Goal: Task Accomplishment & Management: Complete application form

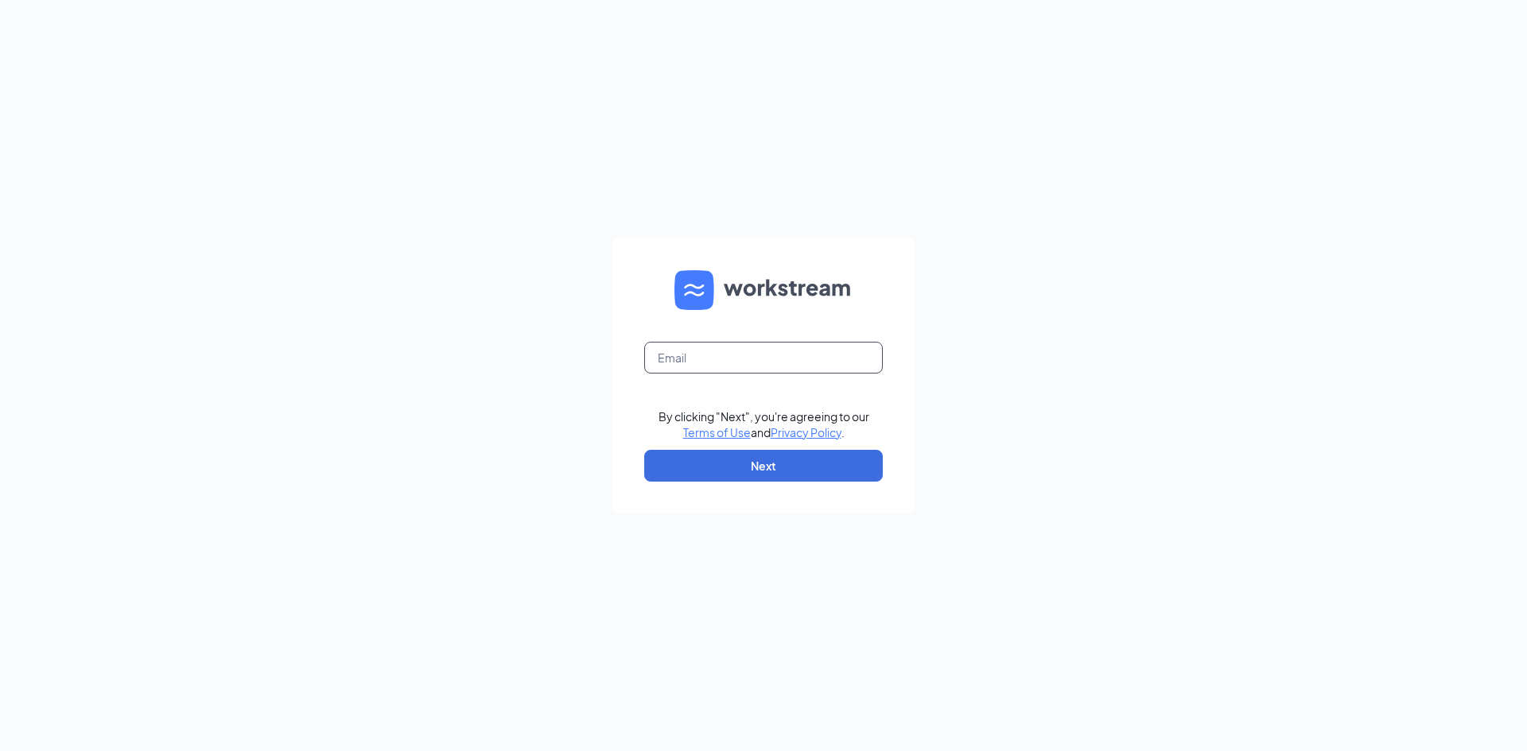
click at [722, 359] on input "text" at bounding box center [763, 358] width 239 height 32
type input "glenmarytalent@gmail.com"
click at [687, 473] on button "Next" at bounding box center [763, 466] width 239 height 32
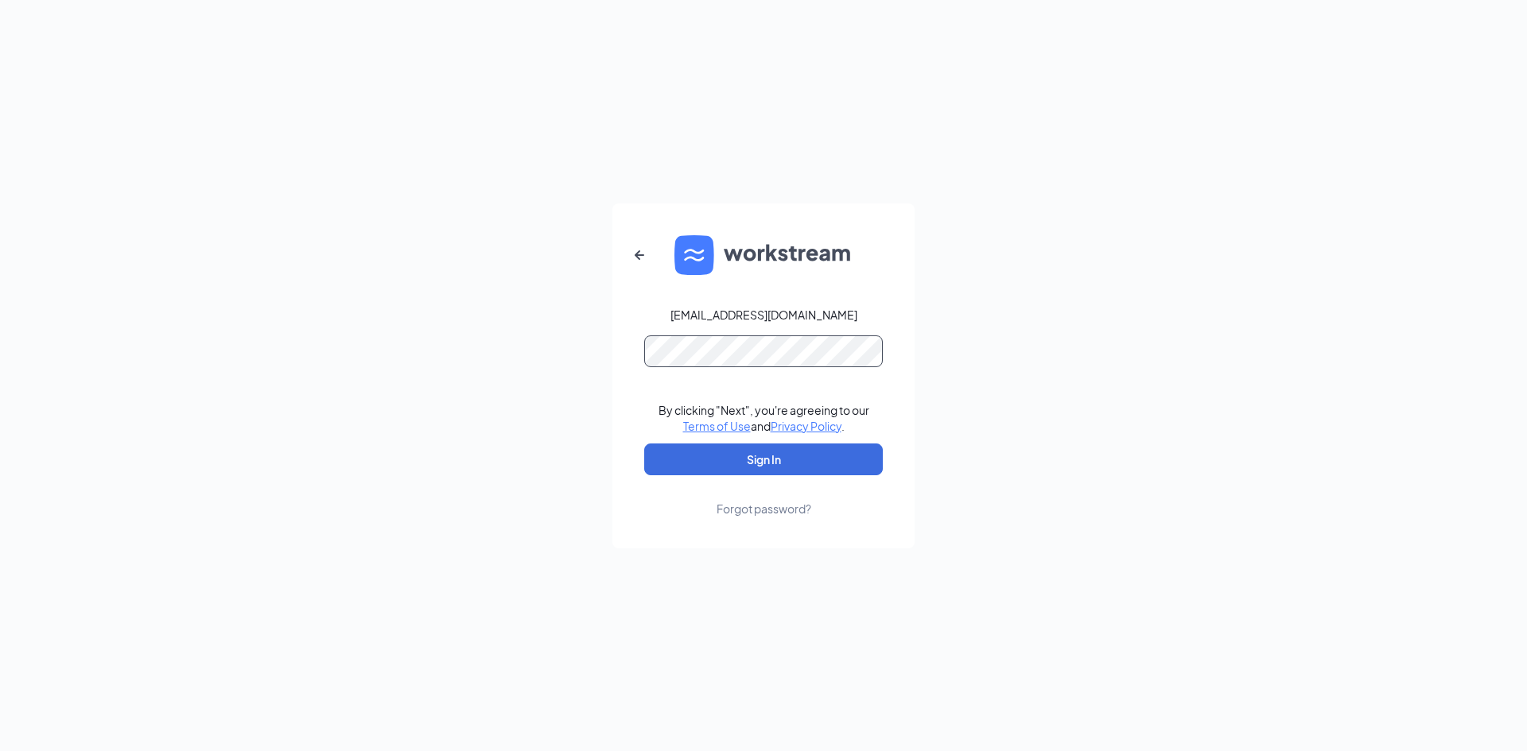
click at [644, 444] on button "Sign In" at bounding box center [763, 460] width 239 height 32
click at [685, 468] on button "Sign In" at bounding box center [763, 460] width 239 height 32
click at [546, 386] on div "glenmarytalent@gmail.com Credential mismatches. By clicking "Next", you're agre…" at bounding box center [763, 375] width 1527 height 751
click at [644, 444] on button "Sign In" at bounding box center [763, 460] width 239 height 32
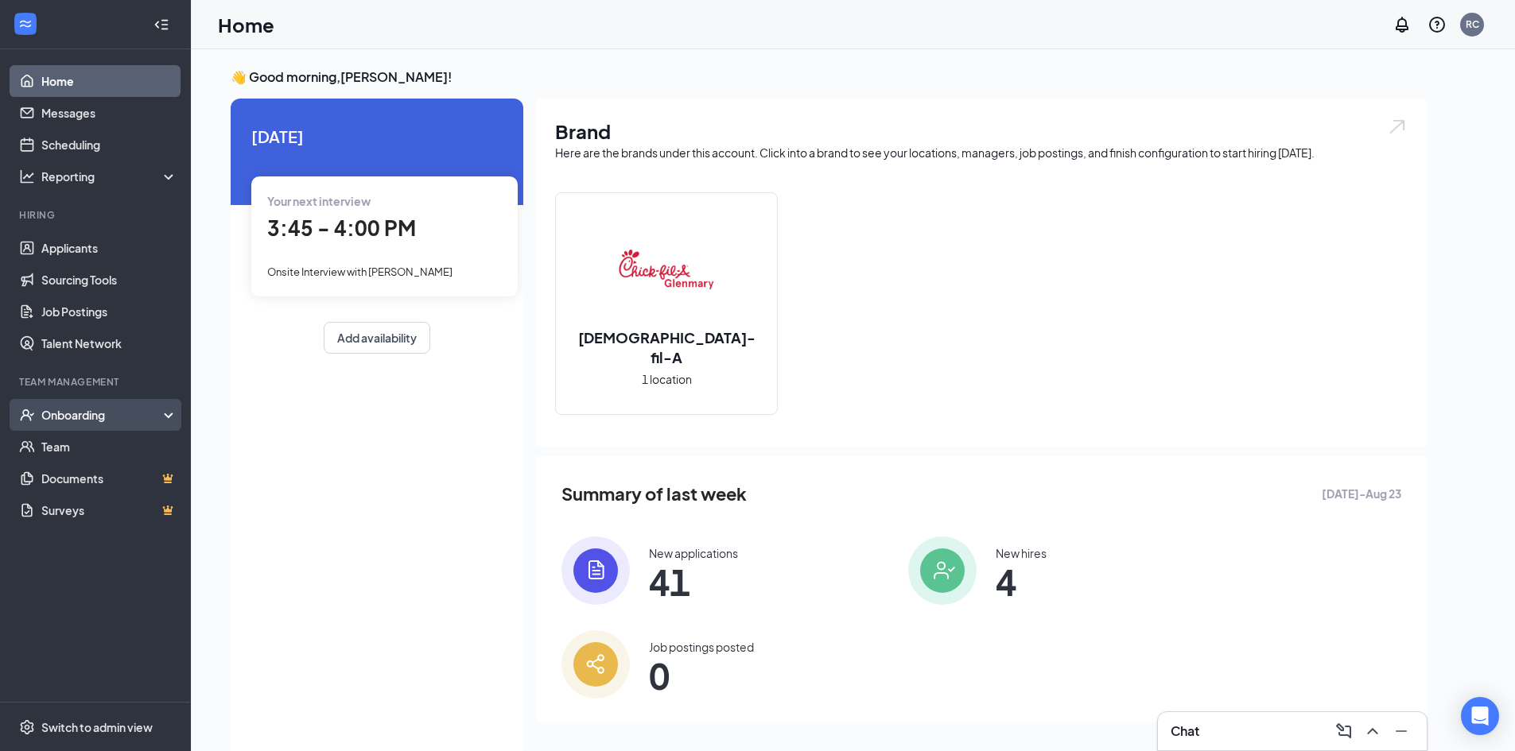
click at [122, 409] on div "Onboarding" at bounding box center [102, 415] width 122 height 16
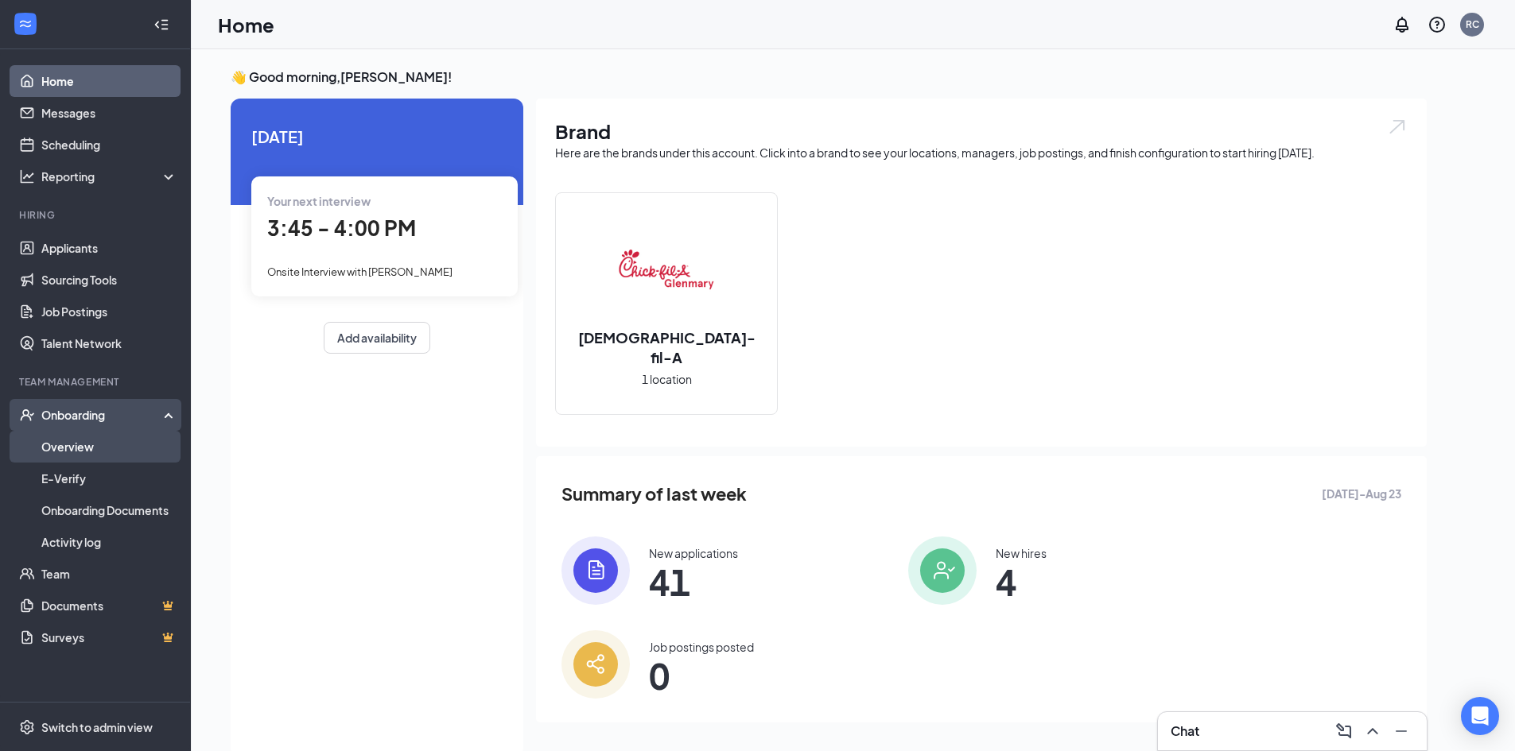
click at [107, 441] on link "Overview" at bounding box center [109, 447] width 136 height 32
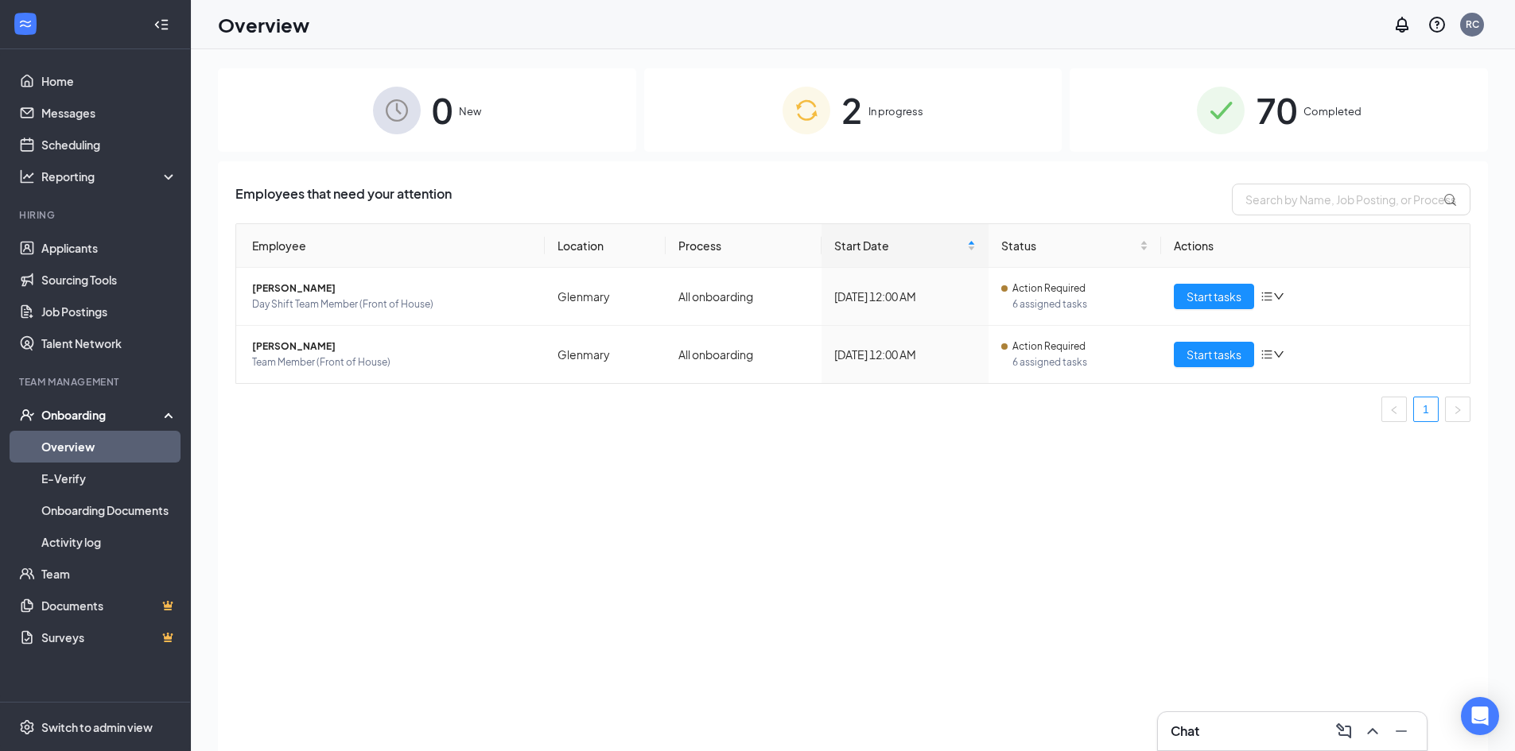
click at [918, 126] on div "2 In progress" at bounding box center [853, 109] width 418 height 83
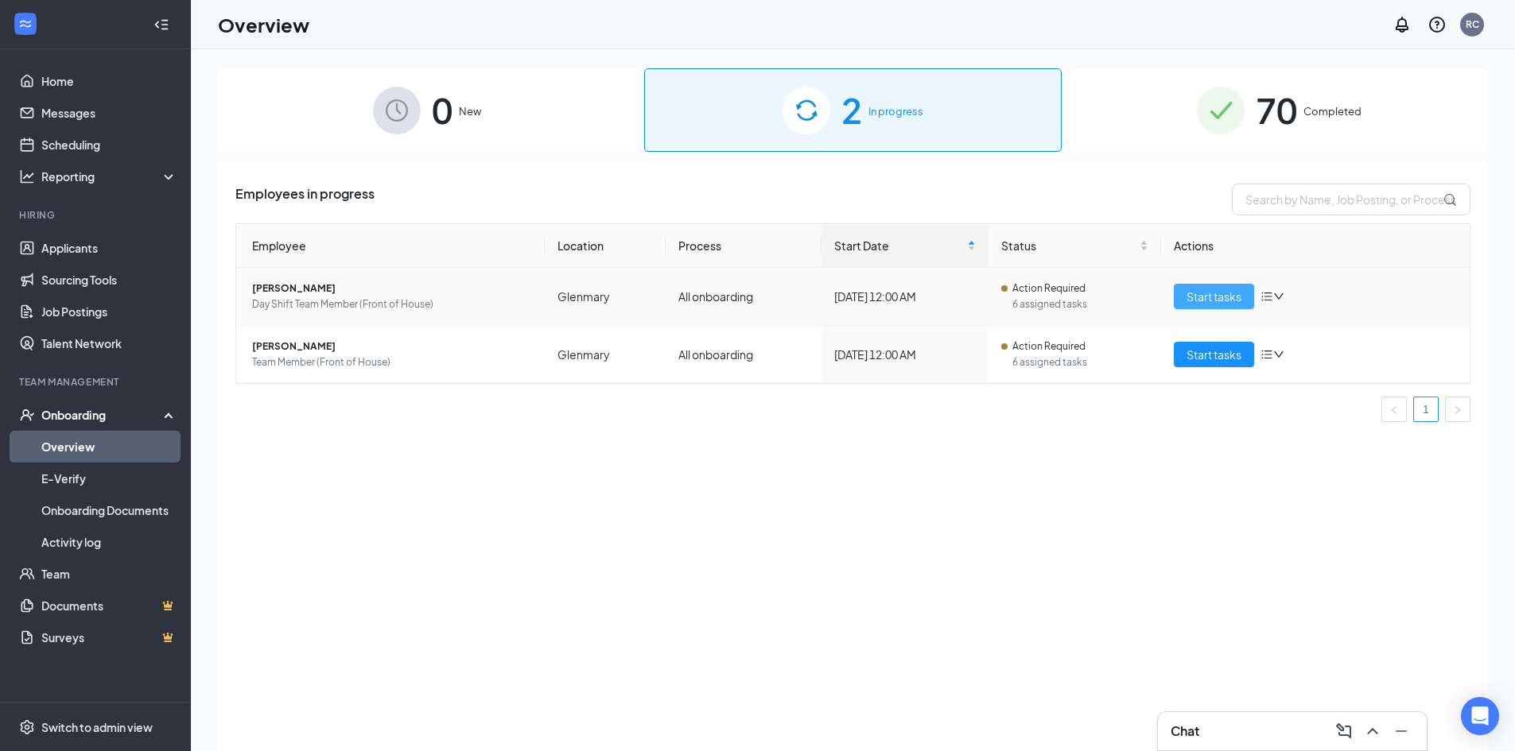
click at [1220, 303] on span "Start tasks" at bounding box center [1213, 296] width 55 height 17
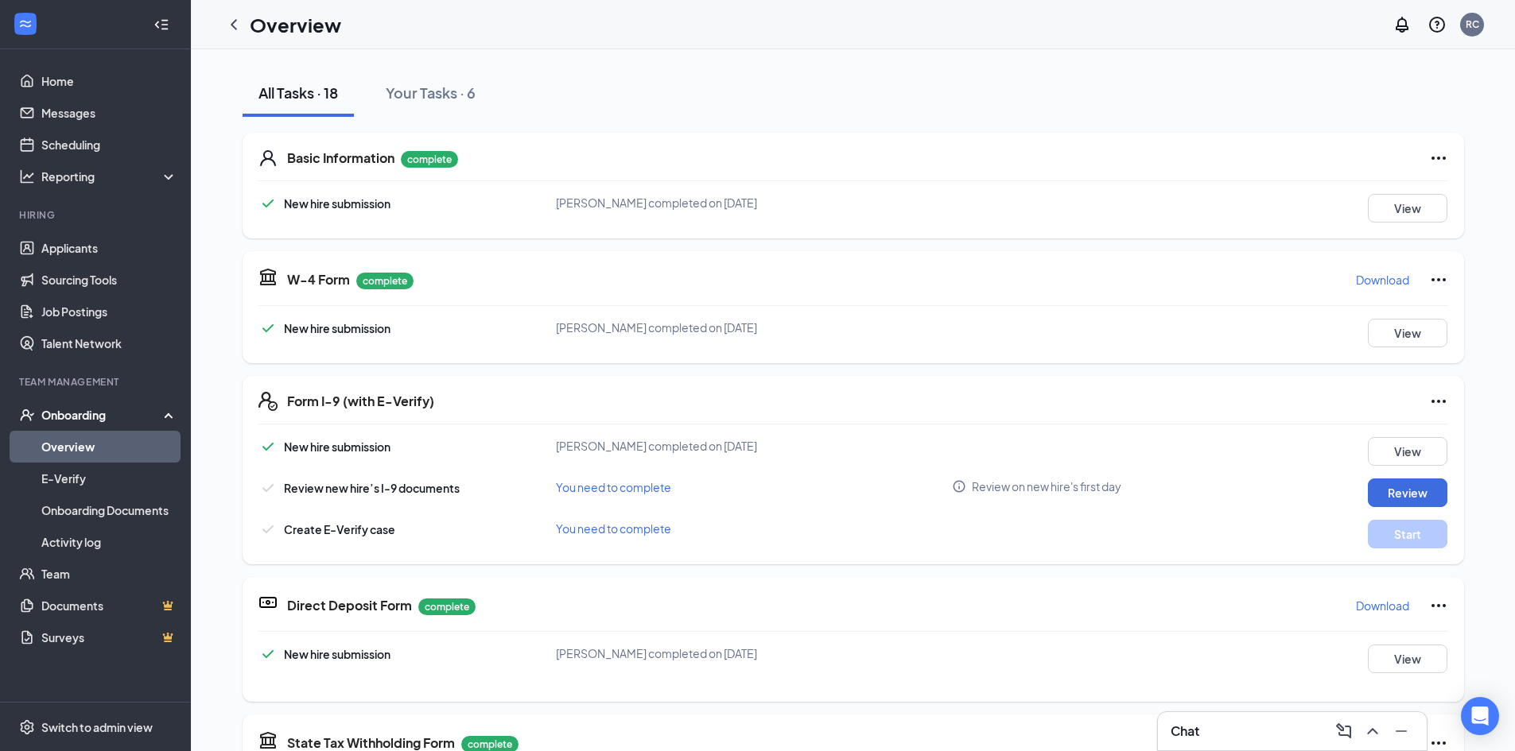
scroll to position [170, 0]
click at [1392, 483] on button "Review" at bounding box center [1408, 493] width 80 height 29
type input "[DATE]"
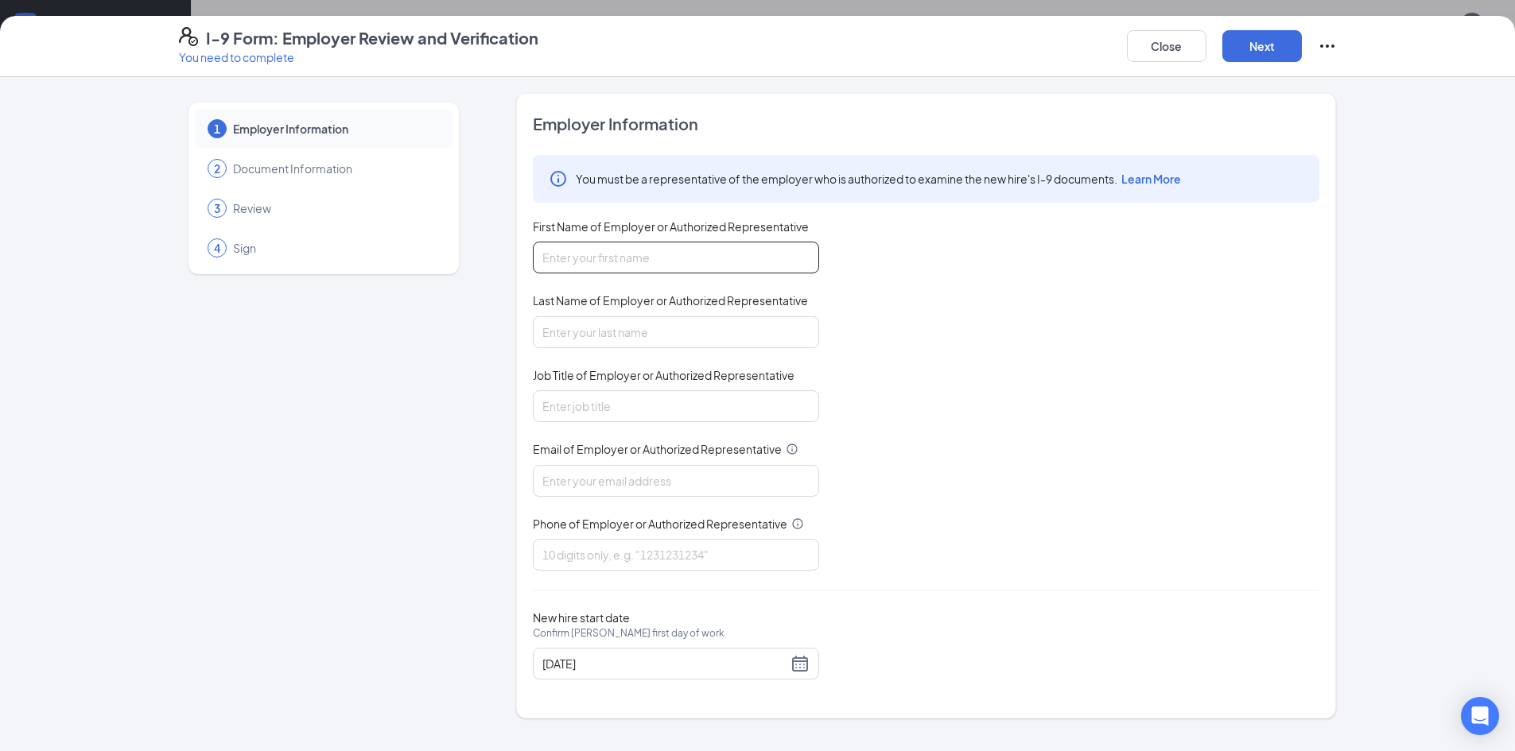
click at [726, 265] on input "First Name of Employer or Authorized Representative" at bounding box center [676, 258] width 286 height 32
click at [1182, 54] on button "Close" at bounding box center [1167, 46] width 80 height 32
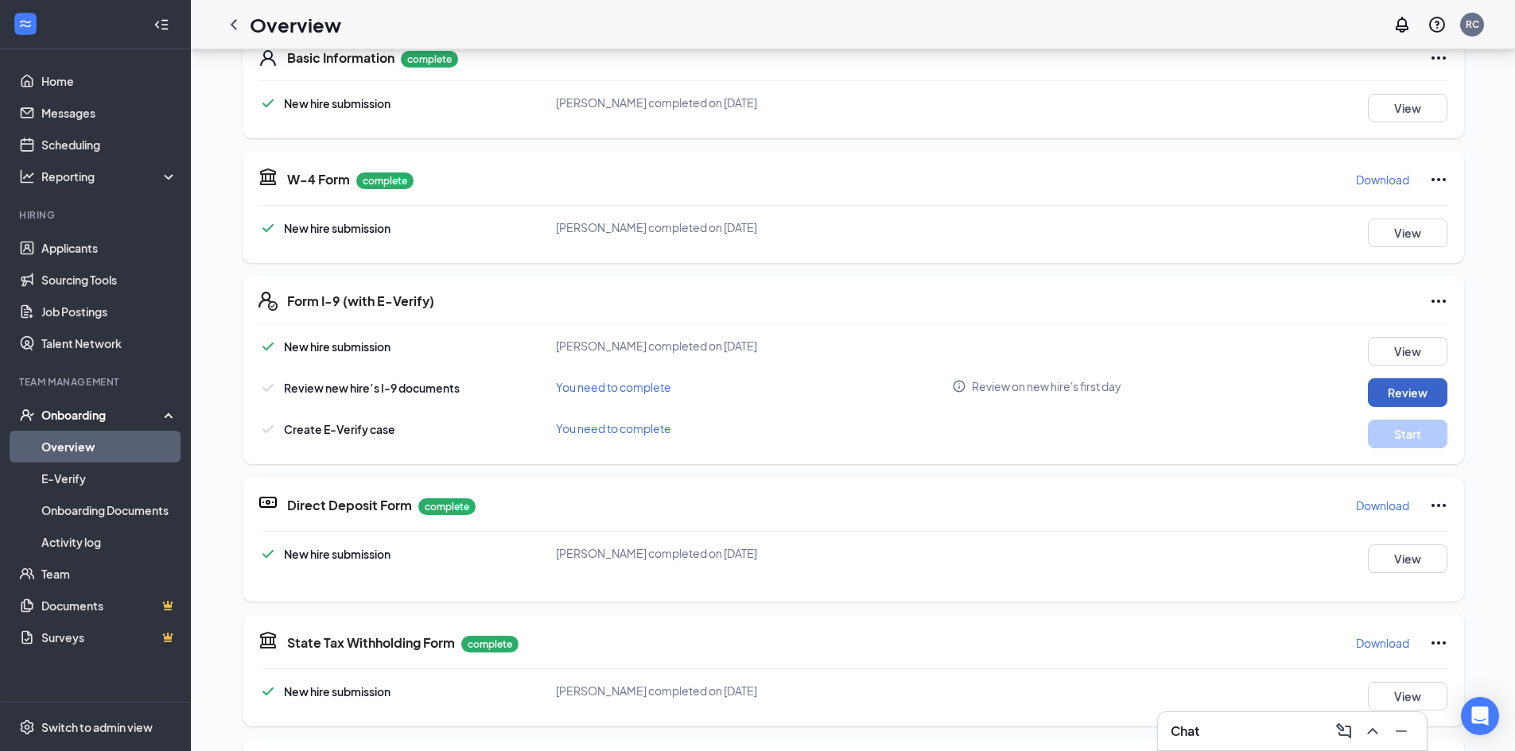
scroll to position [159, 0]
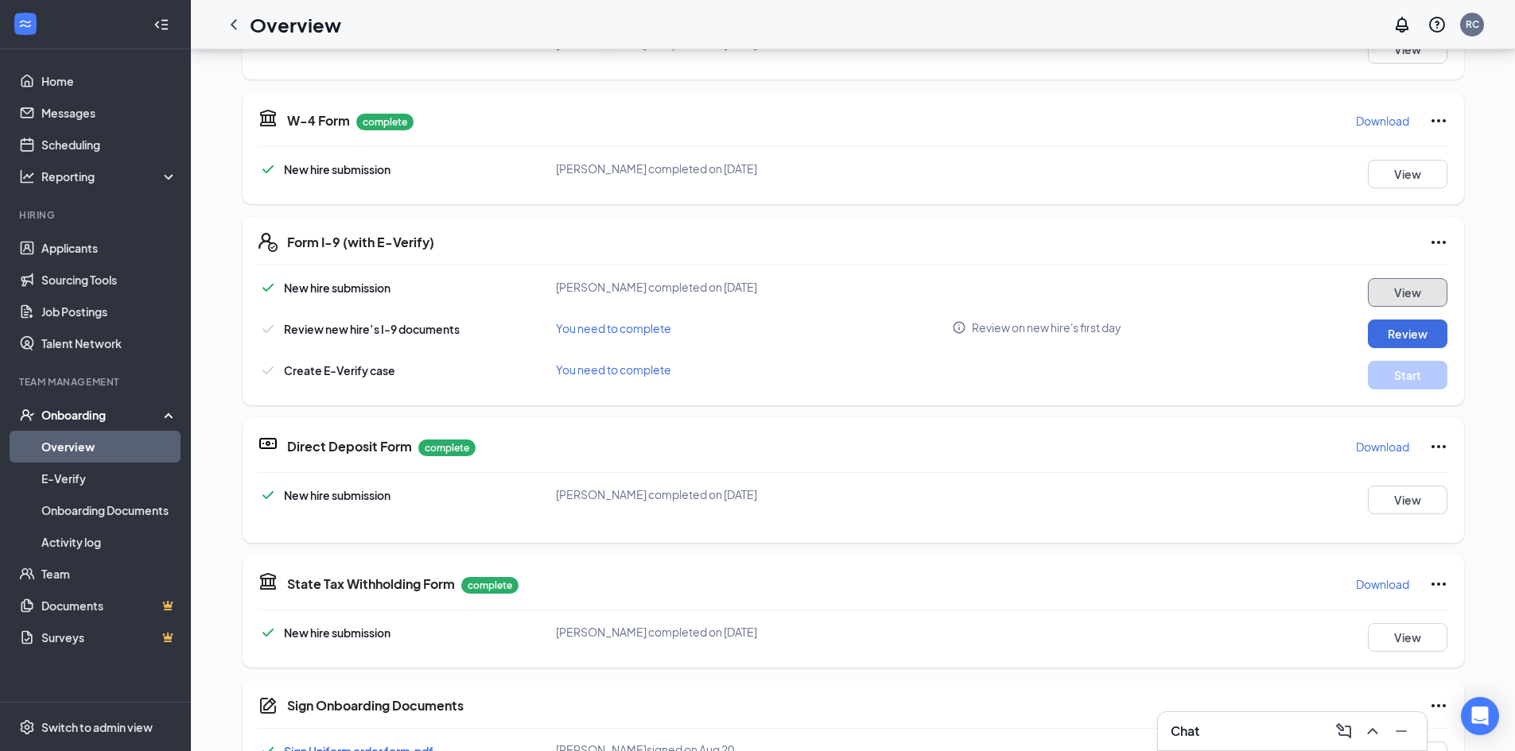
click at [1429, 291] on button "View" at bounding box center [1408, 292] width 80 height 29
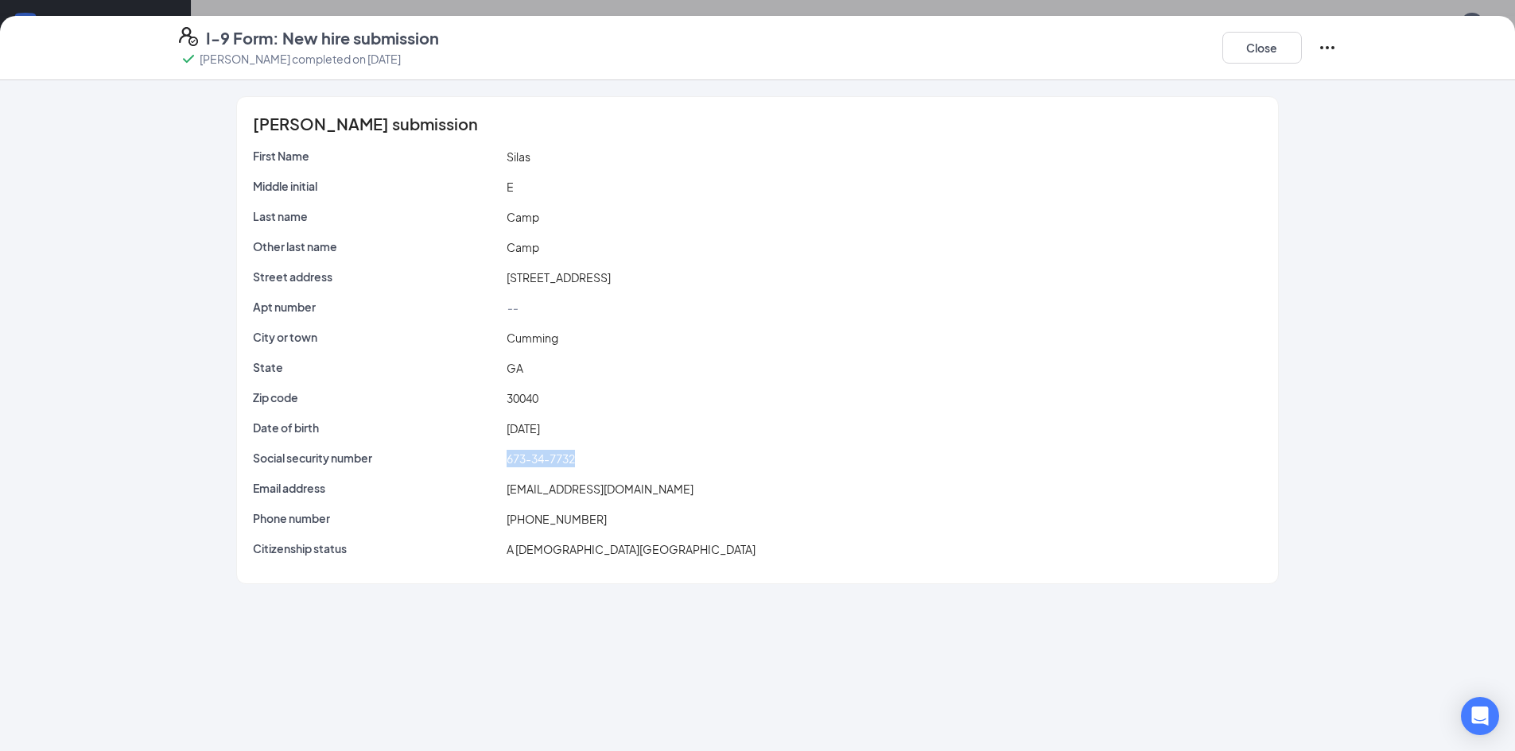
drag, startPoint x: 584, startPoint y: 460, endPoint x: 466, endPoint y: 471, distance: 118.9
click at [466, 471] on div "Social security number 673-34-7732" at bounding box center [757, 462] width 1008 height 24
click at [888, 483] on div "[EMAIL_ADDRESS][DOMAIN_NAME]" at bounding box center [883, 488] width 761 height 17
click at [1286, 45] on button "Close" at bounding box center [1262, 48] width 80 height 32
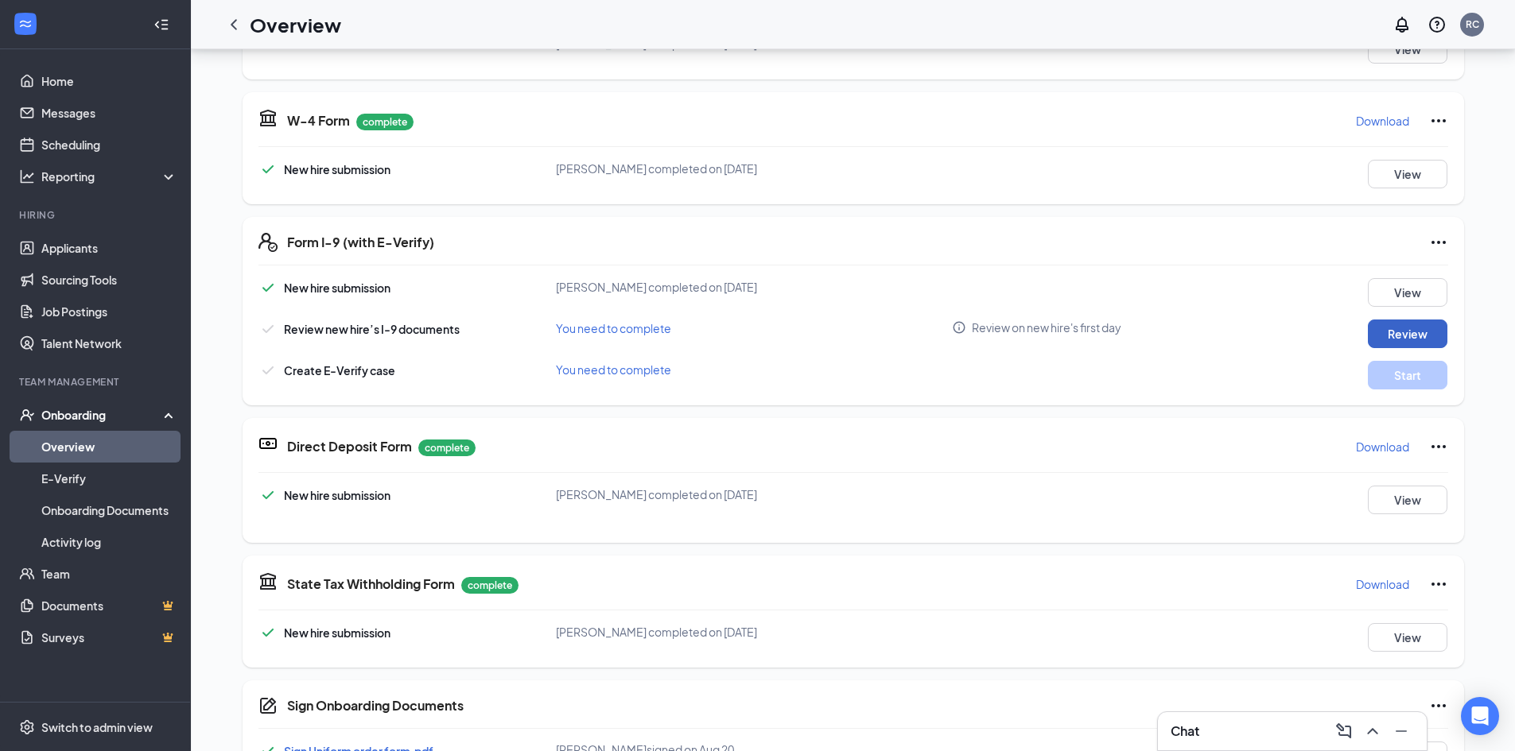
click at [1401, 320] on button "Review" at bounding box center [1408, 334] width 80 height 29
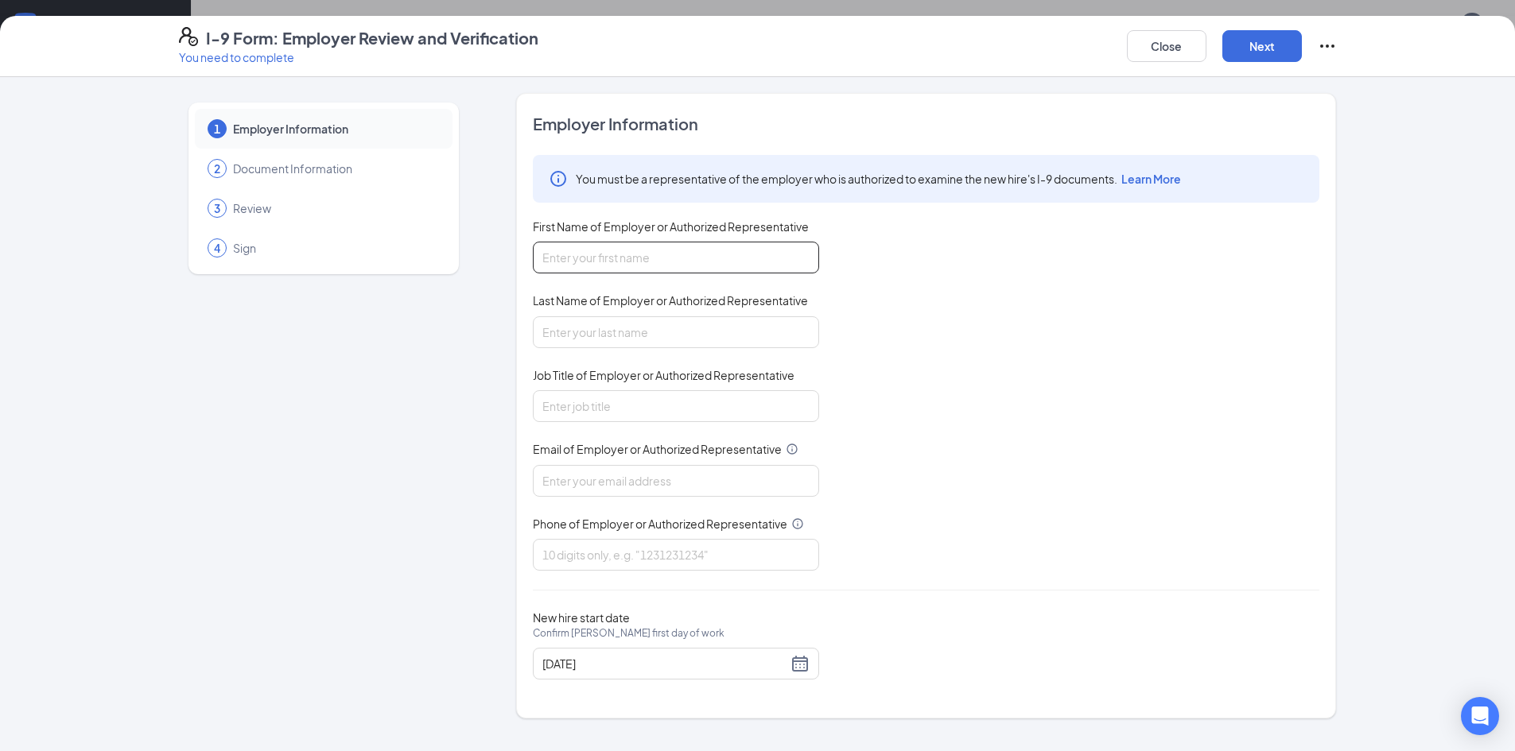
click at [658, 243] on input "First Name of Employer or Authorized Representative" at bounding box center [676, 258] width 286 height 32
type input "[PERSON_NAME]"
type input "Talent Director"
type input "G"
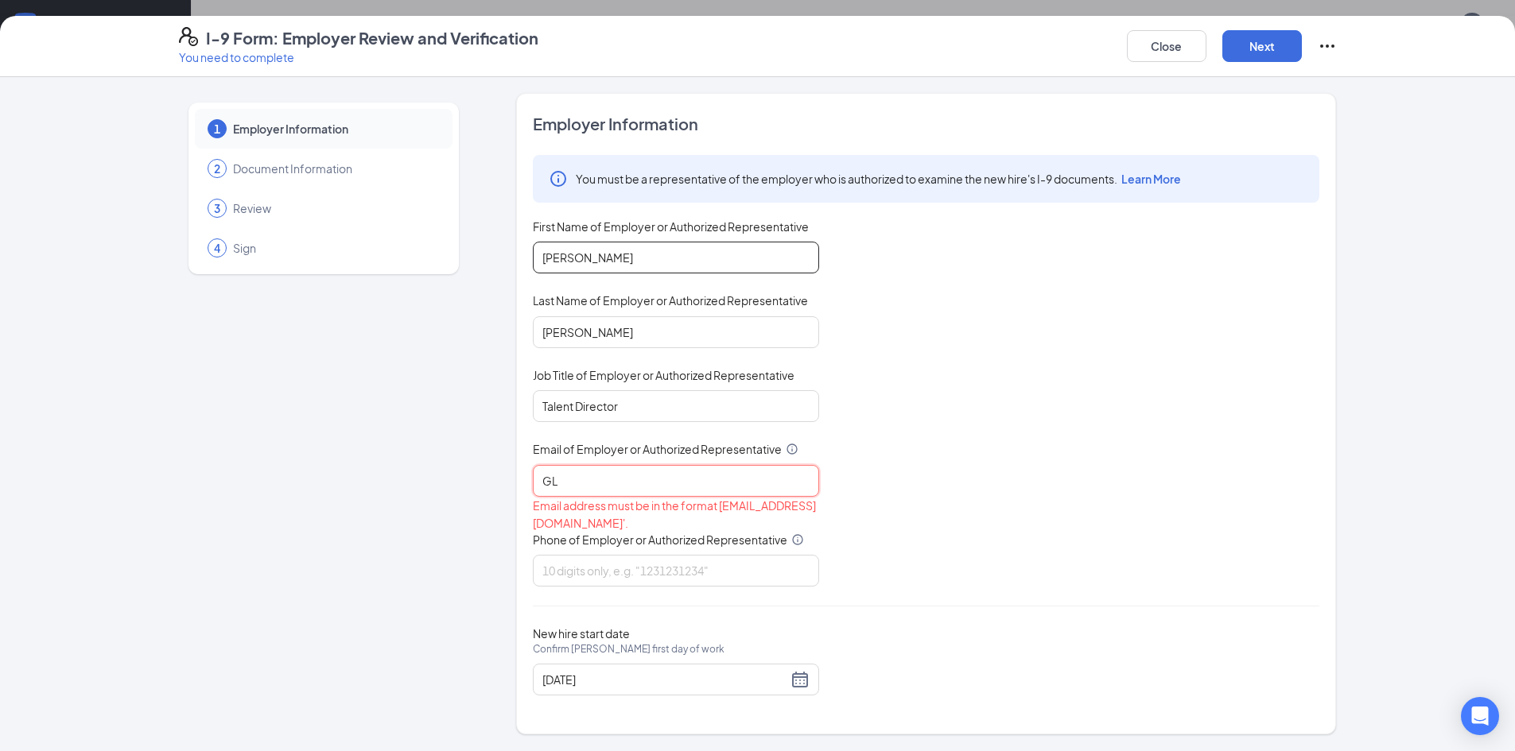
type input "G"
type input "[EMAIL_ADDRESS][DOMAIN_NAME]"
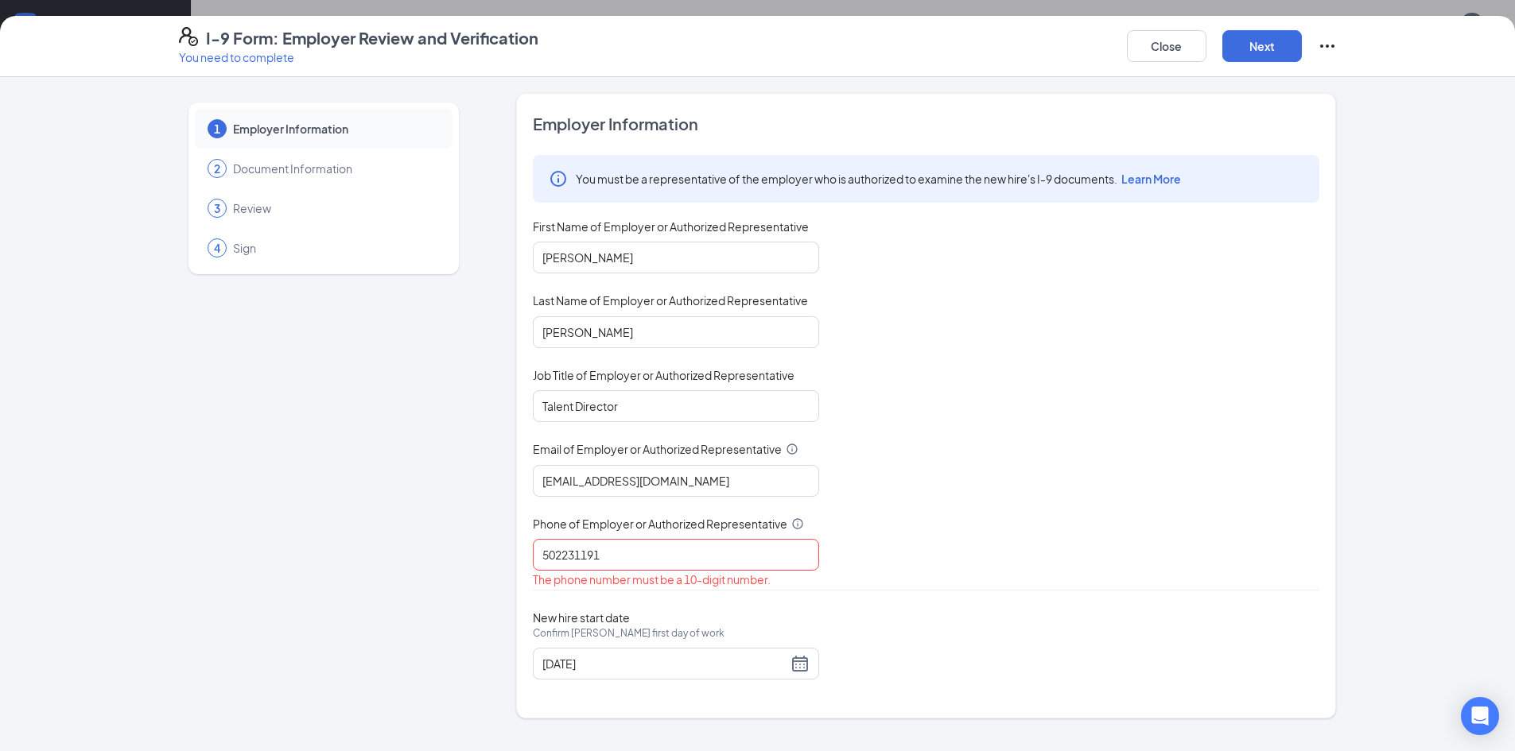
click at [1034, 521] on div "You must be a representative of the employer who is authorized to examine the n…" at bounding box center [926, 372] width 786 height 435
click at [575, 557] on input "502231191" at bounding box center [676, 555] width 286 height 32
type input "5022311191"
click at [1251, 43] on button "Next" at bounding box center [1262, 46] width 80 height 32
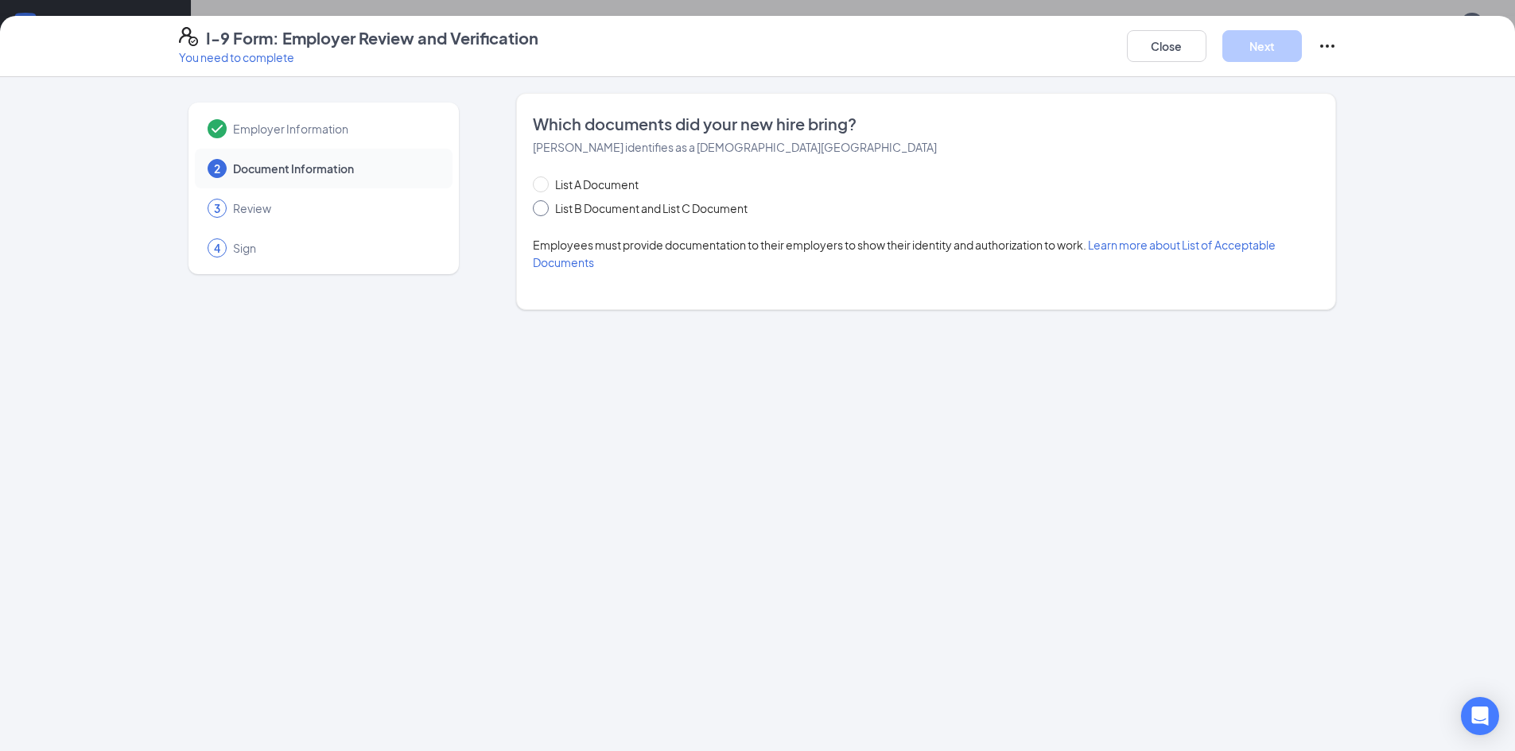
click at [599, 210] on span "List B Document and List C Document" at bounding box center [651, 208] width 205 height 17
click at [544, 210] on input "List B Document and List C Document" at bounding box center [538, 205] width 11 height 11
radio input "true"
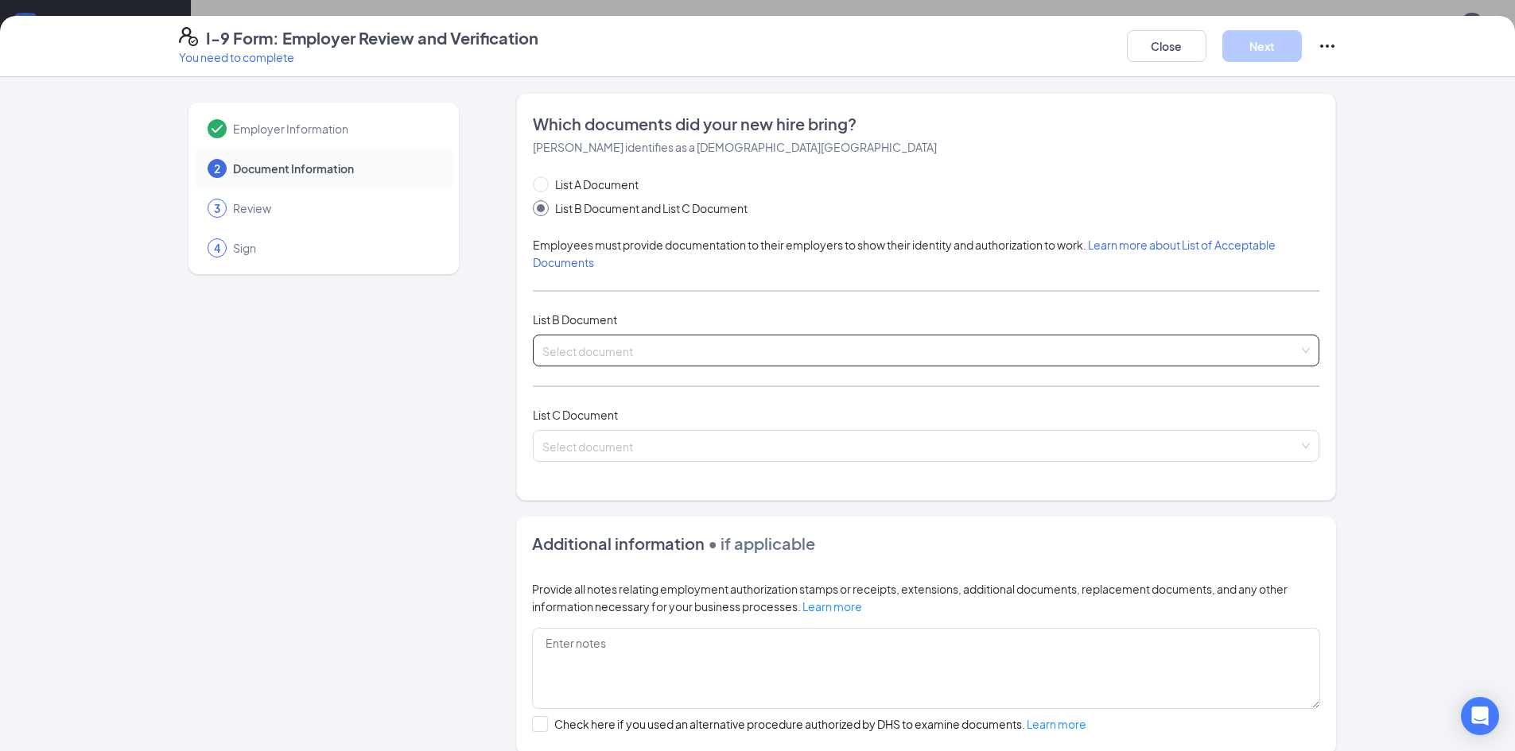
click at [663, 348] on input "search" at bounding box center [920, 348] width 756 height 24
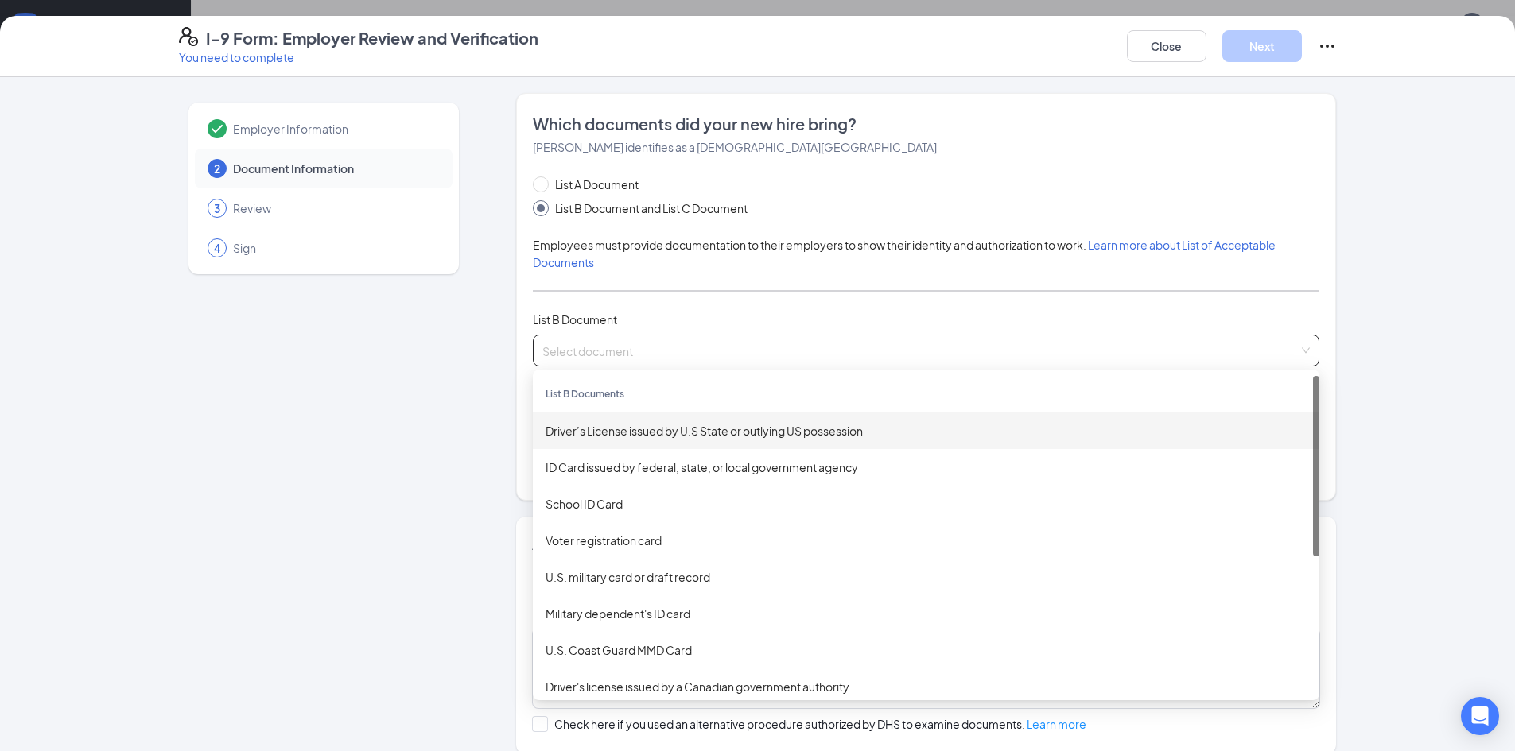
click at [655, 429] on div "Driver’s License issued by U.S State or outlying US possession" at bounding box center [926, 430] width 761 height 17
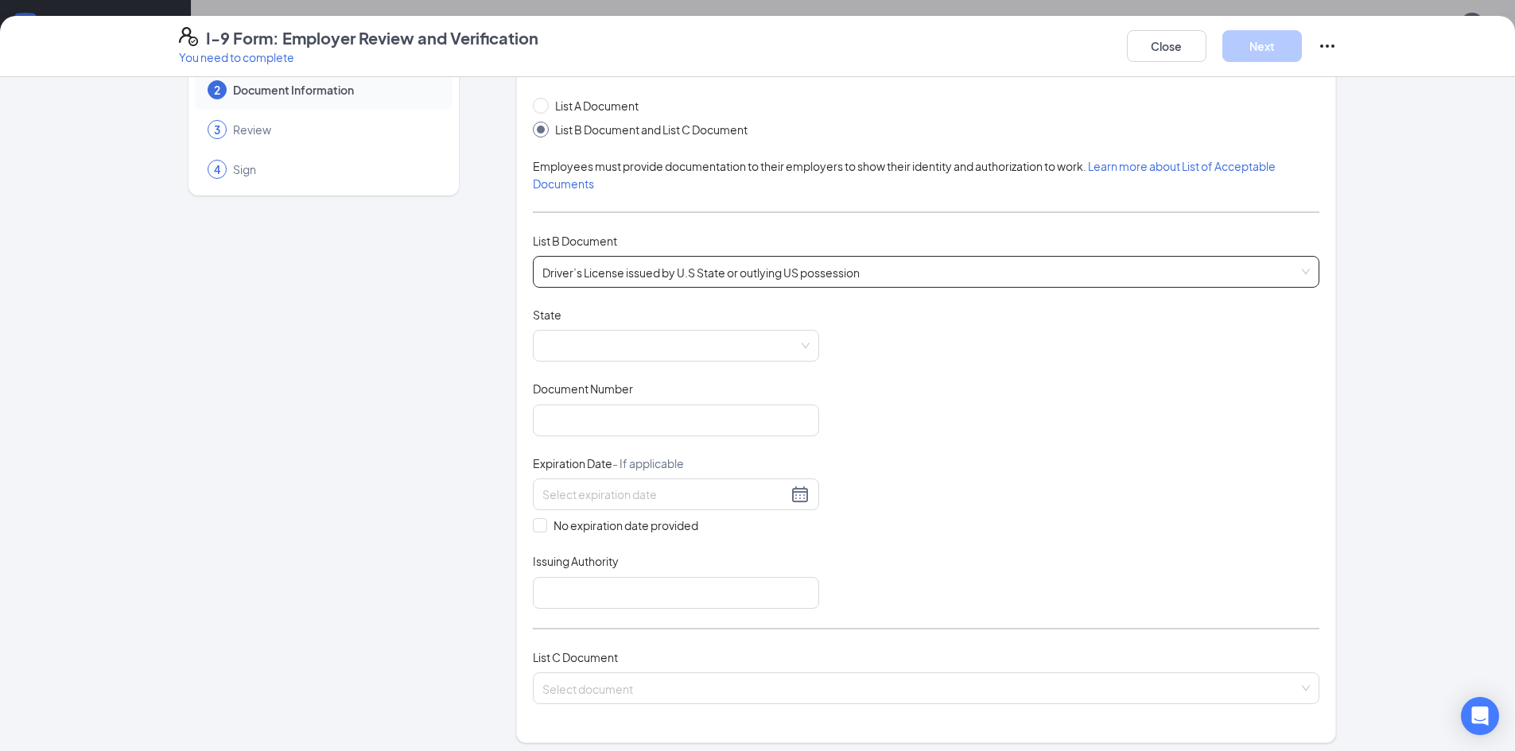
scroll to position [80, 0]
click at [657, 340] on span at bounding box center [675, 345] width 267 height 30
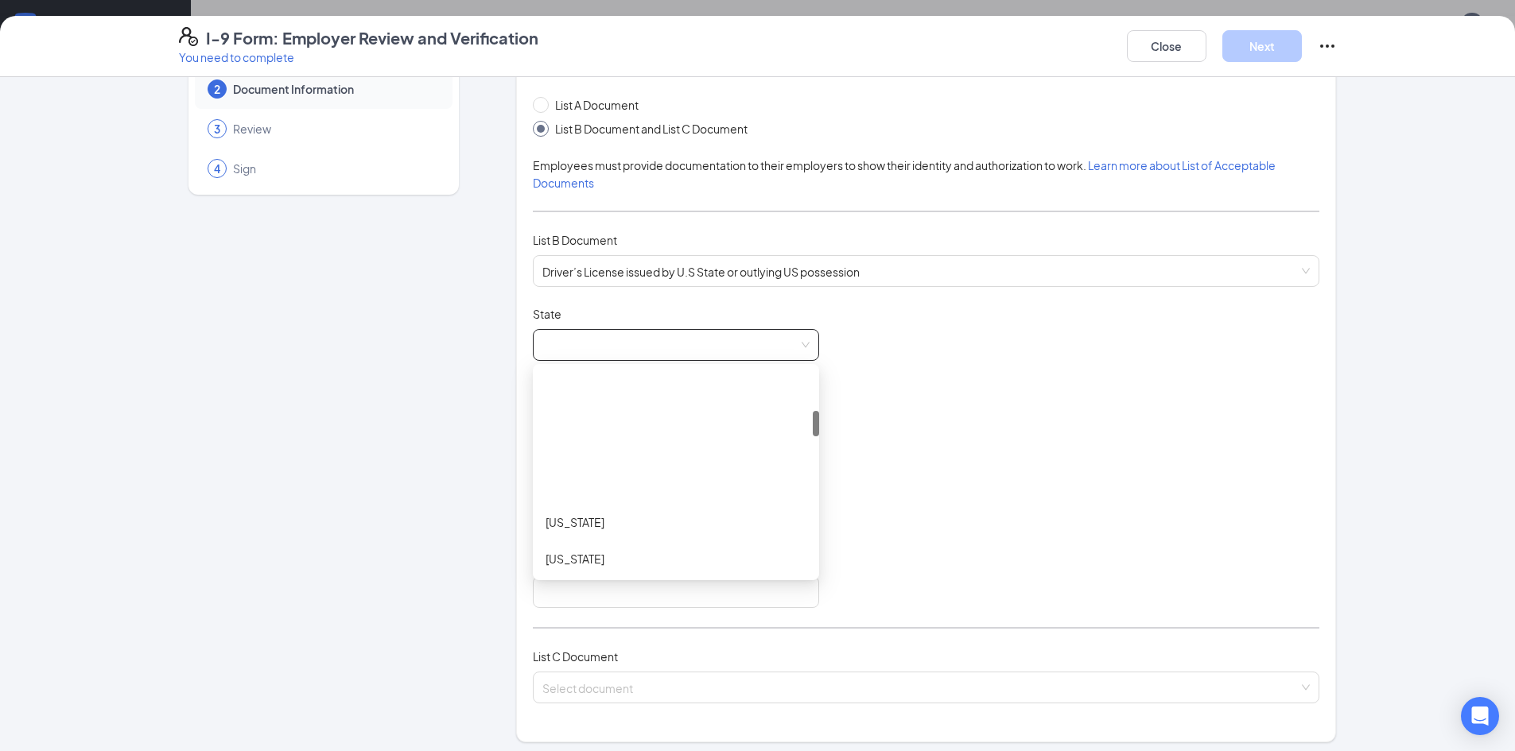
scroll to position [398, 0]
click at [656, 399] on div "[US_STATE]" at bounding box center [676, 393] width 261 height 17
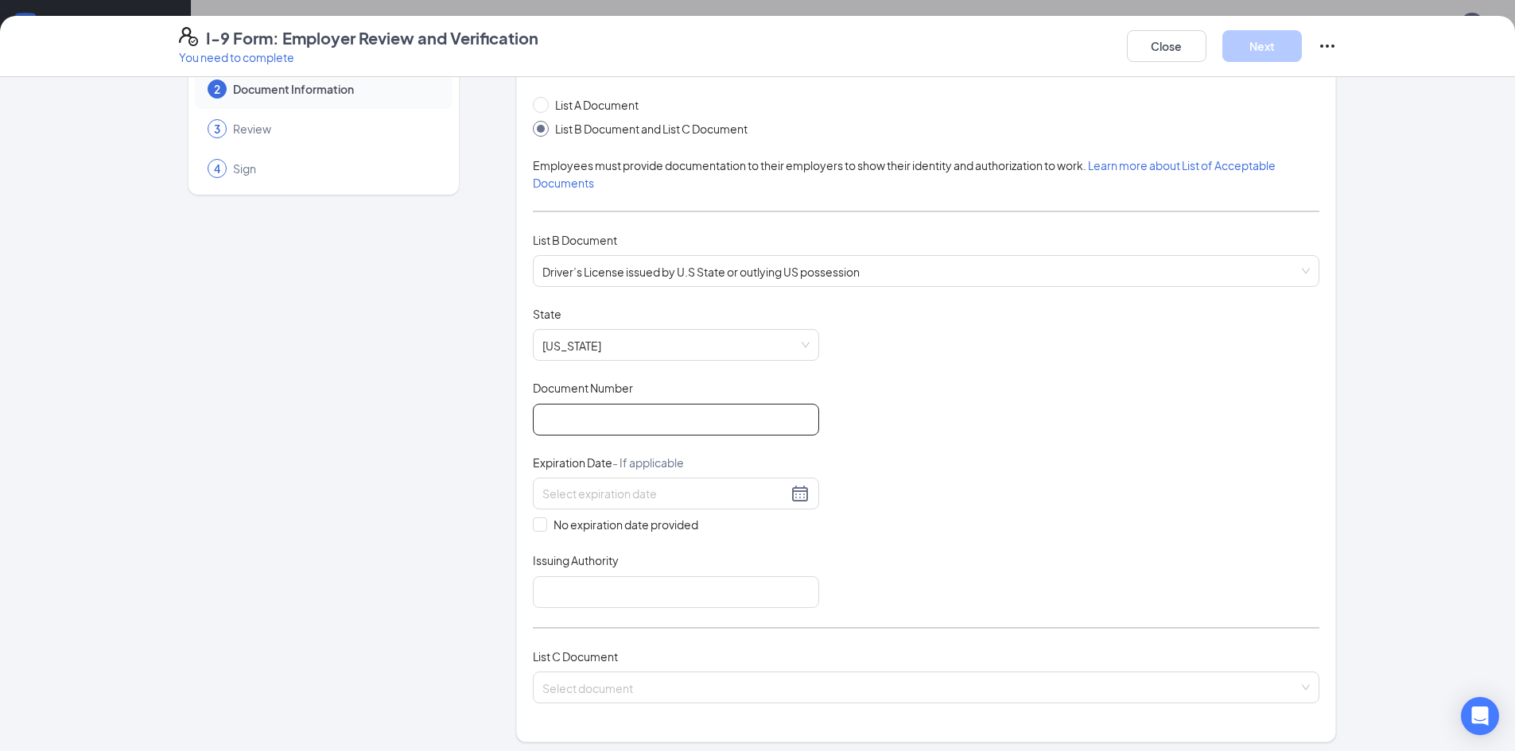
click at [658, 434] on input "Document Number" at bounding box center [676, 420] width 286 height 32
type input "070815823"
click at [651, 500] on input at bounding box center [664, 493] width 245 height 17
type input "[DATE]"
click at [636, 584] on input "Issuing Authority" at bounding box center [676, 593] width 286 height 32
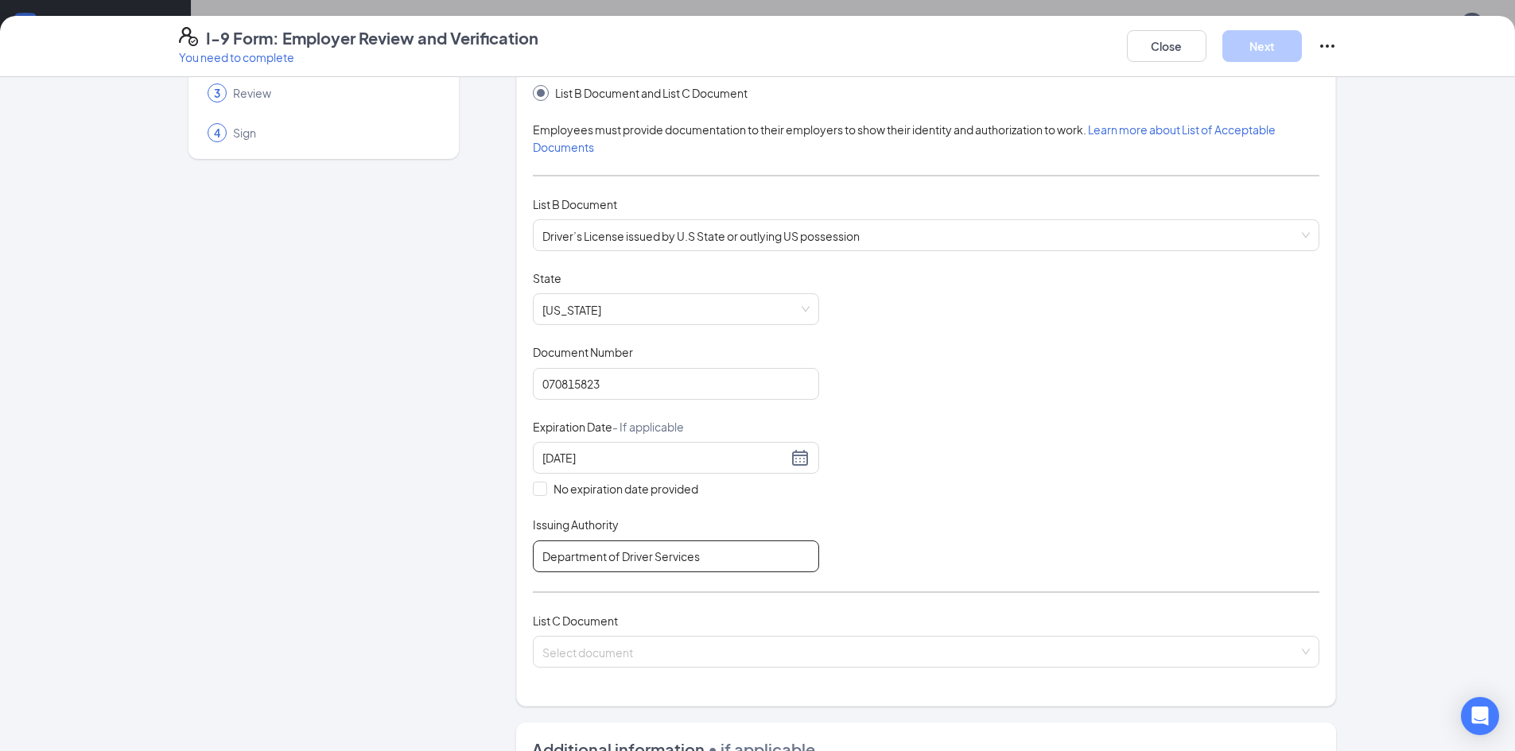
scroll to position [159, 0]
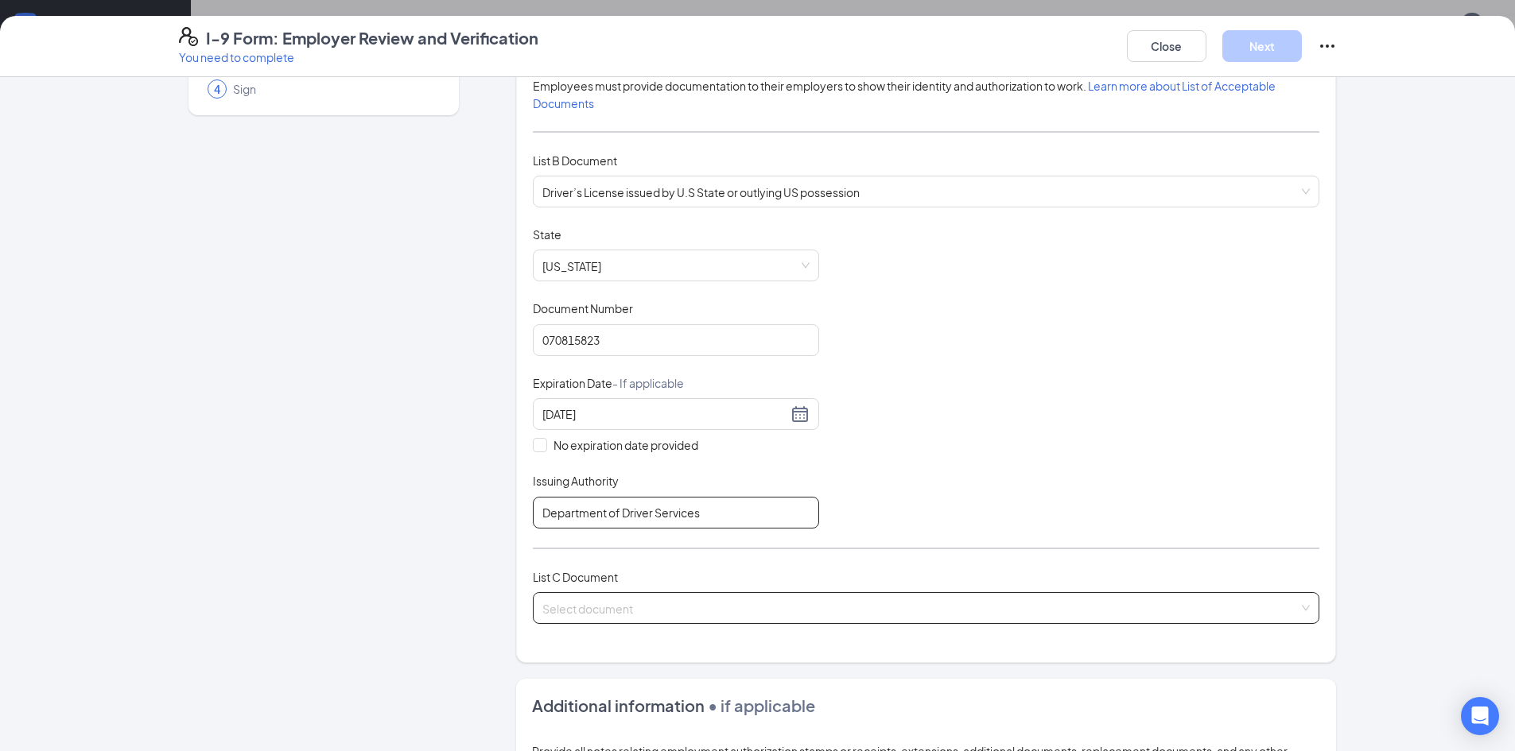
type input "Department of Driver Services"
click at [647, 610] on input "search" at bounding box center [920, 605] width 756 height 24
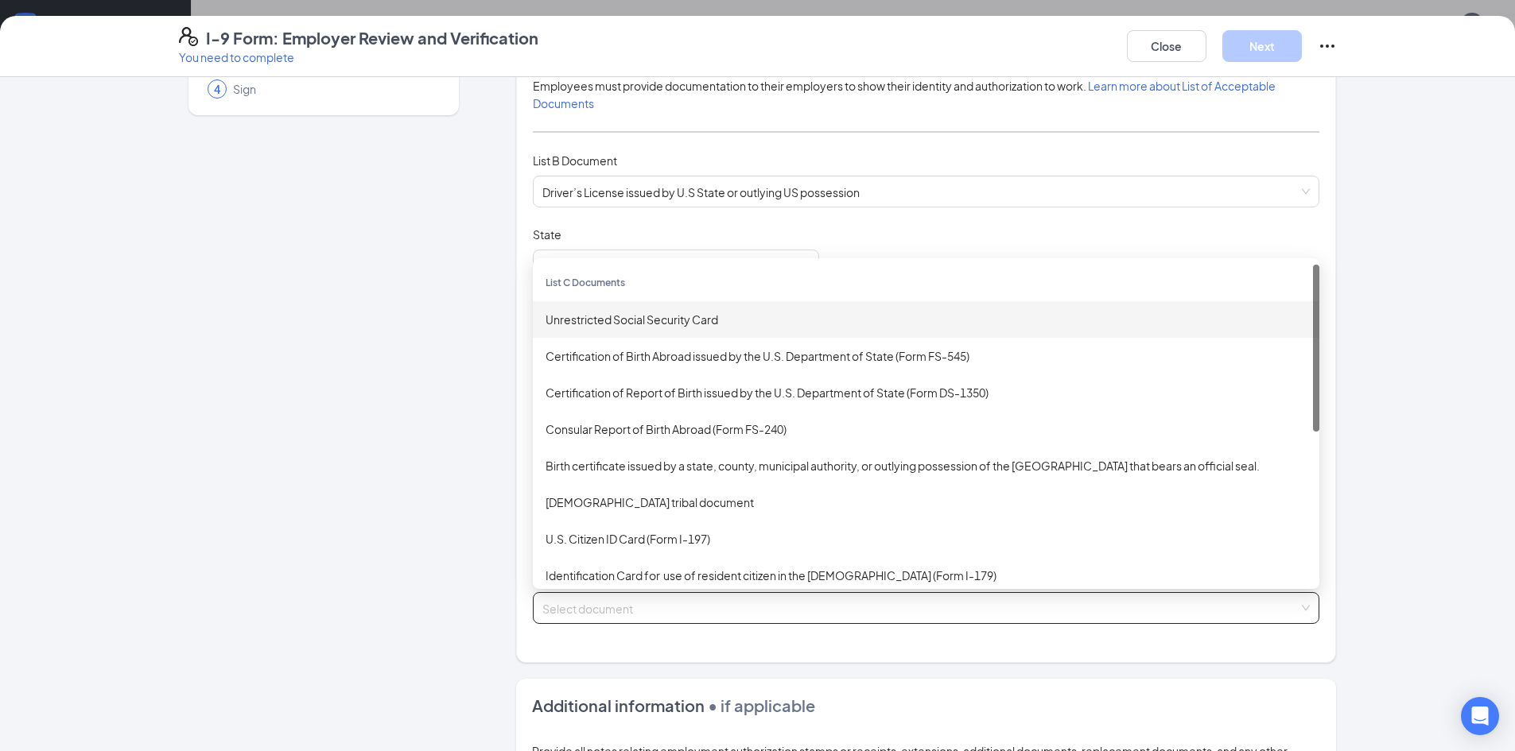
click at [716, 324] on div "Unrestricted Social Security Card" at bounding box center [926, 319] width 761 height 17
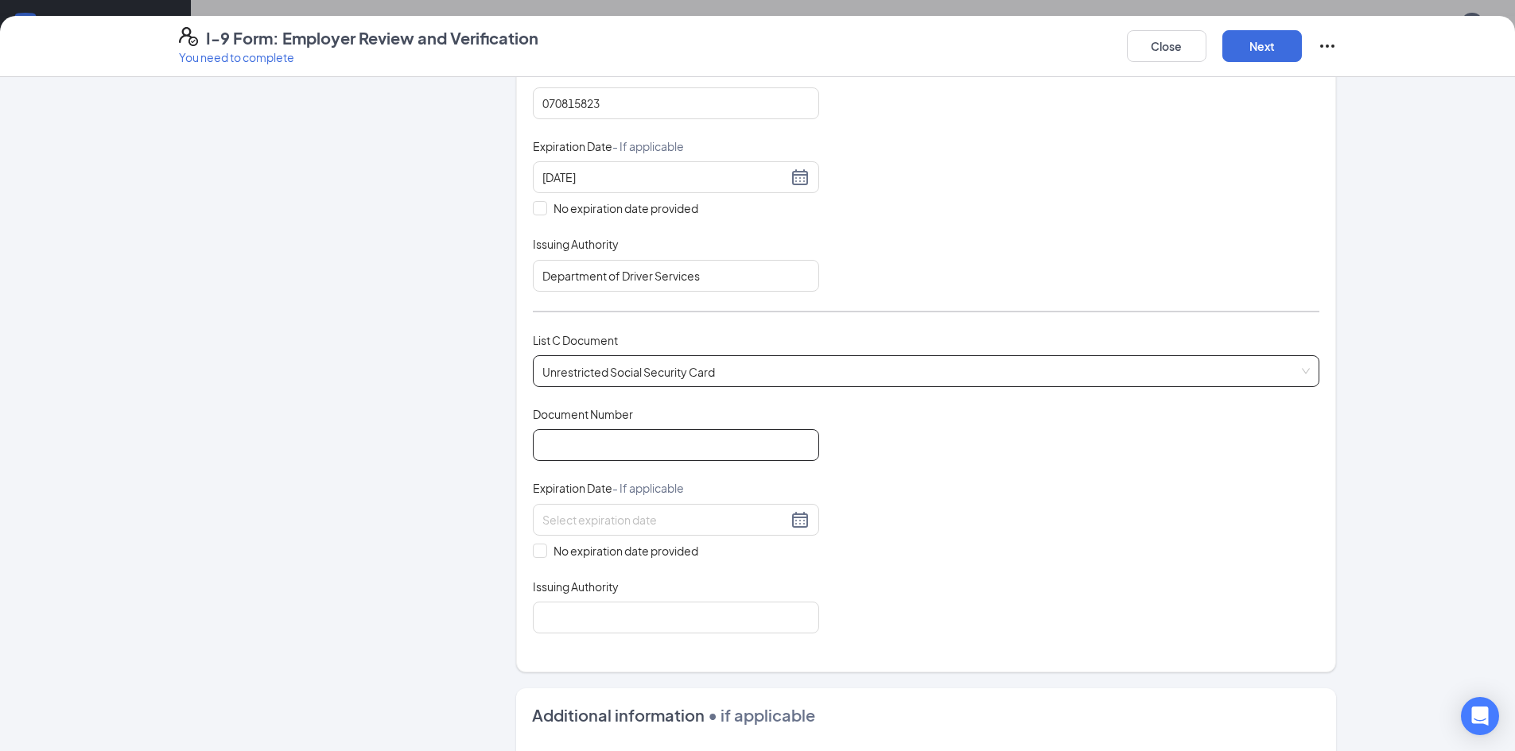
scroll to position [398, 0]
click at [672, 428] on input "Document Number" at bounding box center [676, 444] width 286 height 32
type input "673347732"
click at [533, 549] on input "No expiration date provided" at bounding box center [538, 547] width 11 height 11
checkbox input "true"
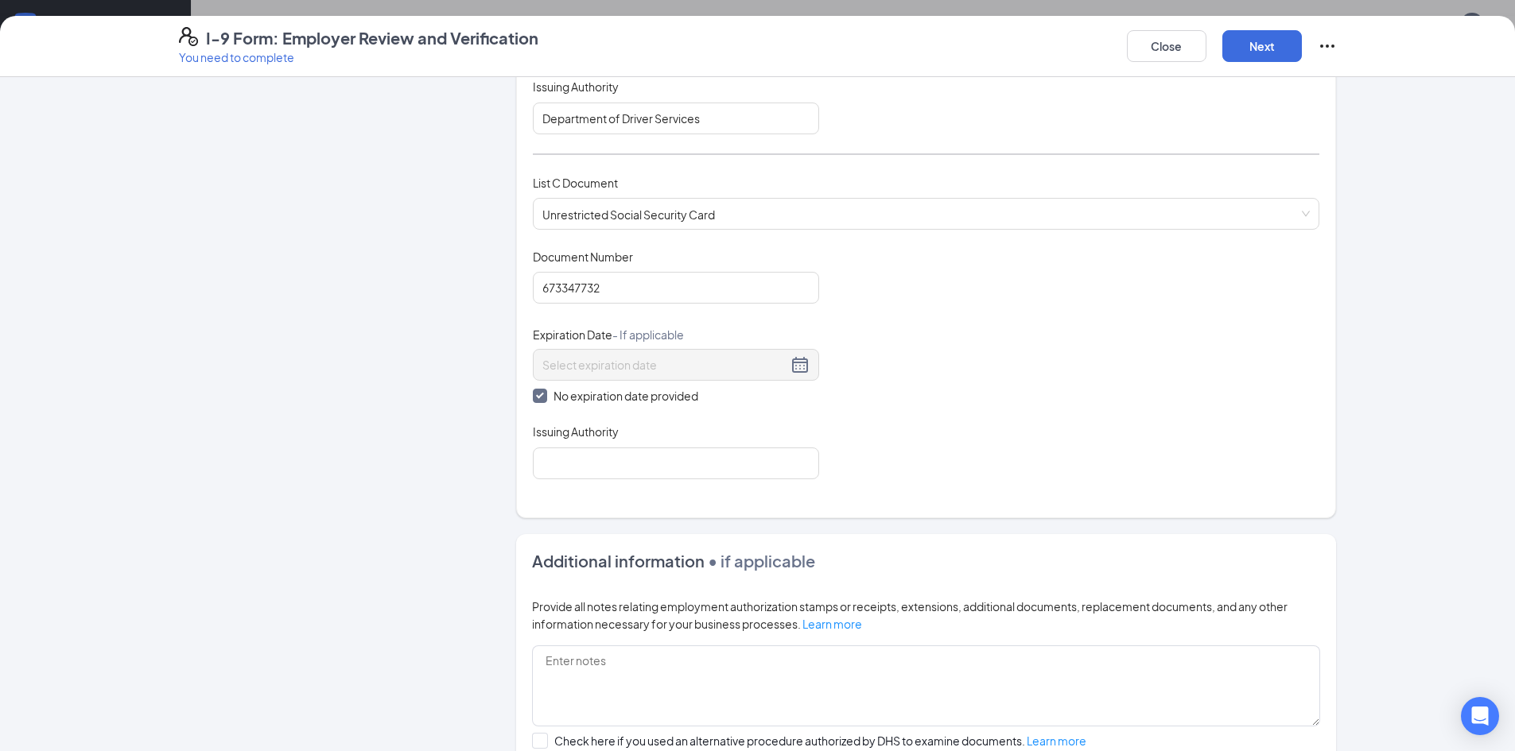
scroll to position [557, 0]
click at [627, 471] on input "Issuing Authority" at bounding box center [676, 461] width 286 height 32
type input "Social Security Administration"
click at [631, 494] on div "Which documents did your new hire bring? [PERSON_NAME] identifies as a [DEMOGRA…" at bounding box center [926, 25] width 786 height 939
click at [678, 494] on div "Which documents did your new hire bring? [PERSON_NAME] identifies as a [DEMOGRA…" at bounding box center [926, 25] width 786 height 939
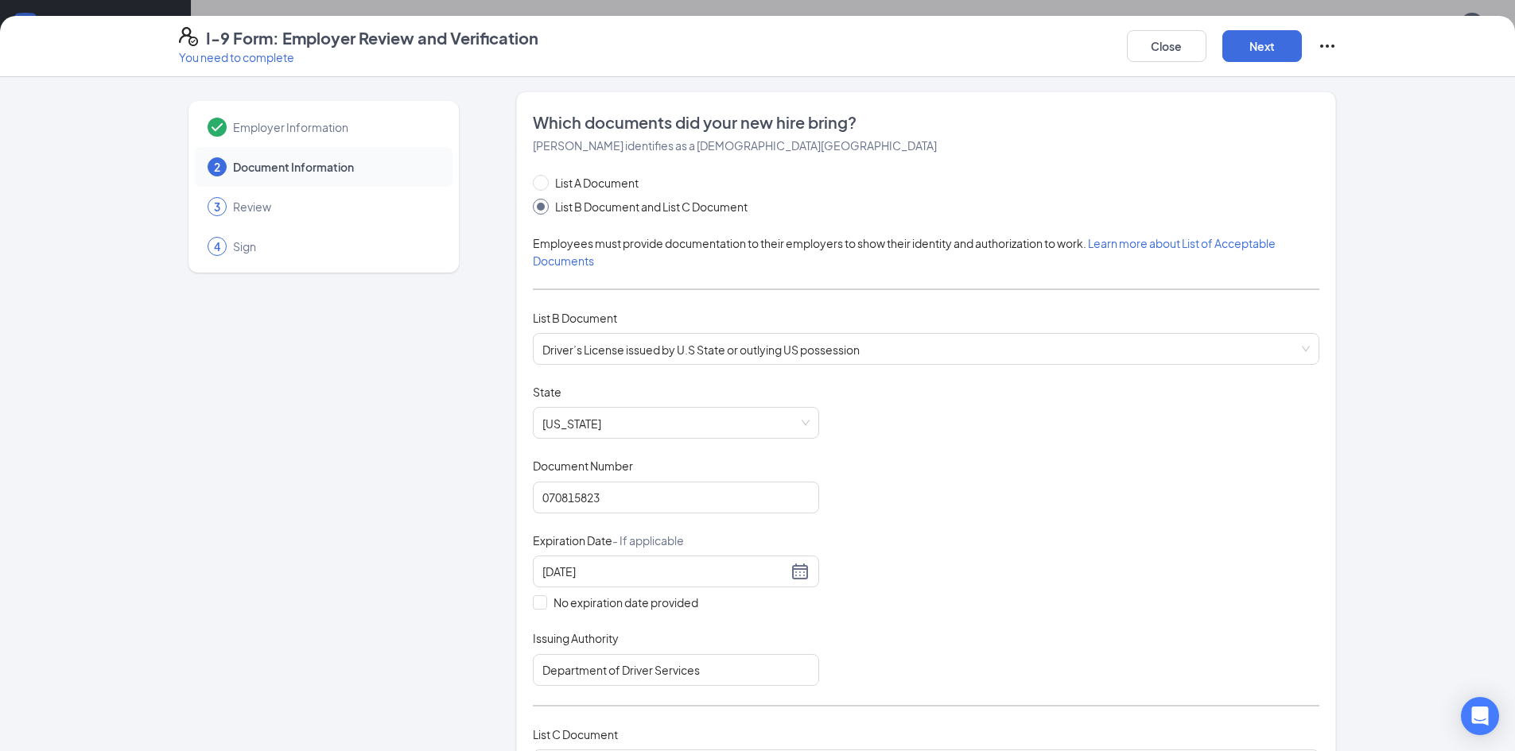
scroll to position [0, 0]
click at [1263, 35] on button "Next" at bounding box center [1262, 46] width 80 height 32
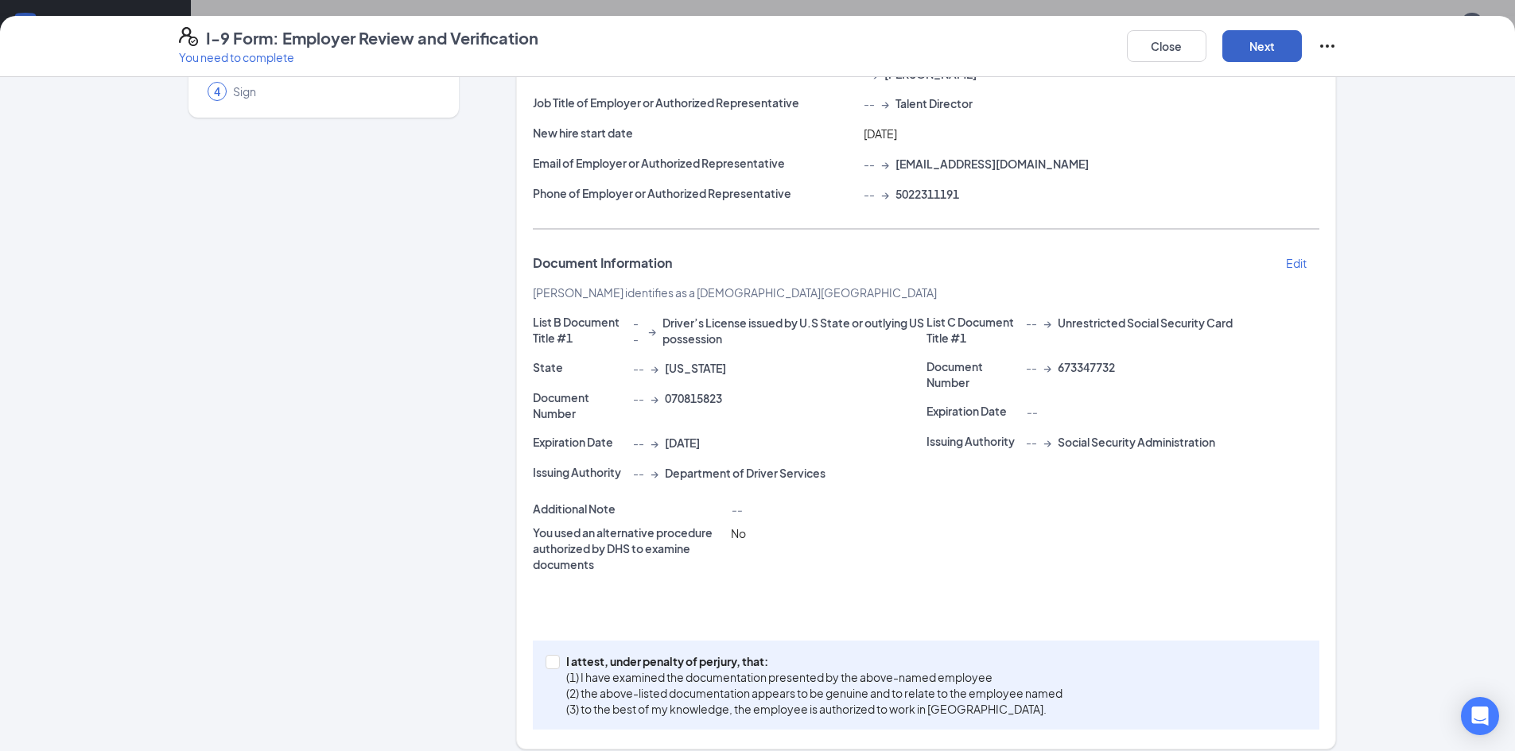
scroll to position [171, 0]
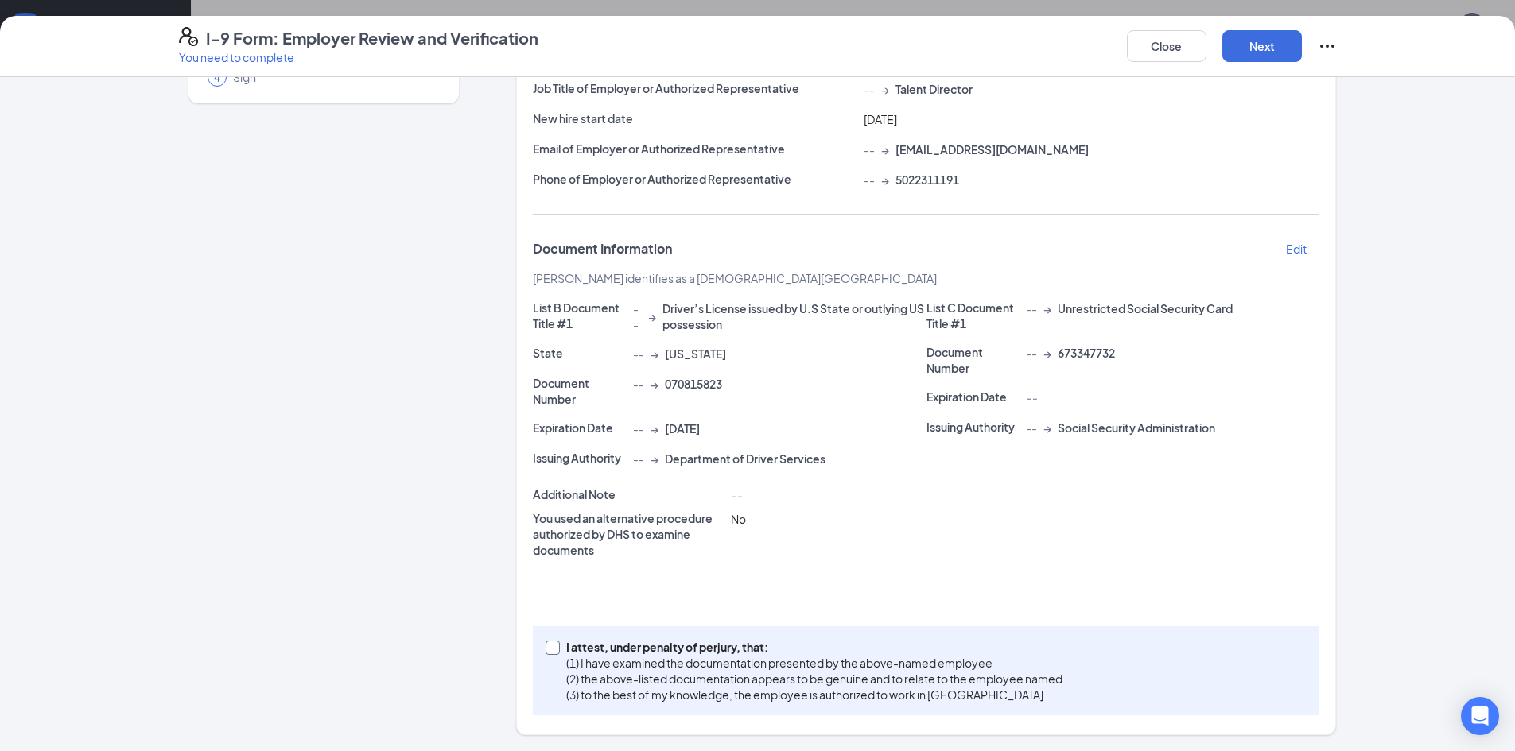
click at [549, 649] on input "I attest, under penalty of [PERSON_NAME], that: (1) I have examined the documen…" at bounding box center [551, 646] width 11 height 11
checkbox input "true"
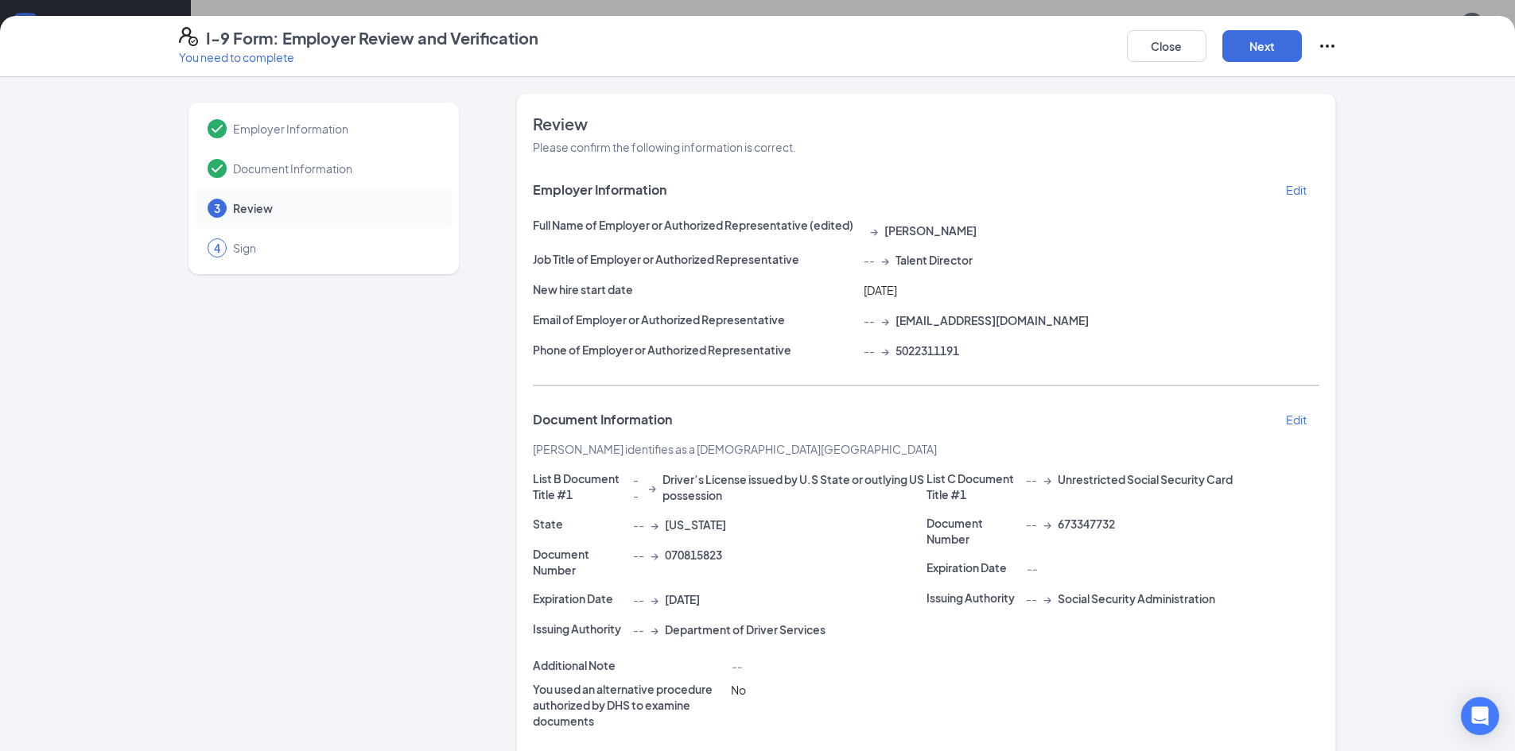
scroll to position [716, 0]
click at [1261, 41] on button "Next" at bounding box center [1262, 46] width 80 height 32
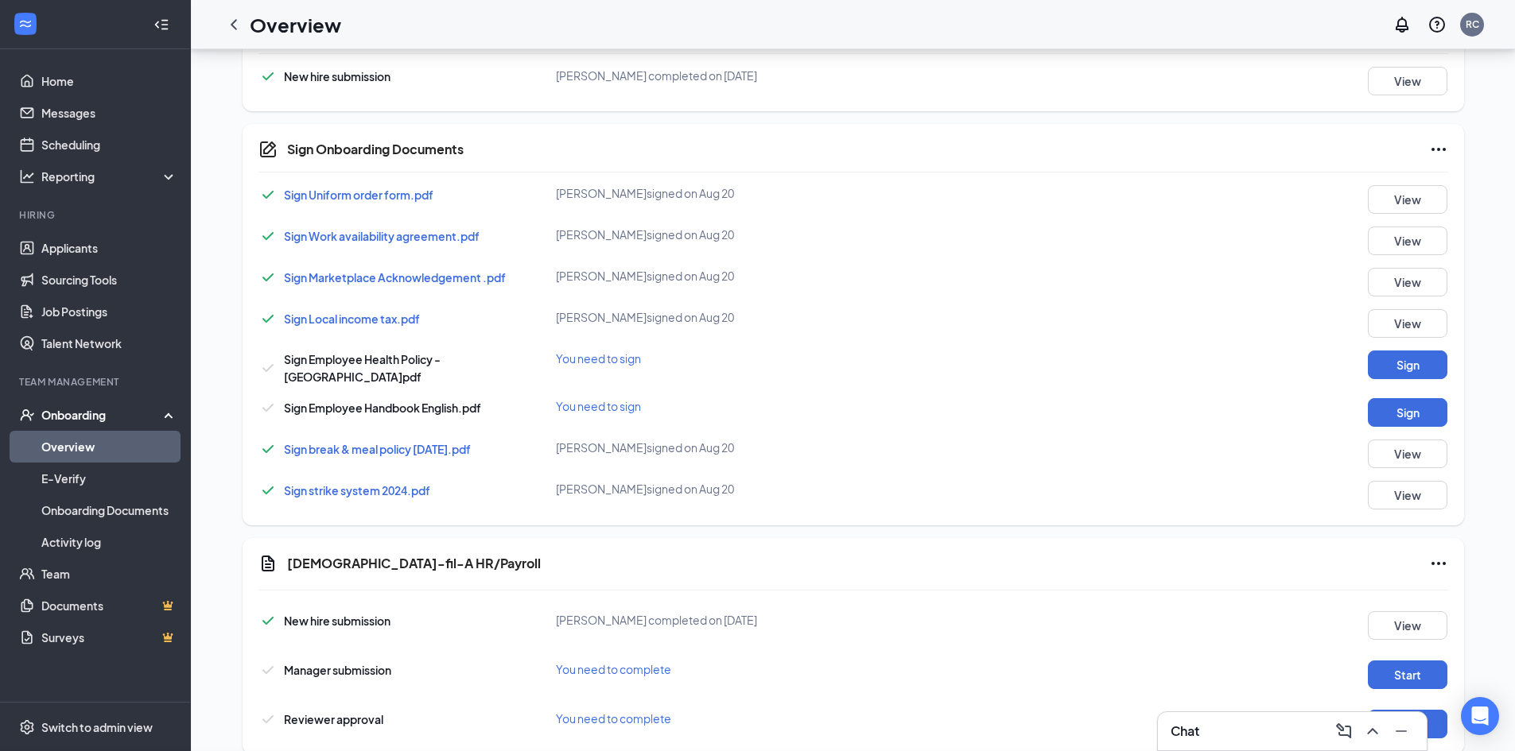
scroll to position [111, 0]
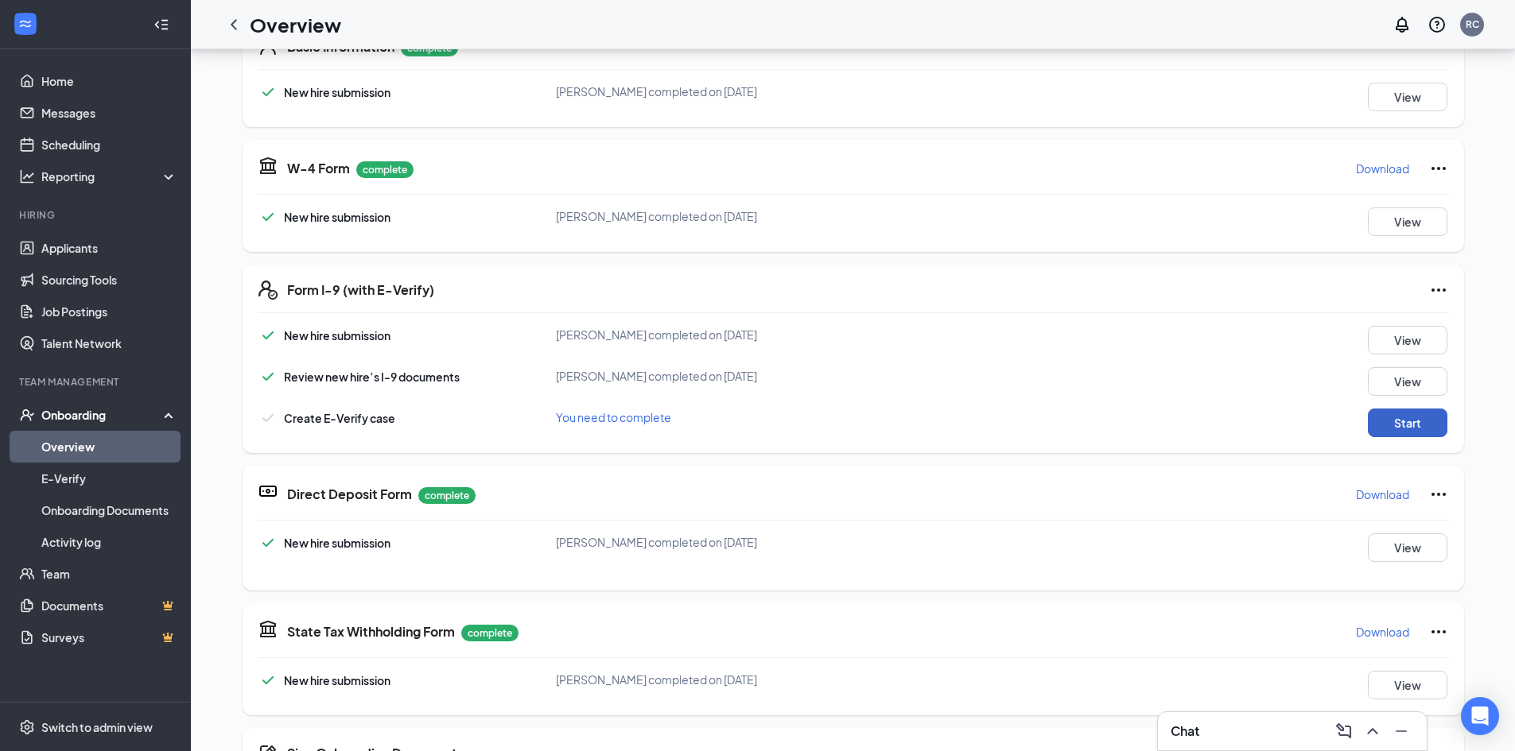
click at [1411, 418] on button "Start" at bounding box center [1408, 423] width 80 height 29
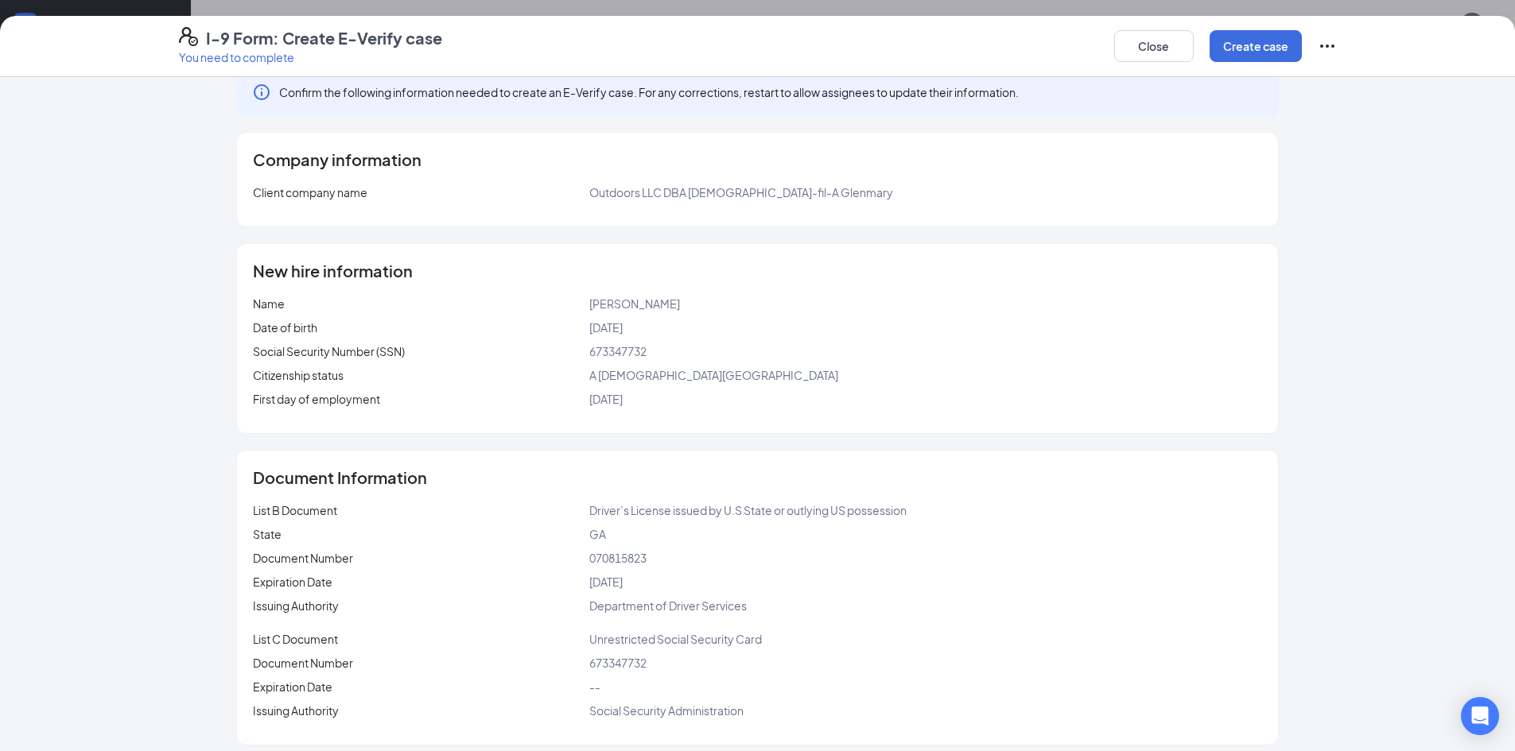
scroll to position [35, 0]
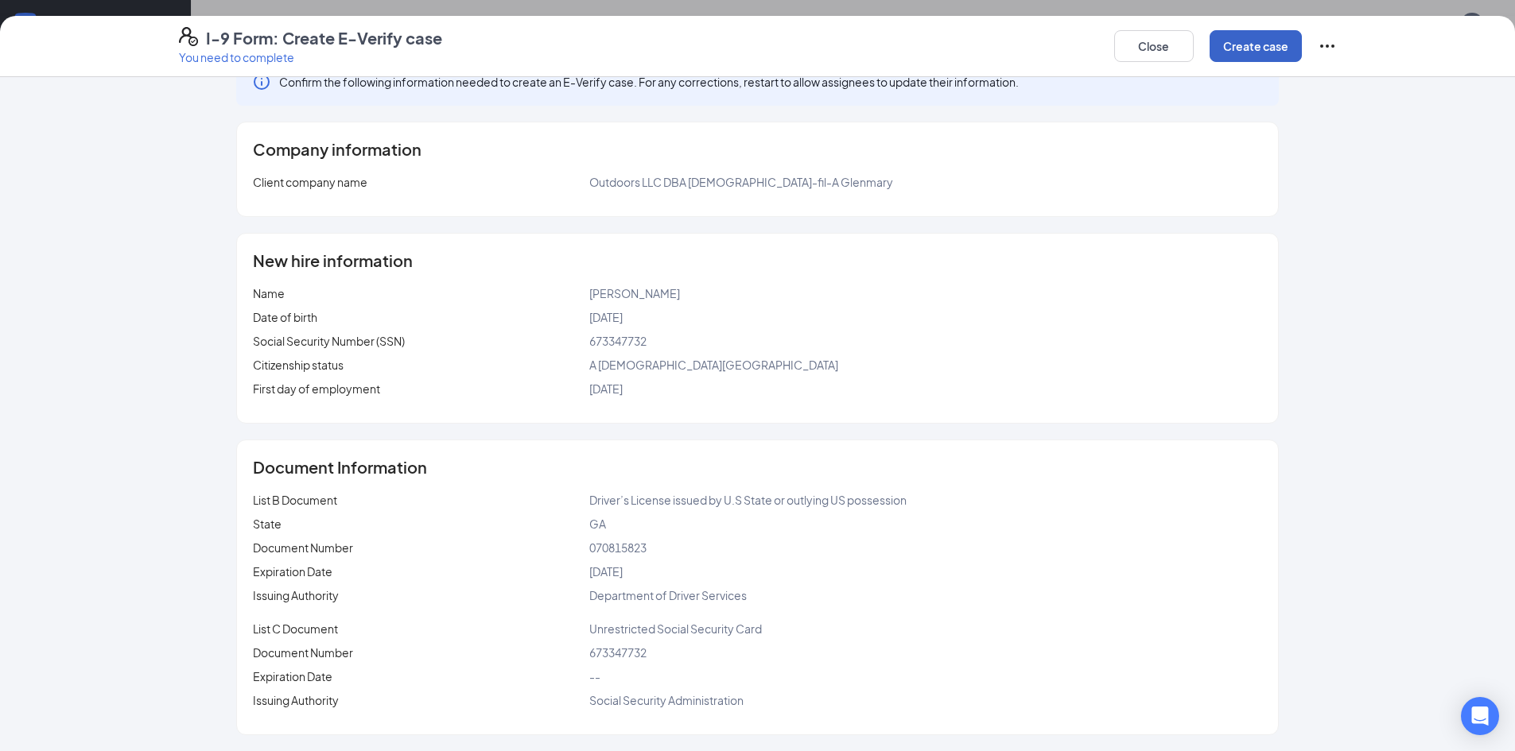
click at [1237, 46] on button "Create case" at bounding box center [1255, 46] width 92 height 32
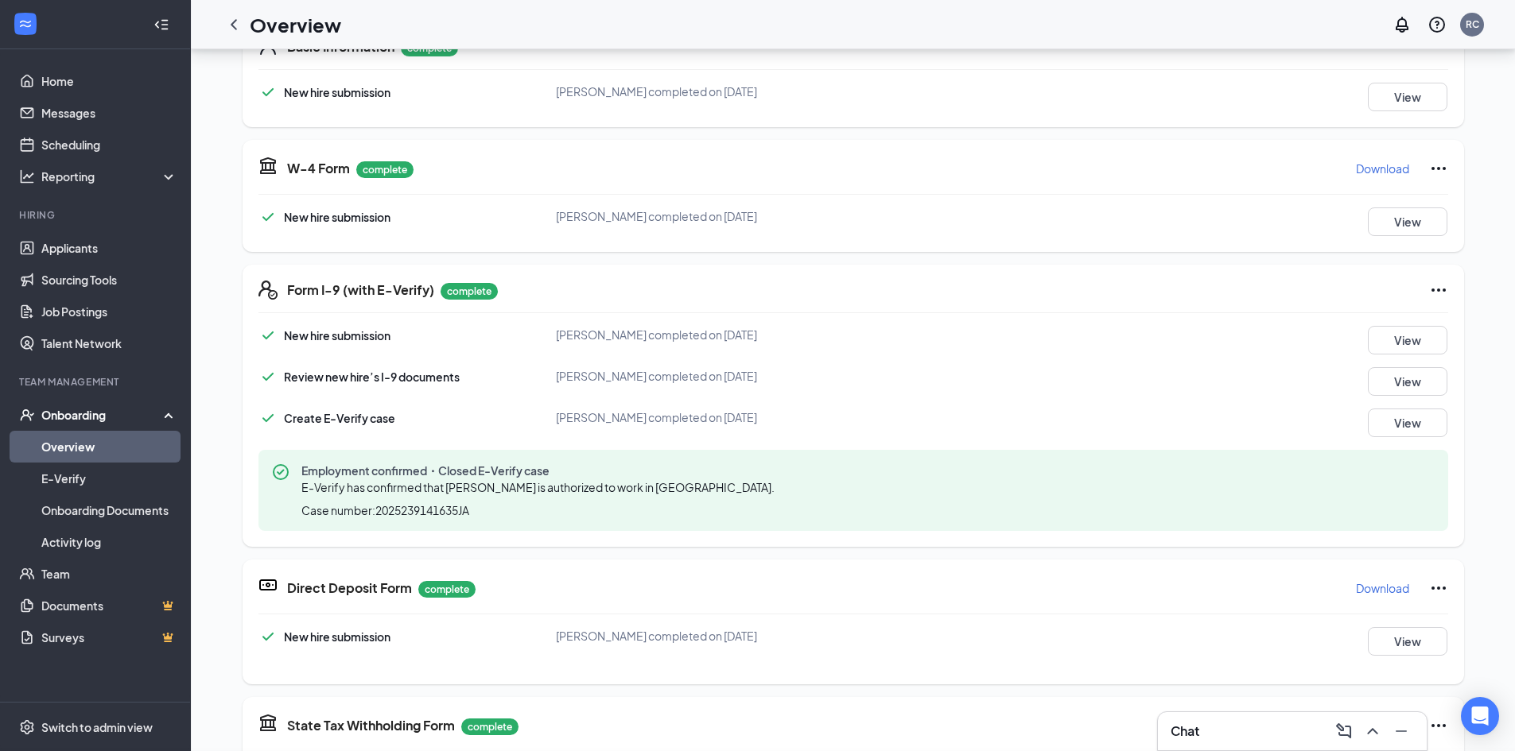
scroll to position [231, 0]
drag, startPoint x: 671, startPoint y: 489, endPoint x: 351, endPoint y: 492, distance: 320.5
click at [351, 492] on div "Employment confirmed・Closed E-Verify case E-Verify has confirmed that [PERSON_N…" at bounding box center [541, 491] width 480 height 56
click at [550, 523] on div "Employment confirmed・Closed E-Verify case E-Verify has confirmed that [PERSON_N…" at bounding box center [853, 490] width 1190 height 81
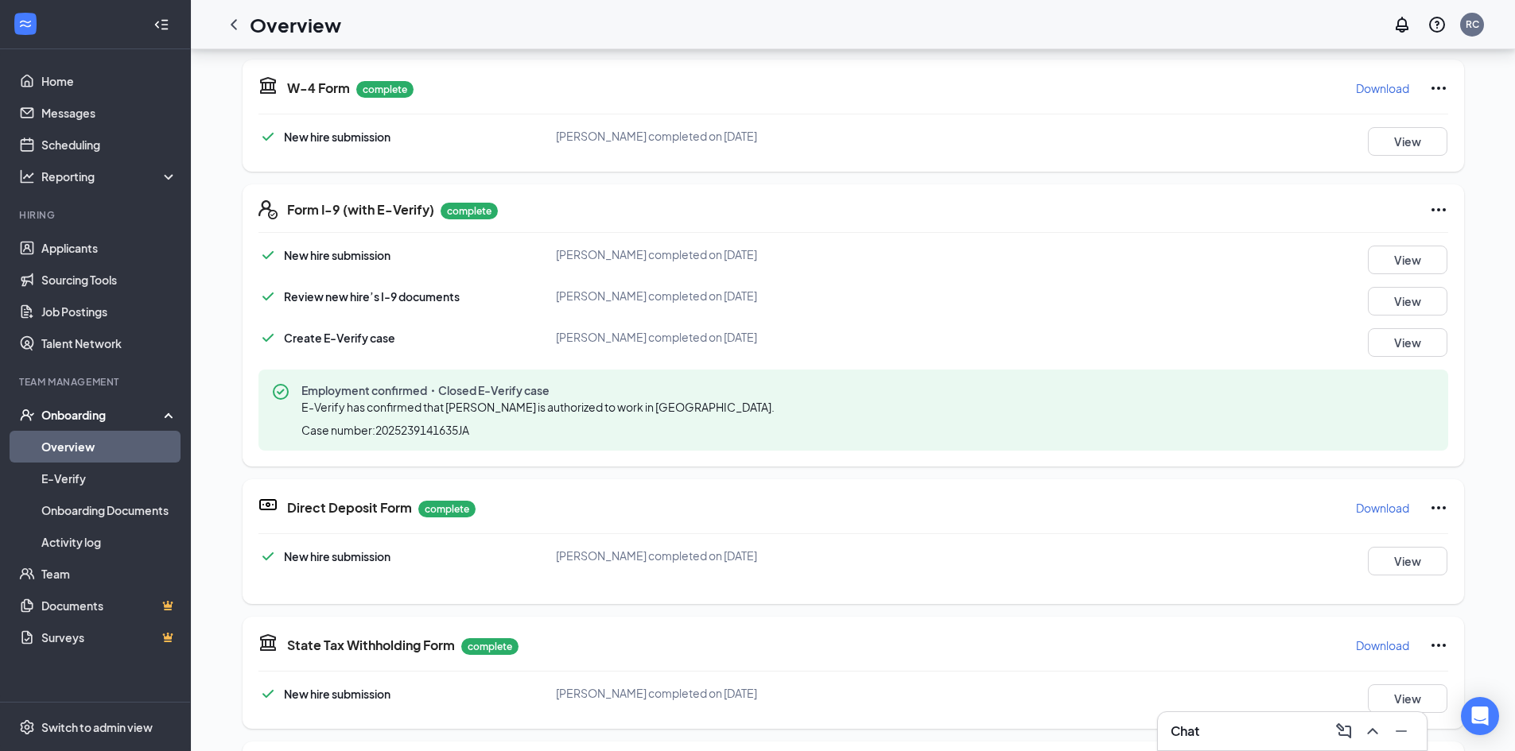
scroll to position [0, 0]
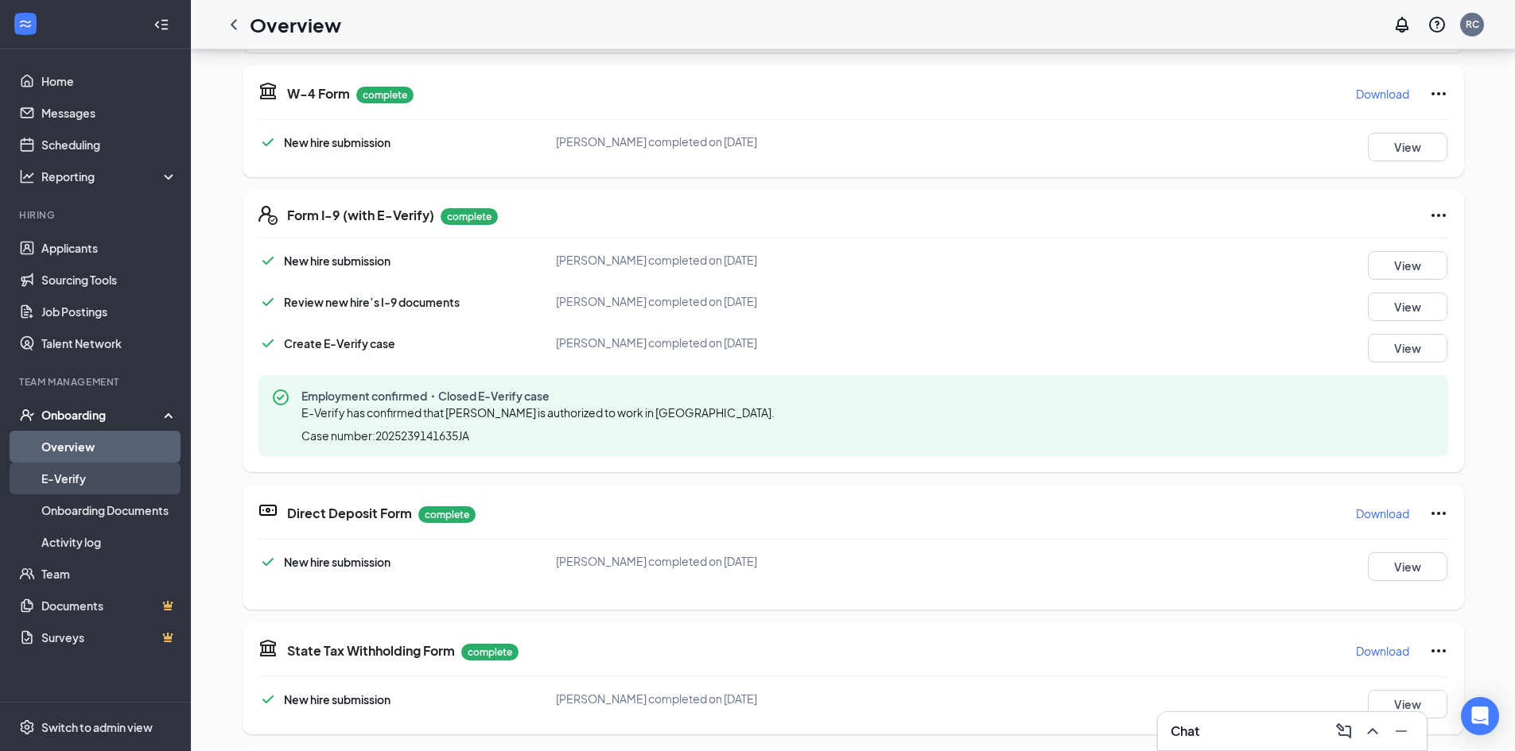
click at [83, 484] on link "E-Verify" at bounding box center [109, 479] width 136 height 32
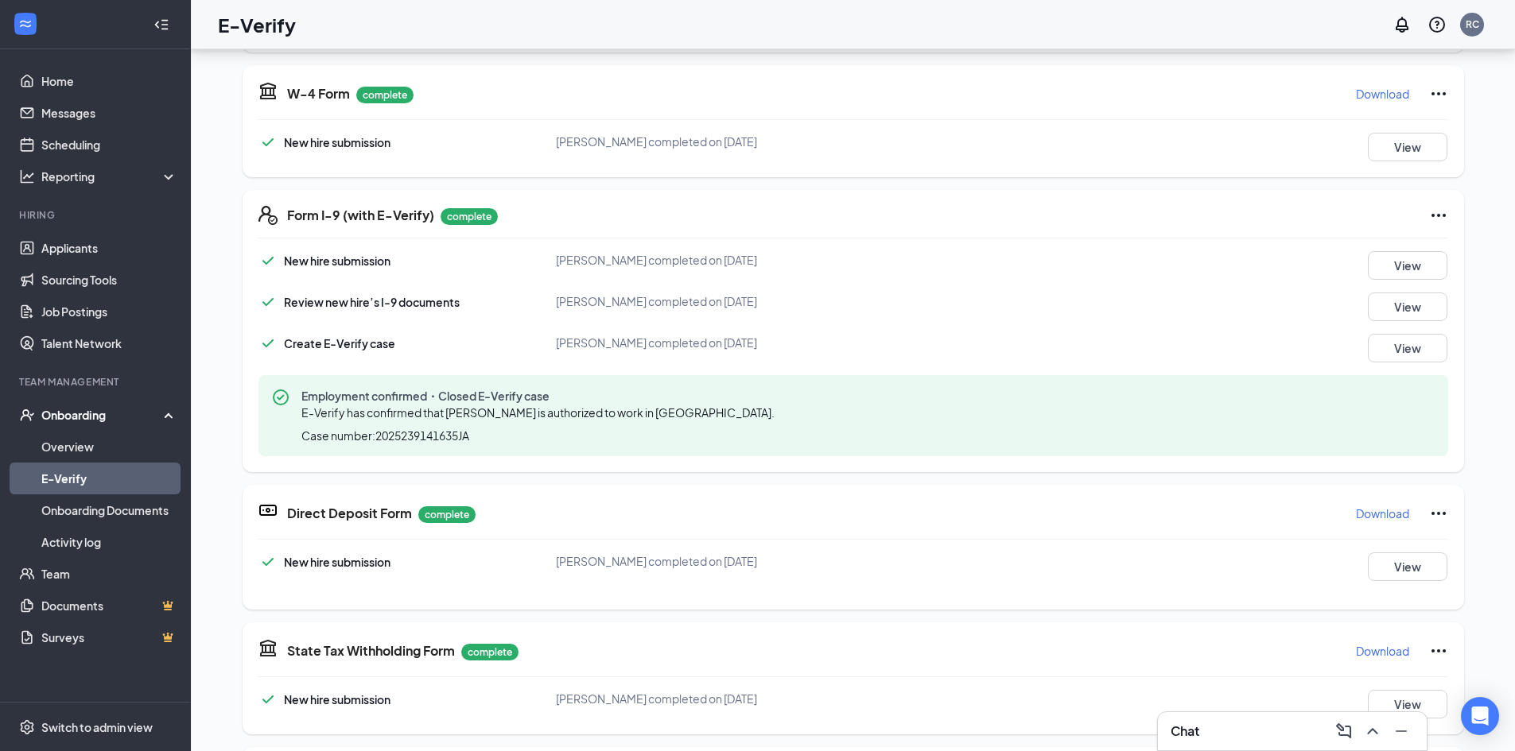
scroll to position [72, 0]
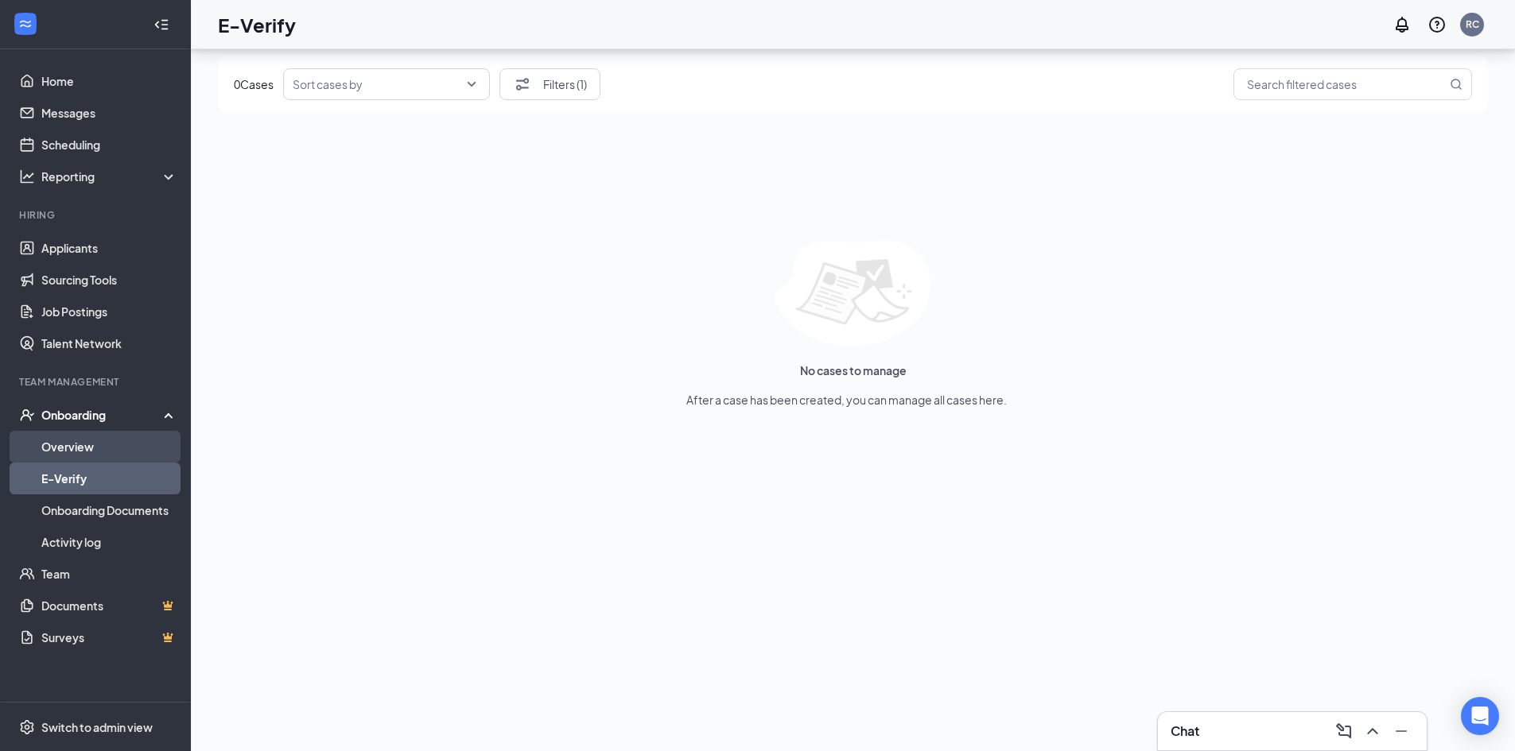
click at [133, 444] on link "Overview" at bounding box center [109, 447] width 136 height 32
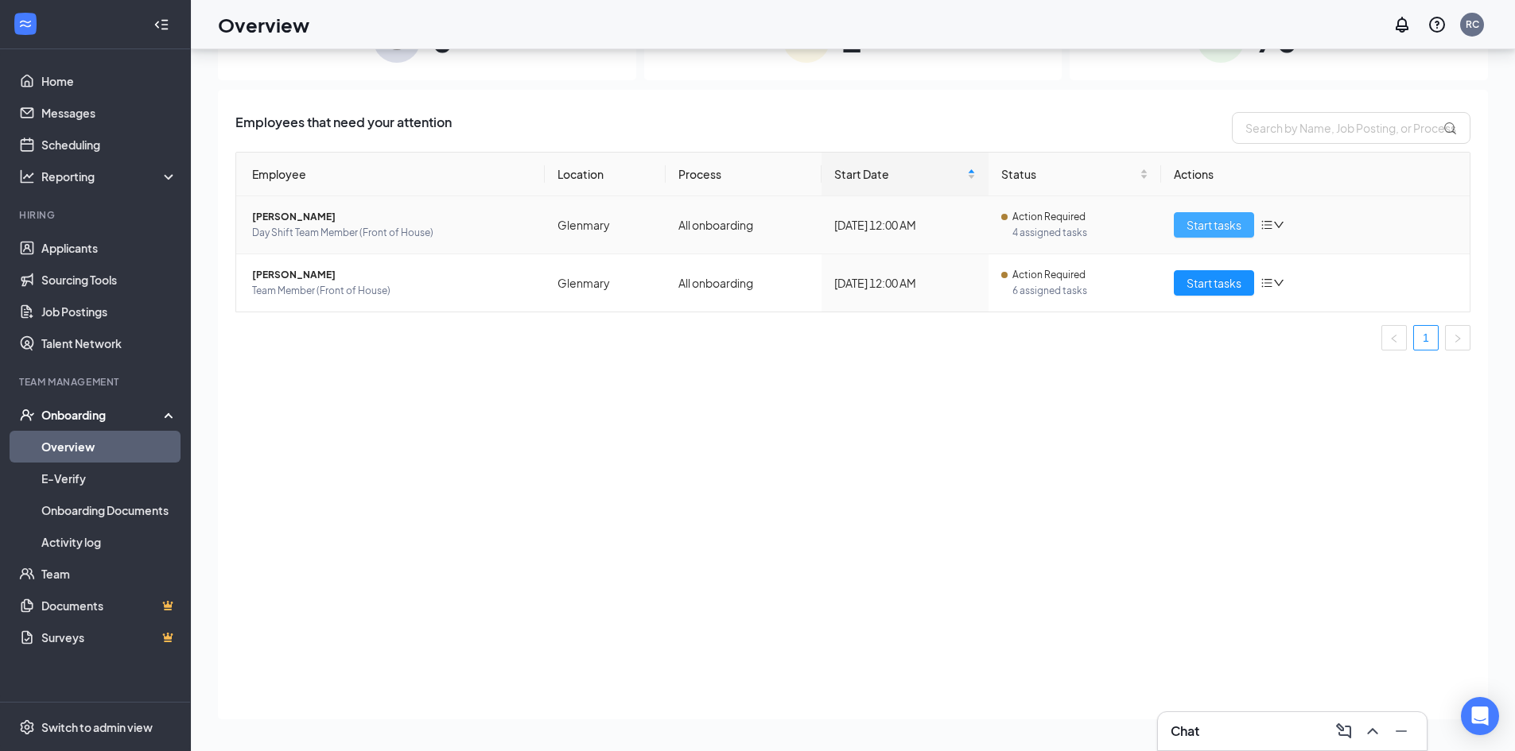
click at [1211, 227] on span "Start tasks" at bounding box center [1213, 224] width 55 height 17
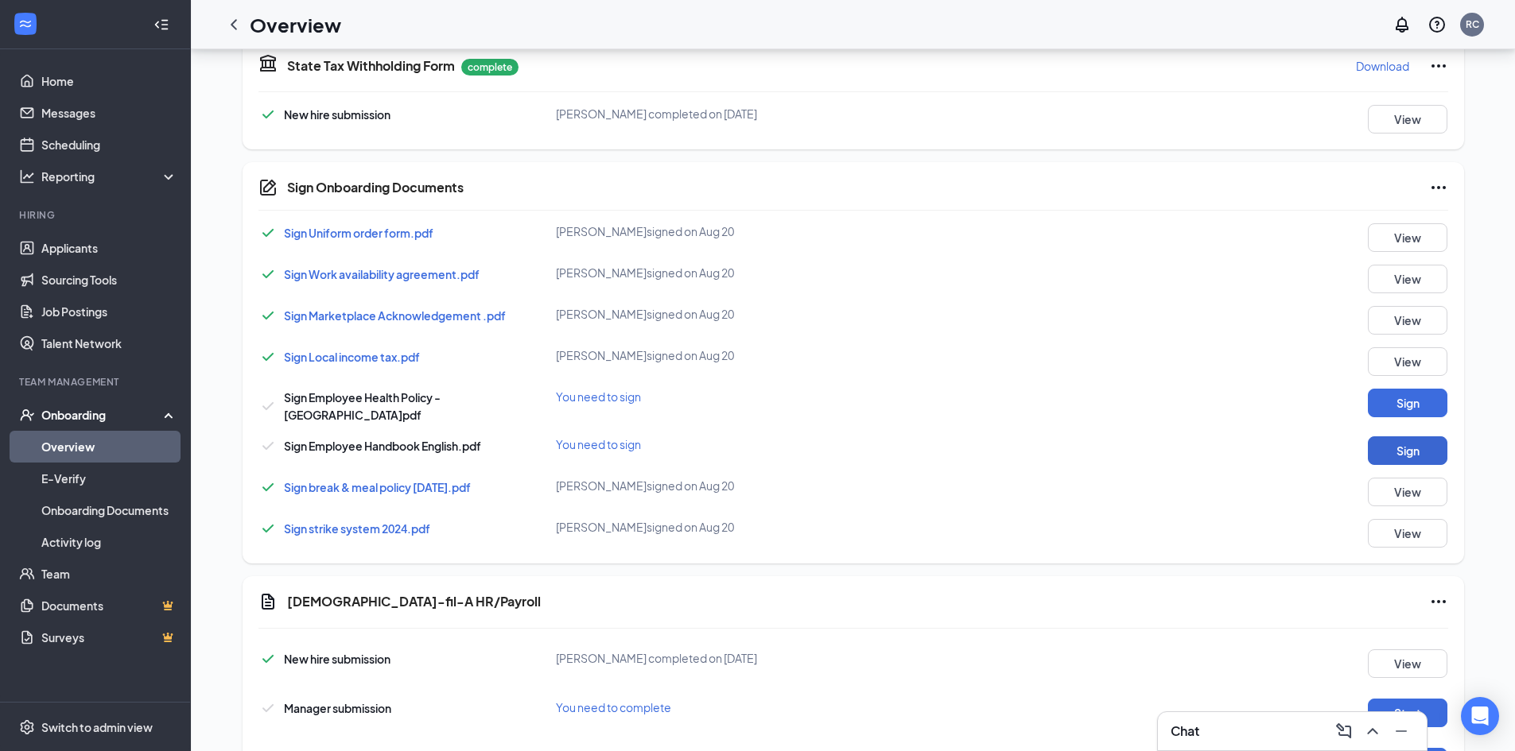
scroll to position [770, 0]
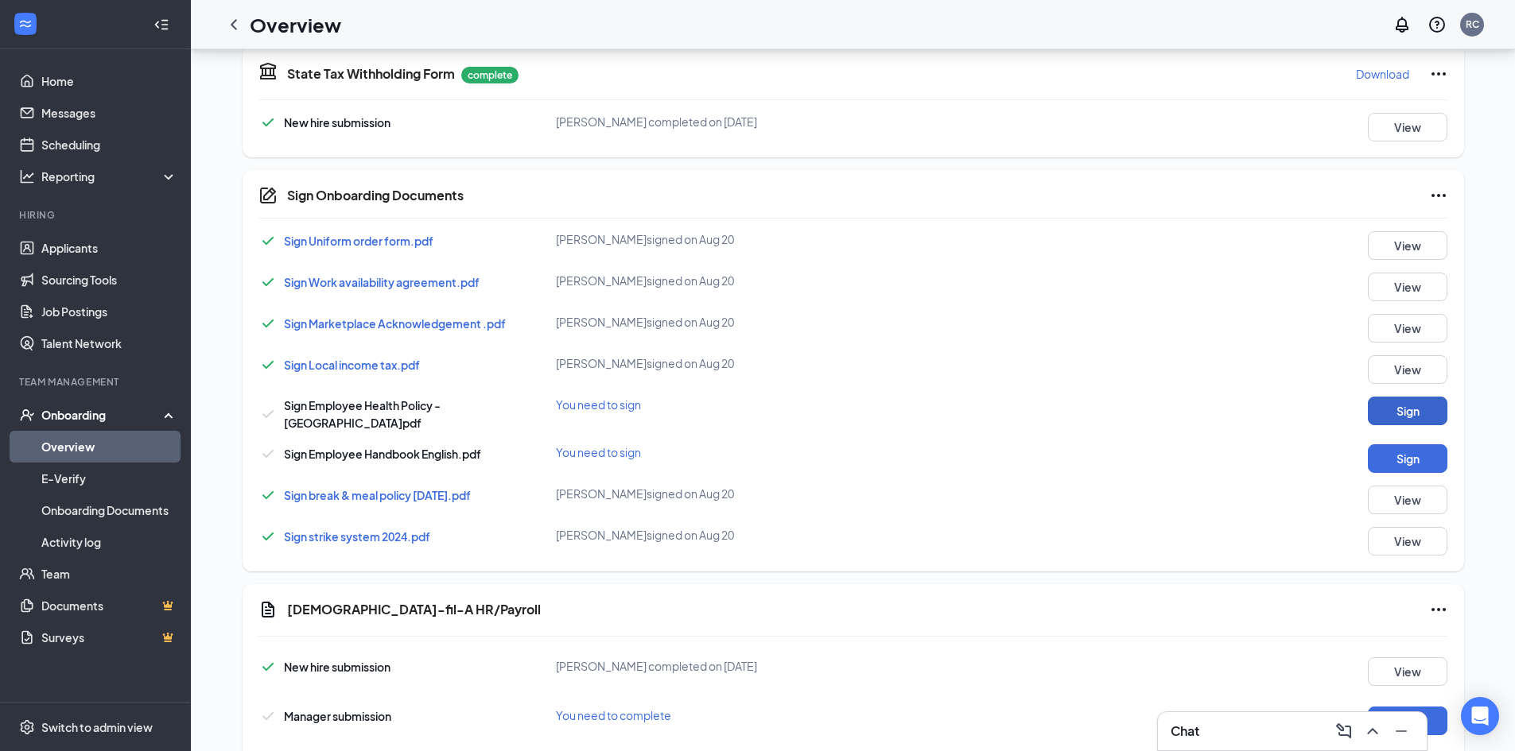
click at [1414, 411] on button "Sign" at bounding box center [1408, 411] width 80 height 29
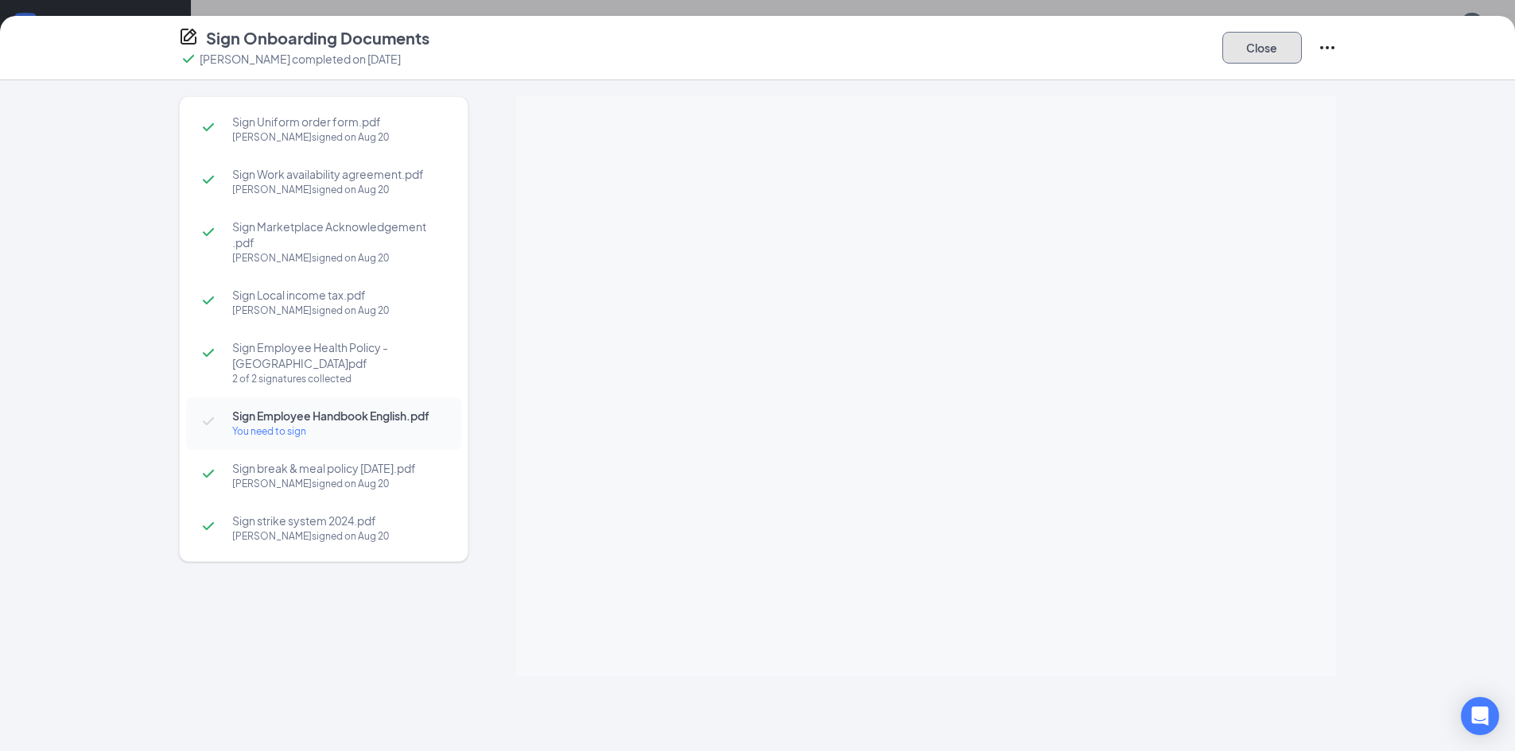
click at [1275, 37] on button "Close" at bounding box center [1262, 48] width 80 height 32
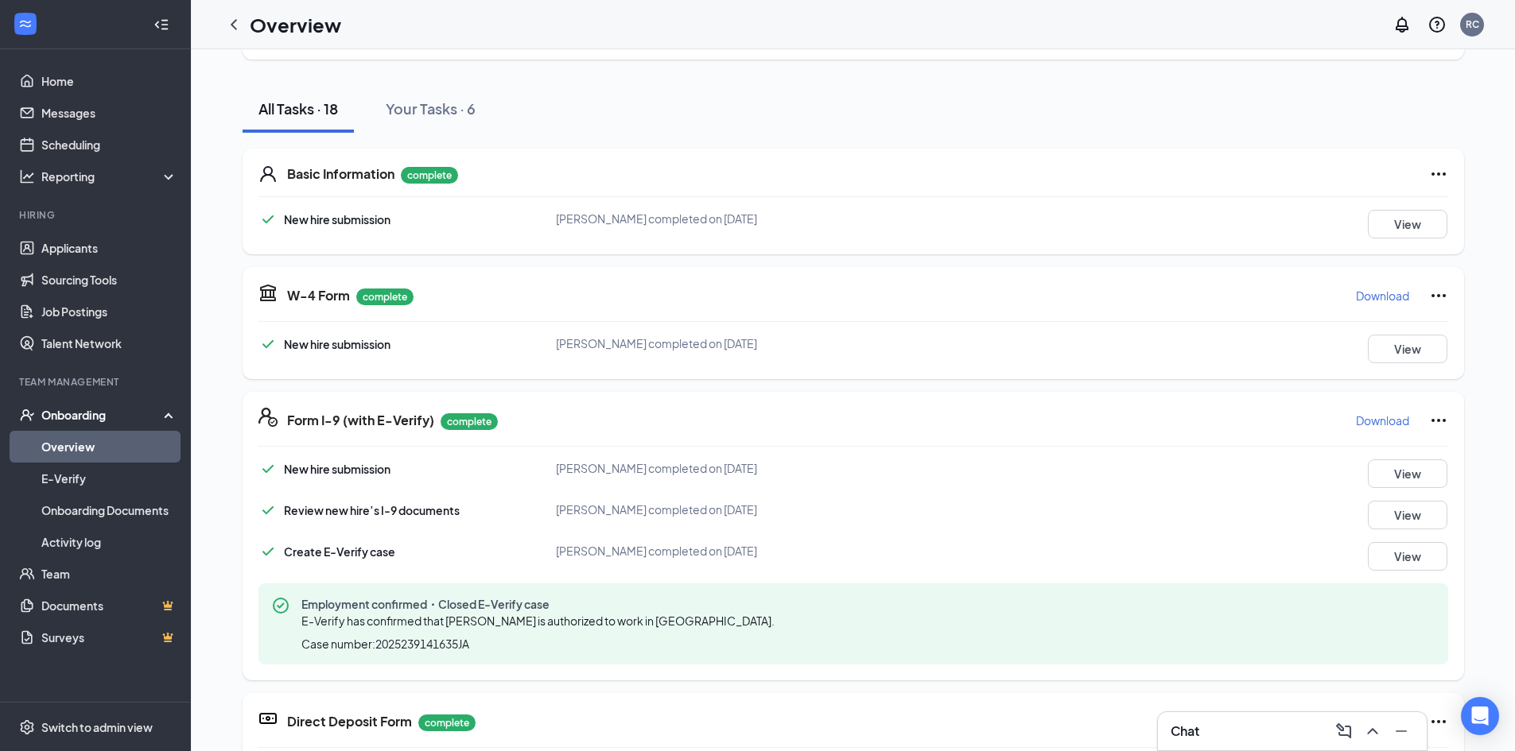
scroll to position [0, 0]
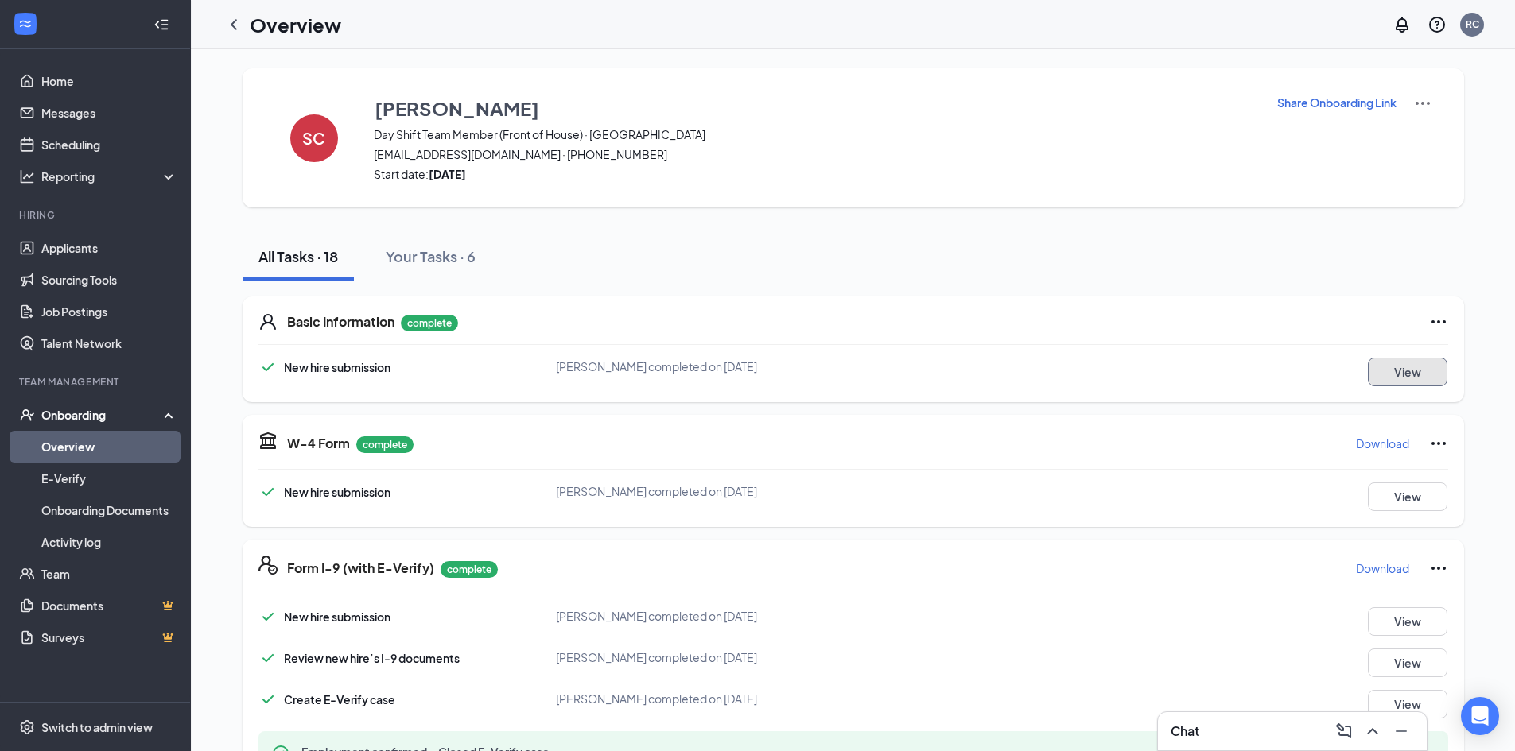
click at [1391, 362] on button "View" at bounding box center [1408, 372] width 80 height 29
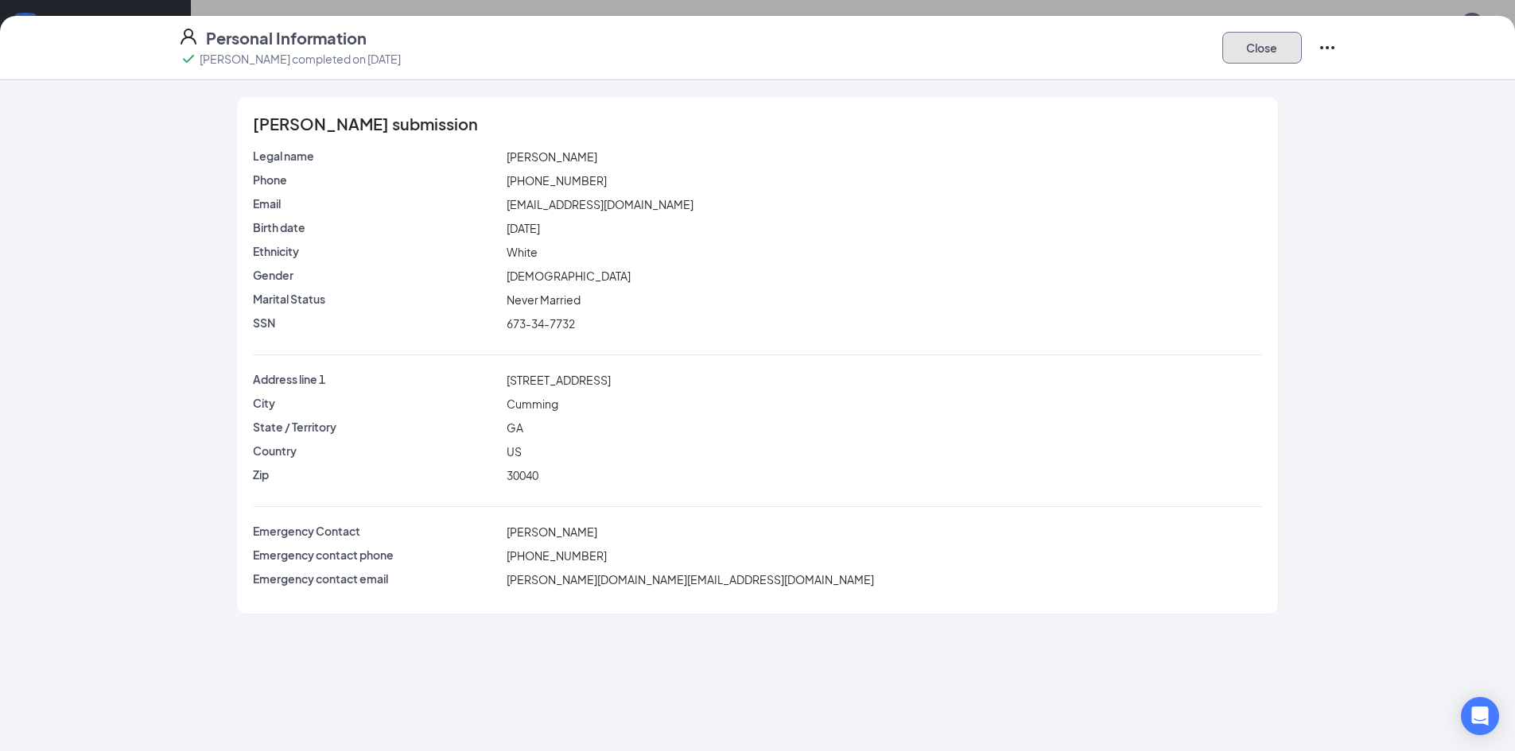
click at [1280, 49] on button "Close" at bounding box center [1262, 48] width 80 height 32
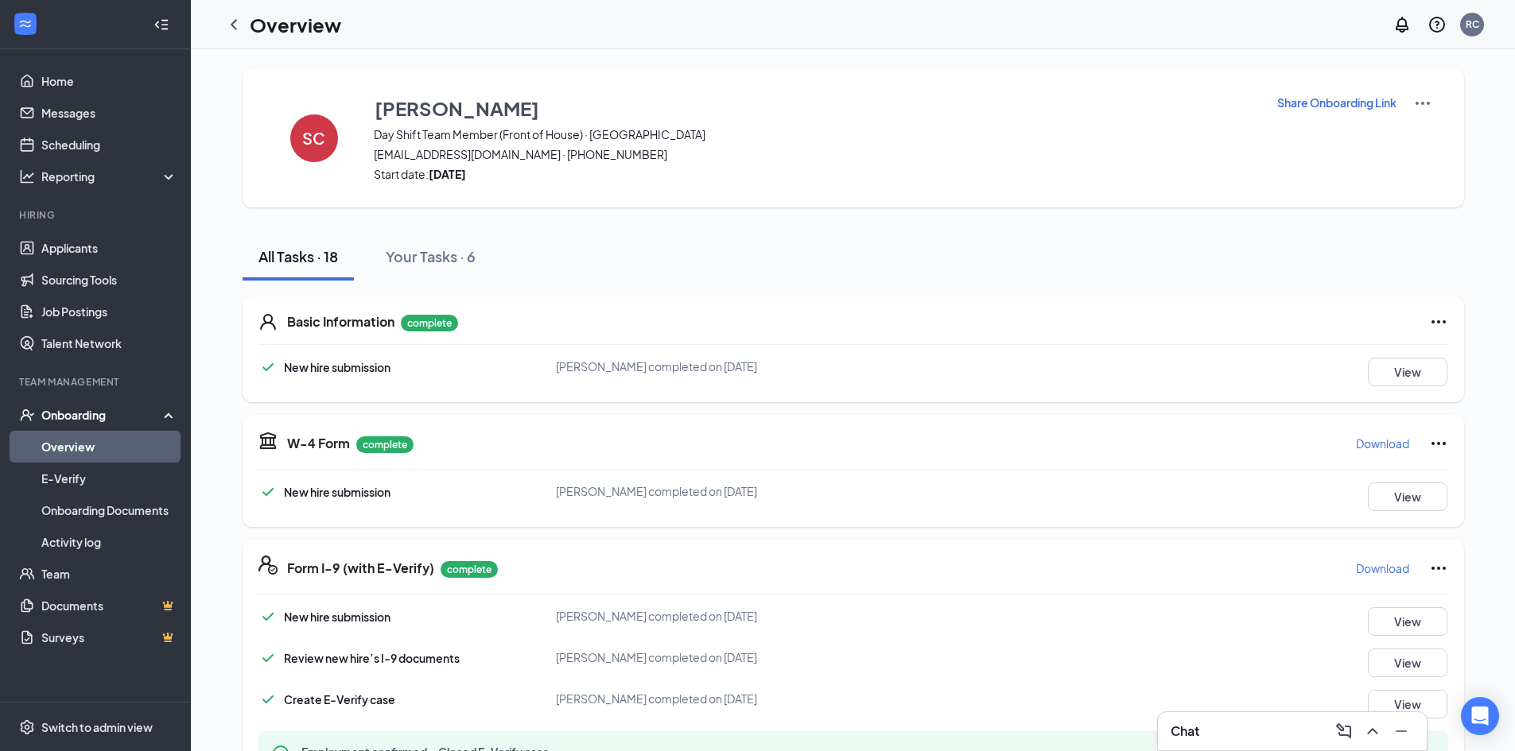
click at [259, 34] on h1 "Overview" at bounding box center [295, 24] width 91 height 27
click at [237, 21] on icon "ChevronLeft" at bounding box center [233, 24] width 19 height 19
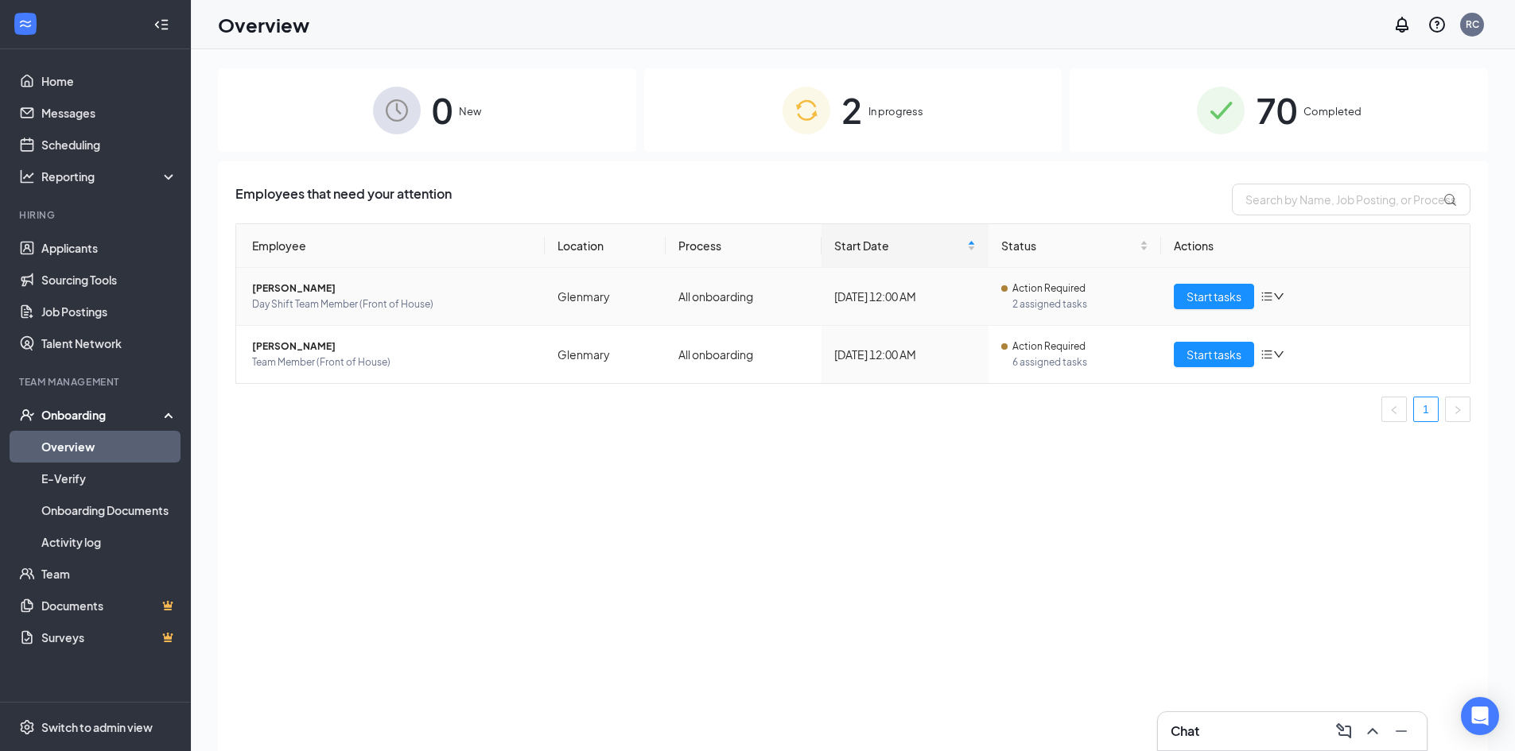
click at [336, 304] on span "Day Shift Team Member (Front of House)" at bounding box center [392, 305] width 280 height 16
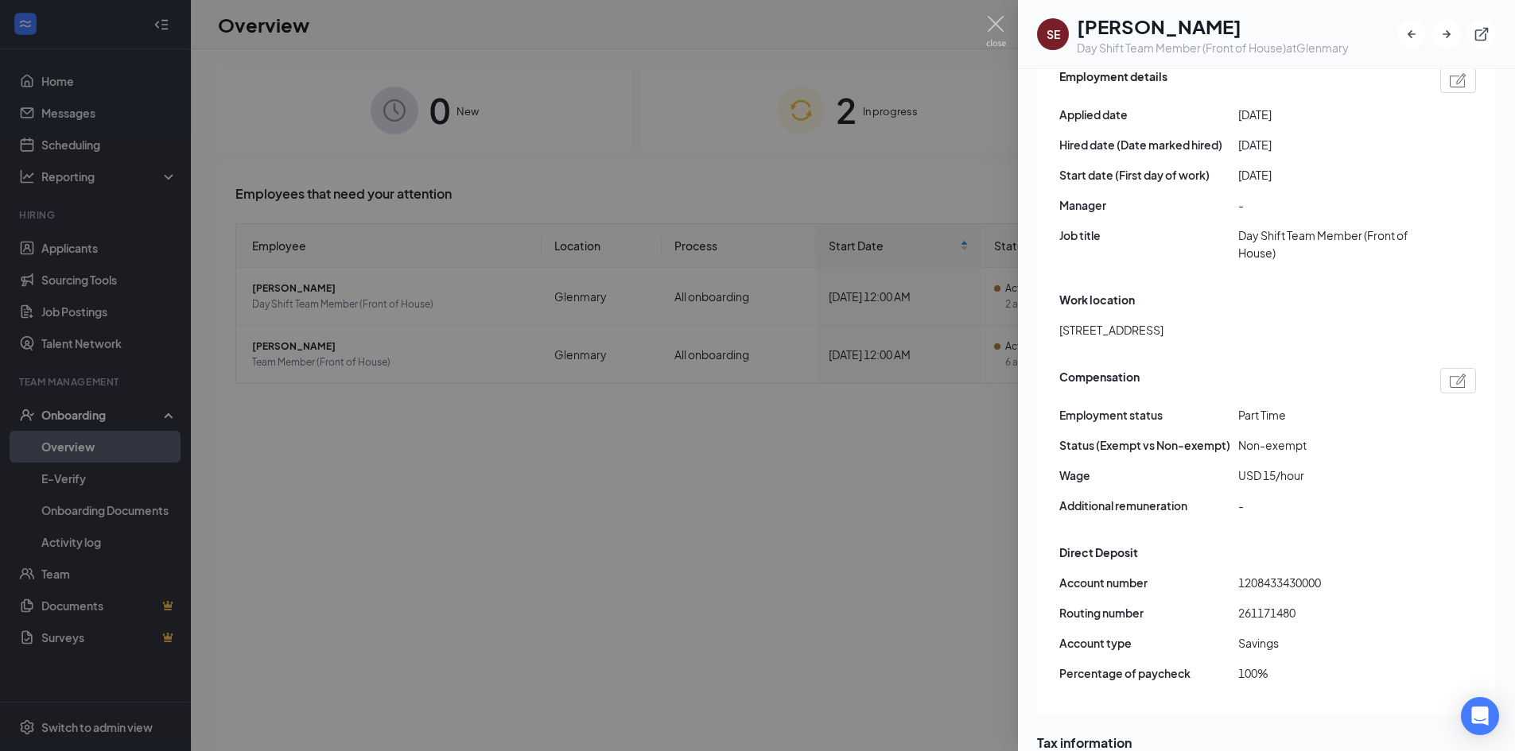
scroll to position [1034, 0]
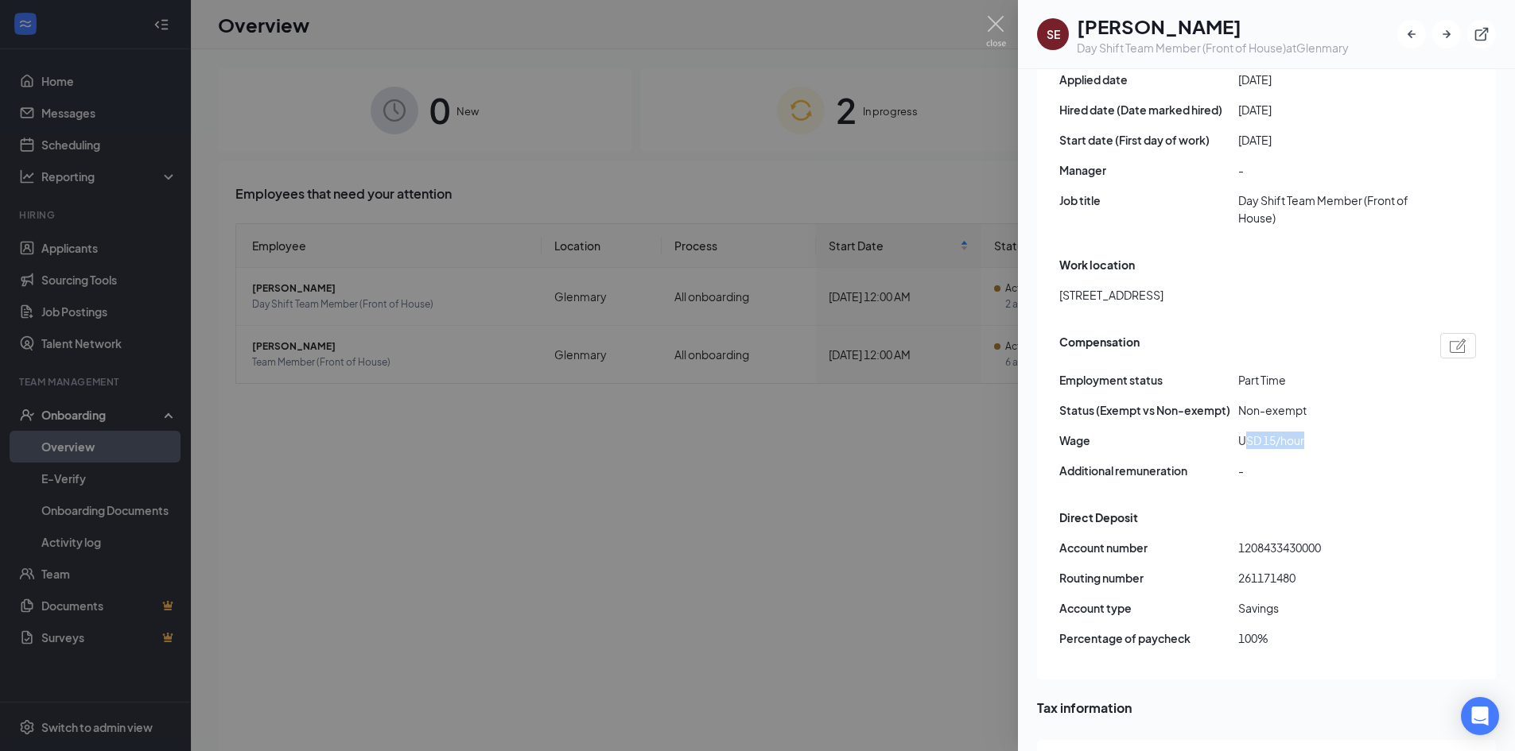
drag, startPoint x: 1321, startPoint y: 371, endPoint x: 1244, endPoint y: 380, distance: 77.7
click at [1244, 380] on div "Compensation Employment status [DEMOGRAPHIC_DATA] Status (Exempt vs Non-exempt)…" at bounding box center [1267, 410] width 417 height 163
click at [1275, 432] on span "USD 15/hour" at bounding box center [1327, 440] width 179 height 17
click at [991, 31] on img at bounding box center [996, 31] width 20 height 31
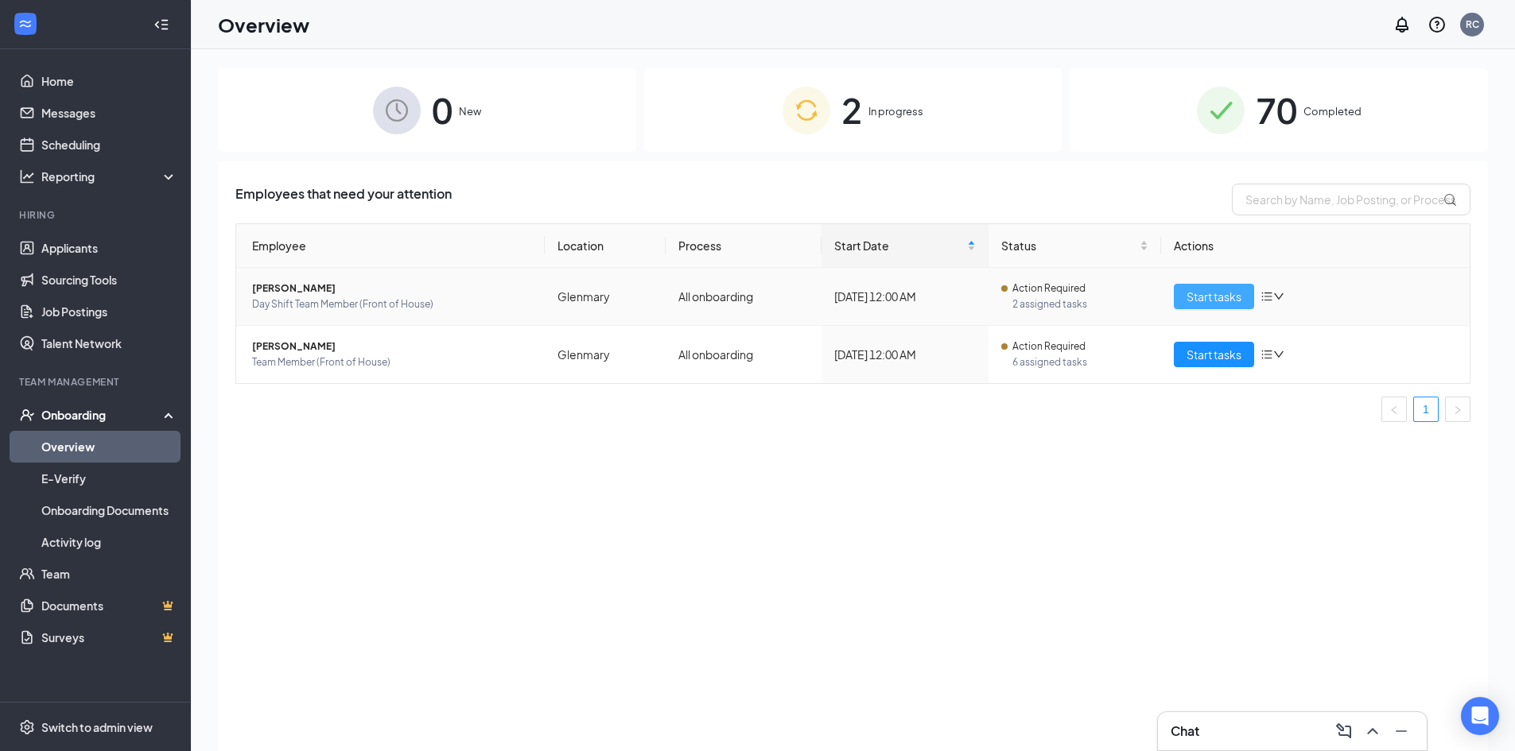
click at [1202, 298] on span "Start tasks" at bounding box center [1213, 296] width 55 height 17
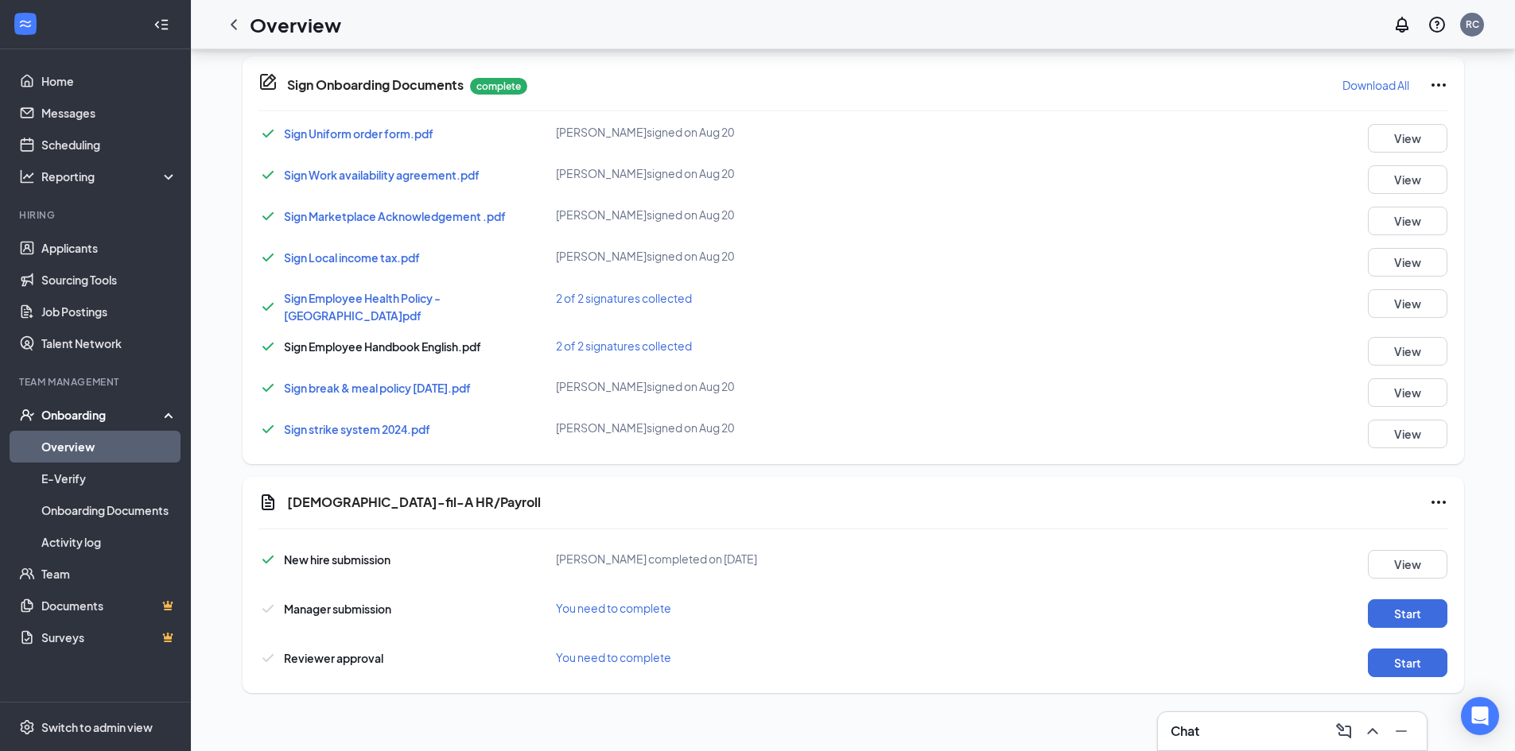
scroll to position [1015, 0]
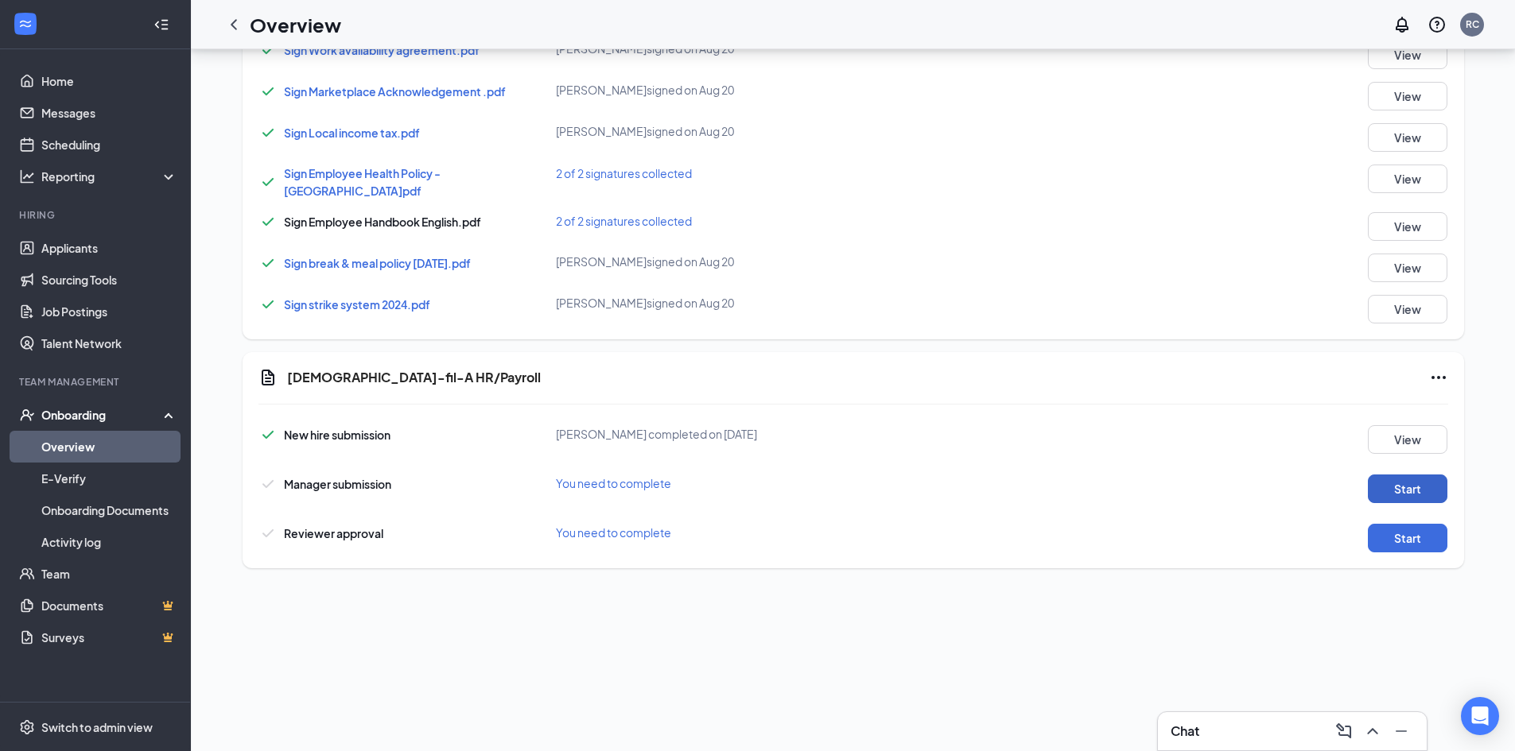
click at [1415, 476] on button "Start" at bounding box center [1408, 489] width 80 height 29
click at [1380, 526] on button "Start" at bounding box center [1408, 538] width 80 height 29
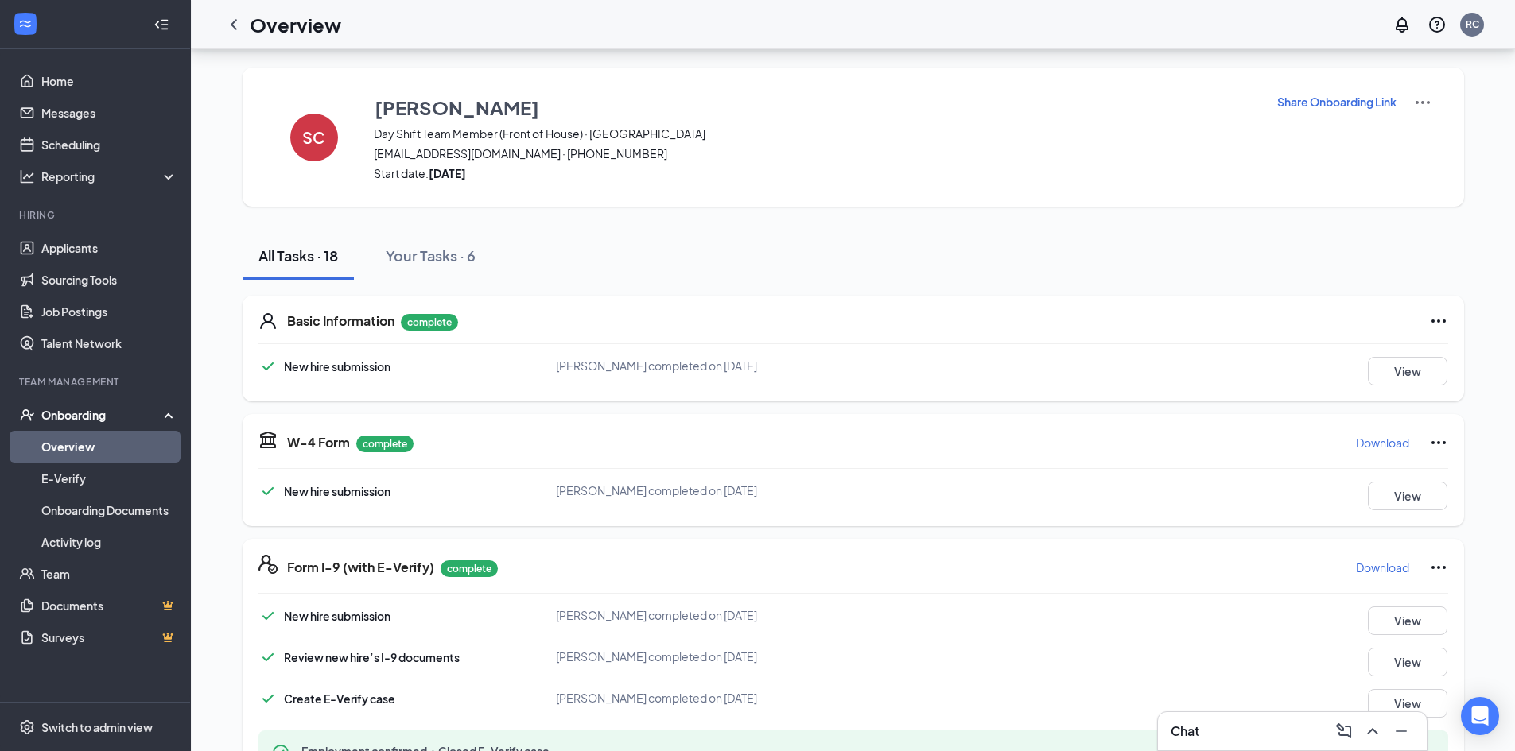
scroll to position [0, 0]
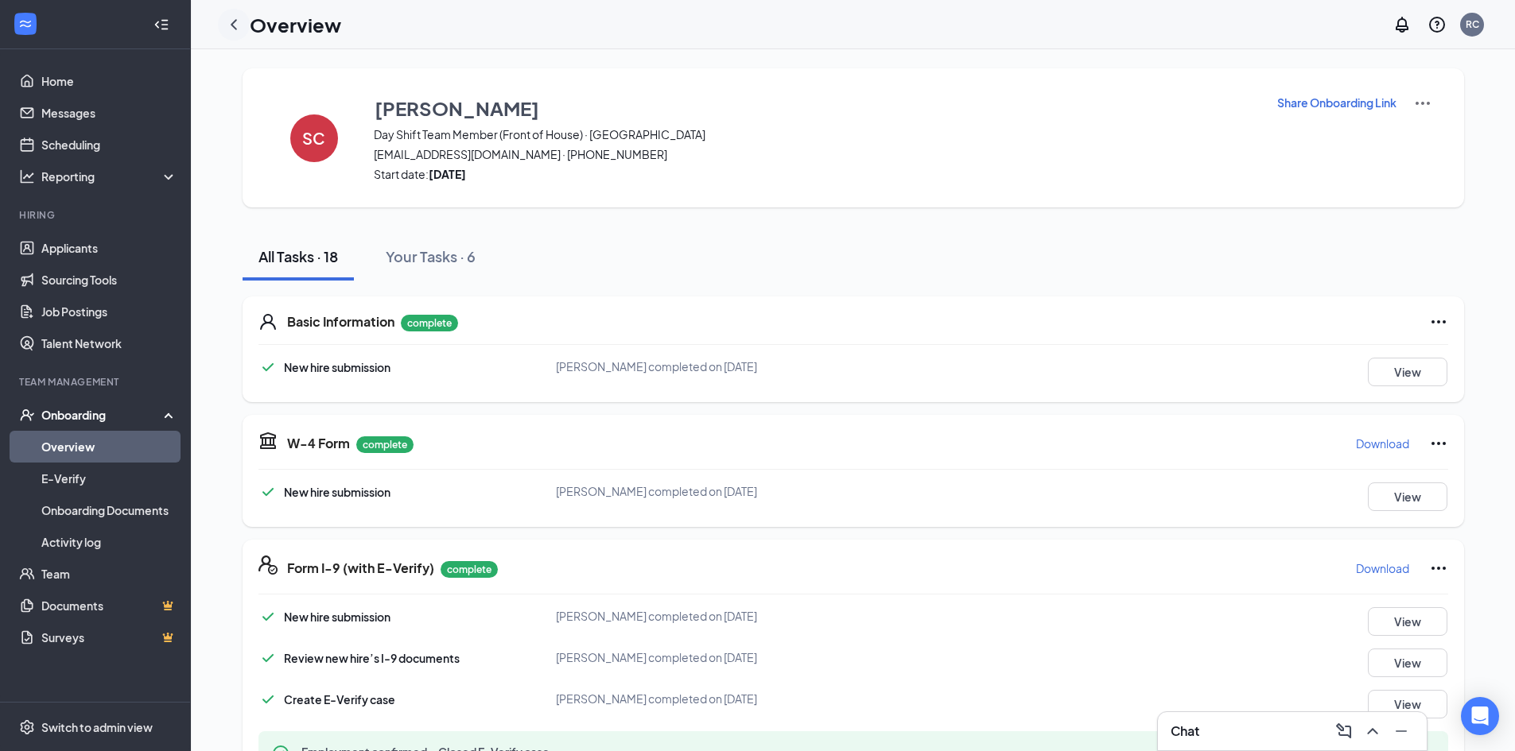
click at [231, 17] on icon "ChevronLeft" at bounding box center [233, 24] width 19 height 19
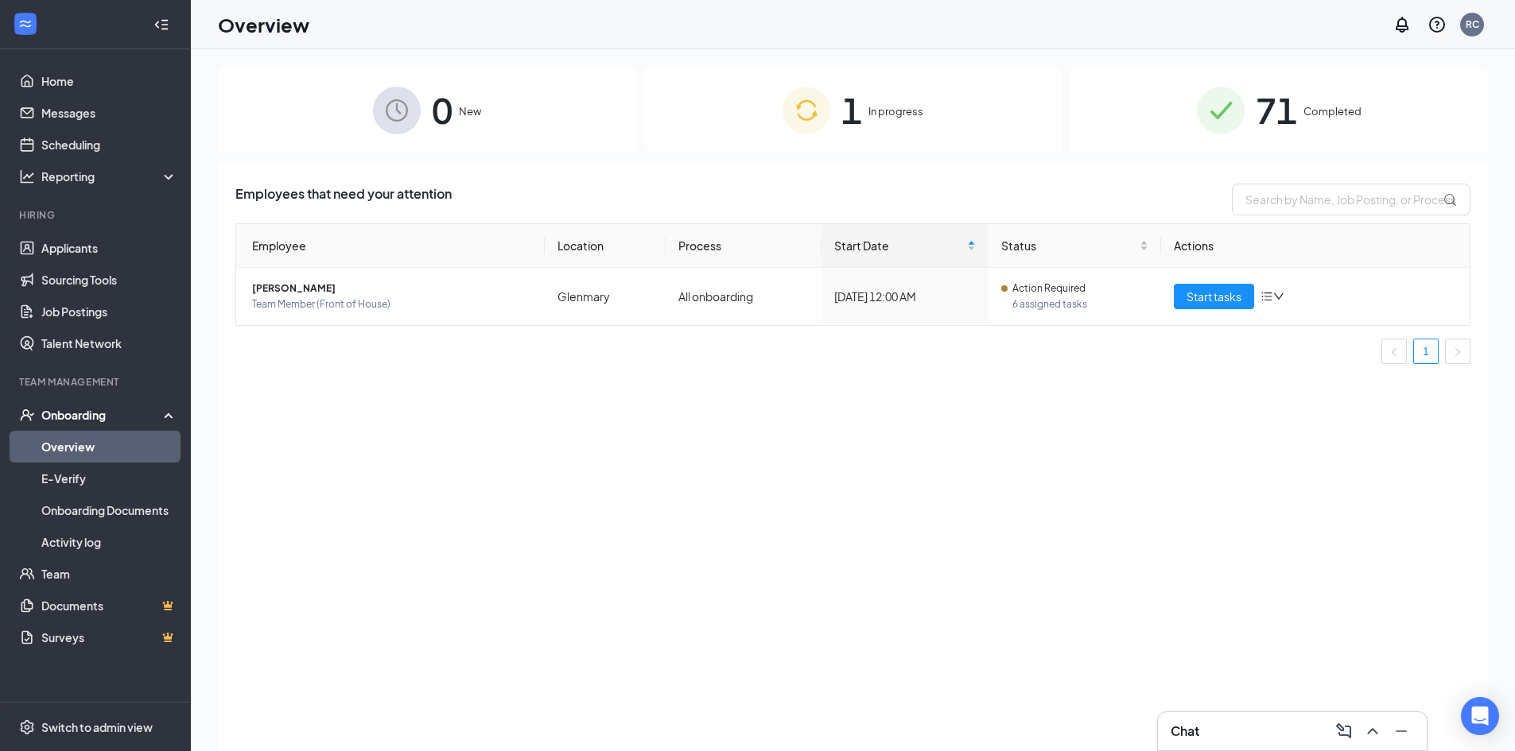
click at [1336, 122] on div "71 Completed" at bounding box center [1279, 109] width 418 height 83
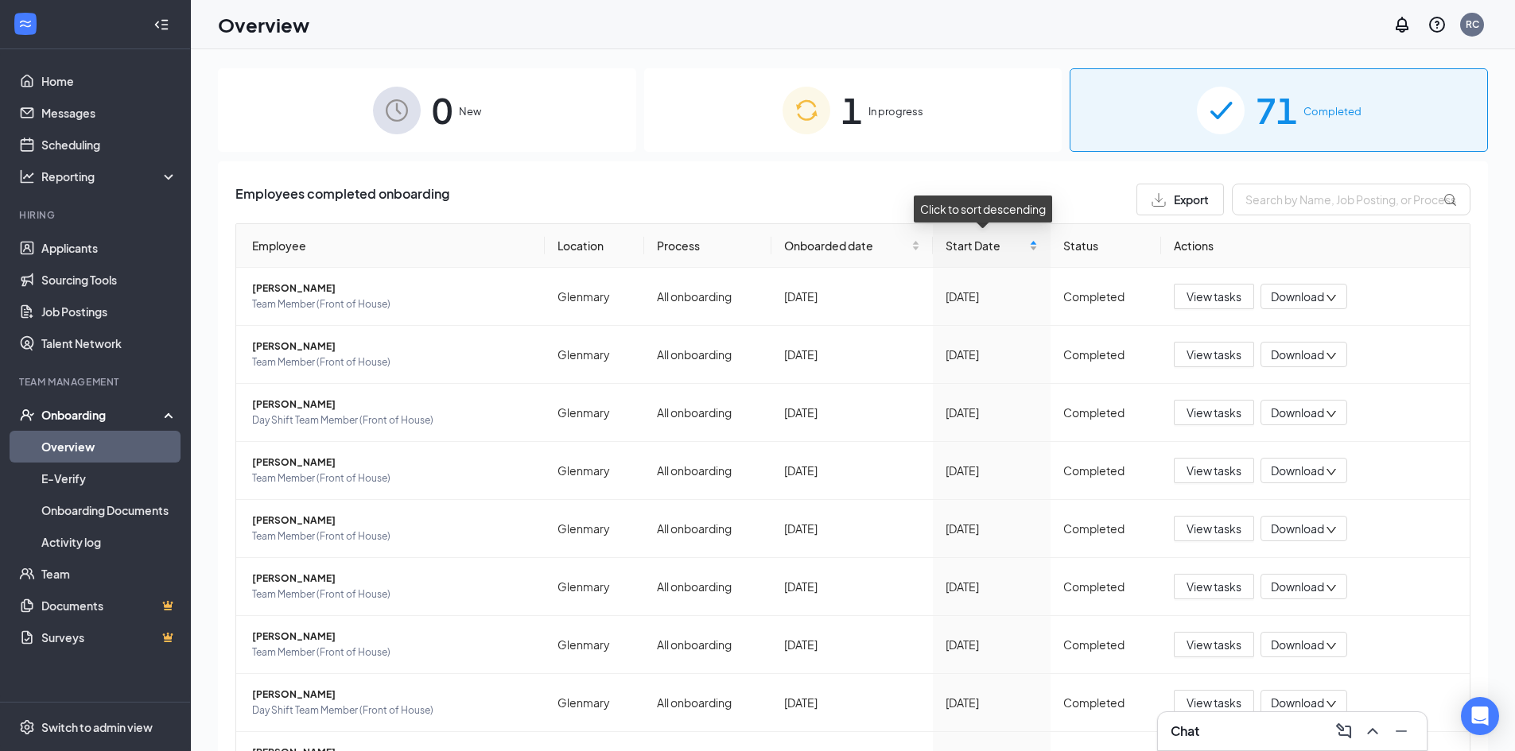
click at [1028, 250] on div "Start Date" at bounding box center [991, 245] width 92 height 17
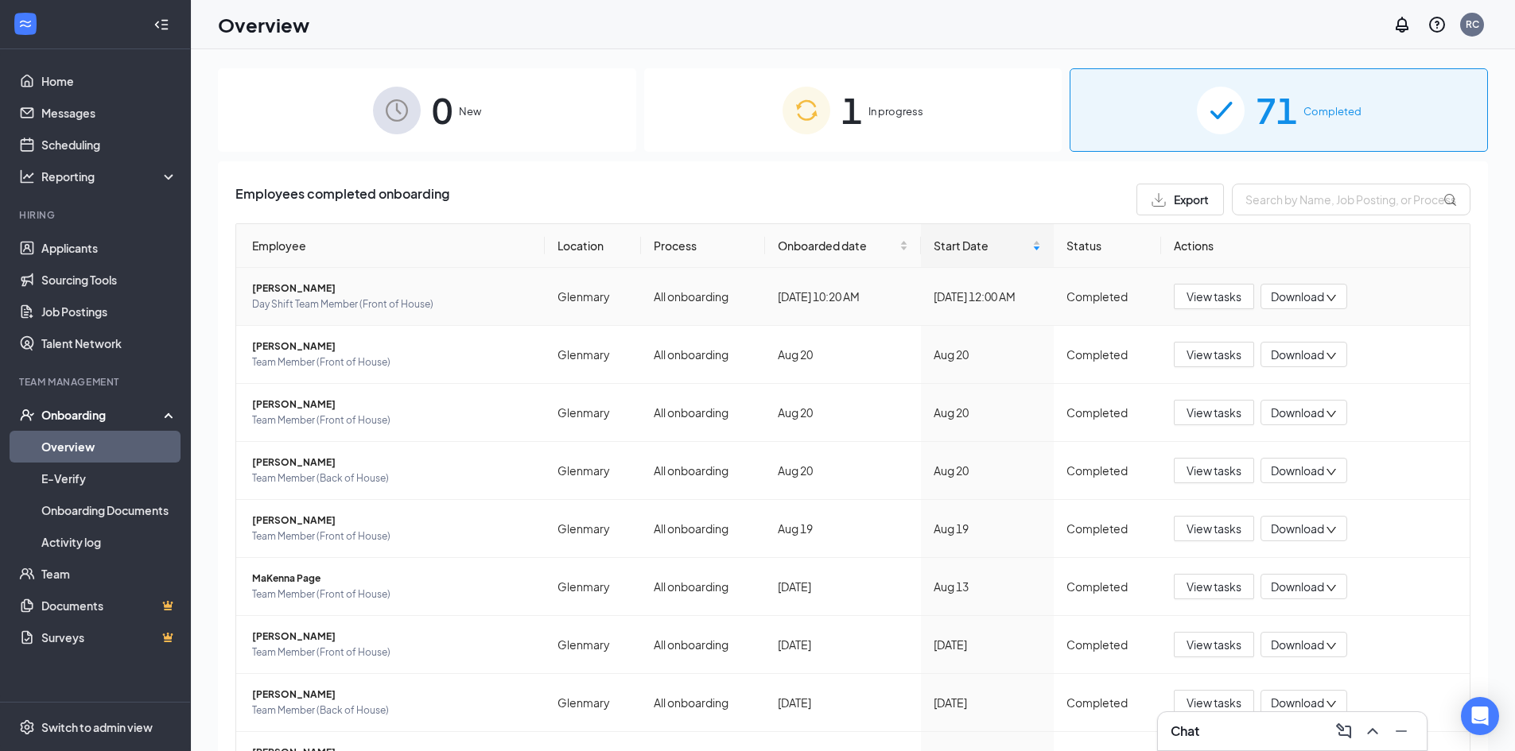
click at [1286, 293] on span "Download" at bounding box center [1297, 297] width 53 height 17
click at [1309, 373] on div "Download files" at bounding box center [1347, 371] width 172 height 19
click at [818, 121] on div "1 In progress" at bounding box center [853, 109] width 418 height 83
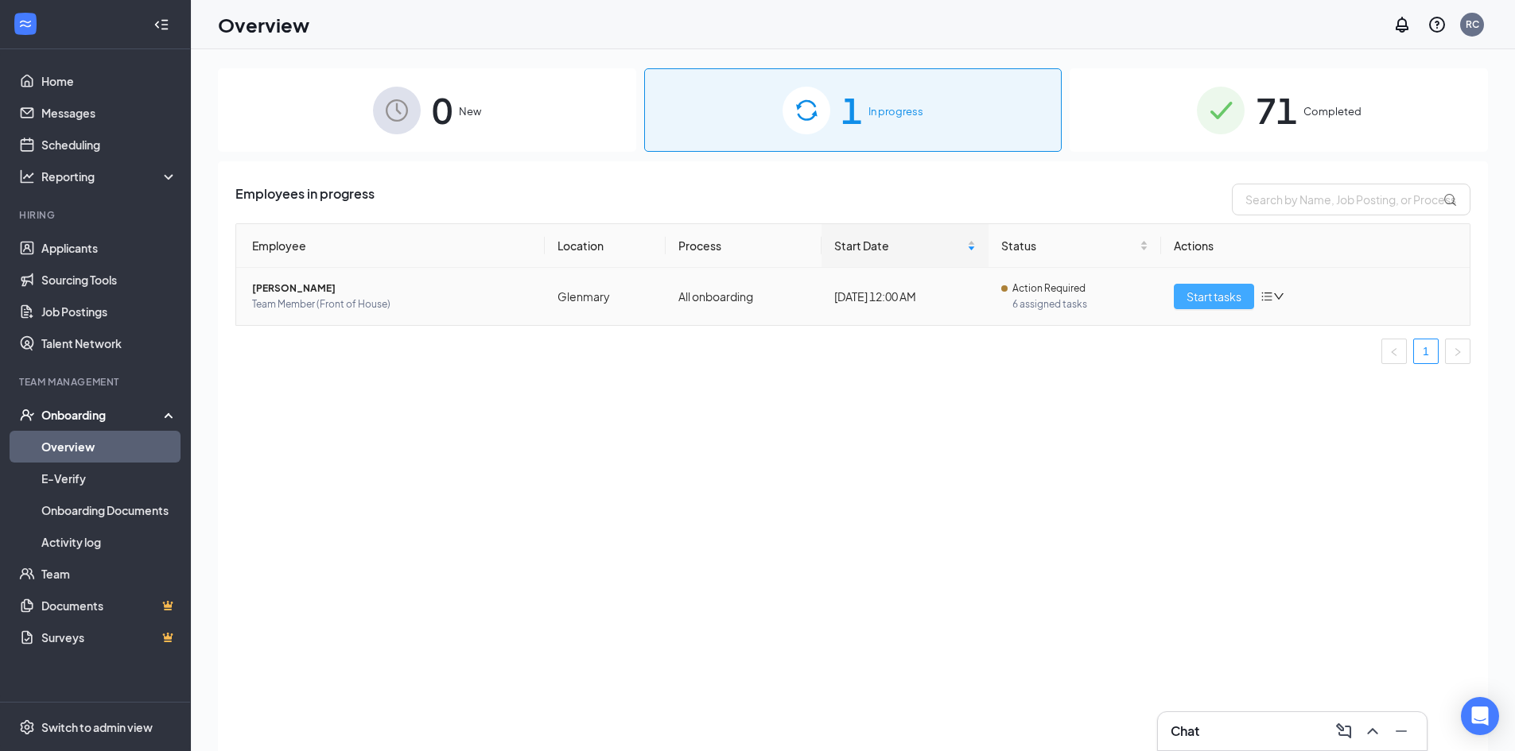
click at [1194, 298] on span "Start tasks" at bounding box center [1213, 296] width 55 height 17
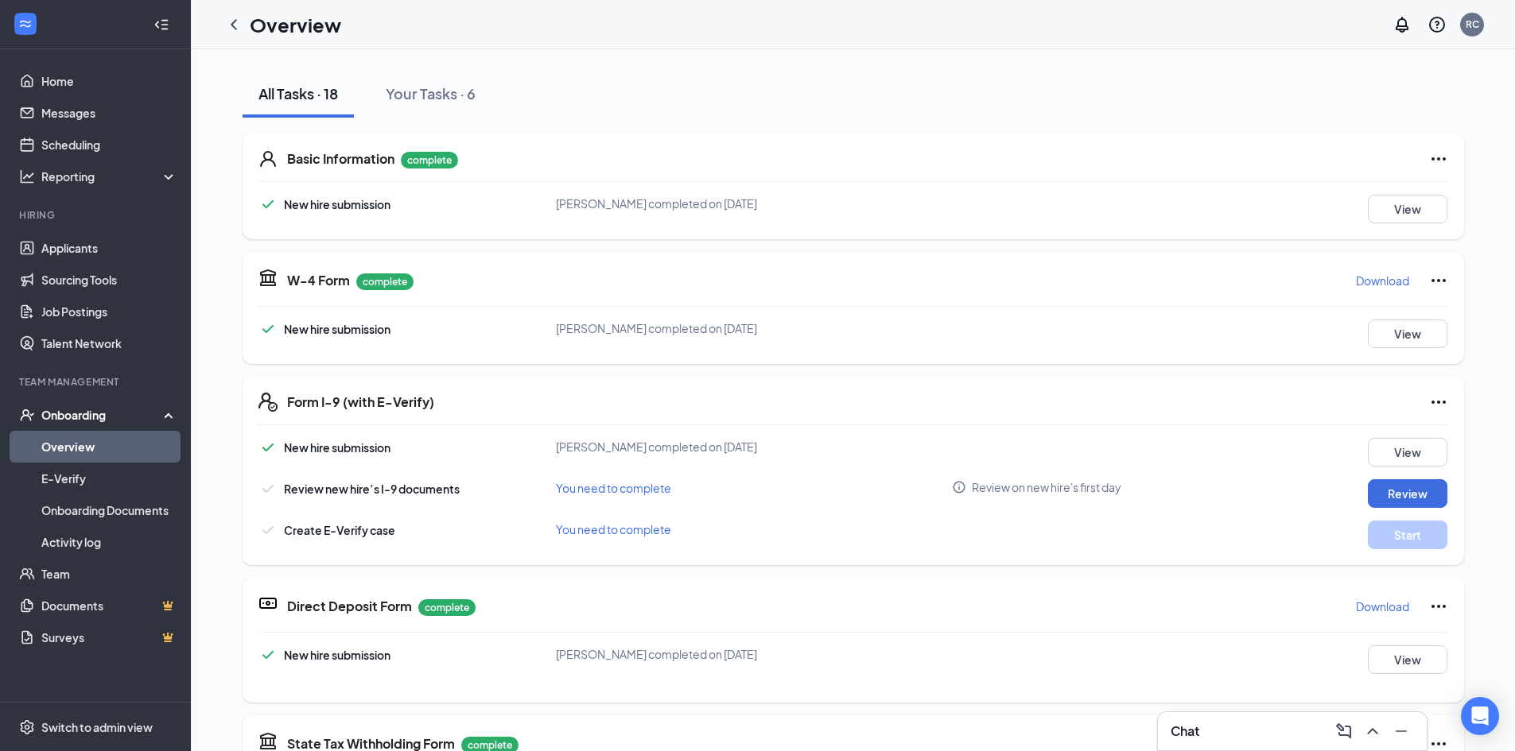
scroll to position [170, 0]
click at [1400, 437] on button "View" at bounding box center [1408, 451] width 80 height 29
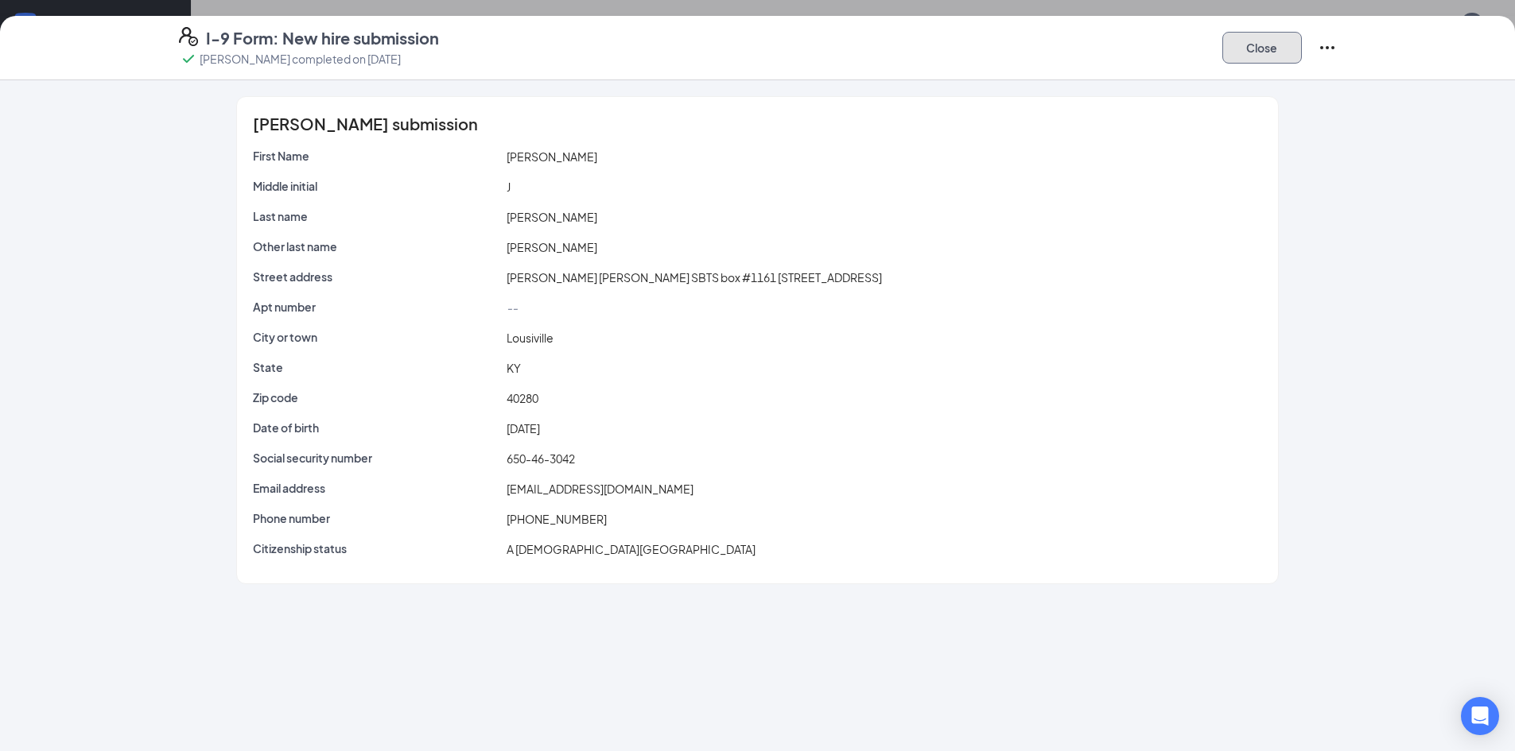
click at [1238, 50] on button "Close" at bounding box center [1262, 48] width 80 height 32
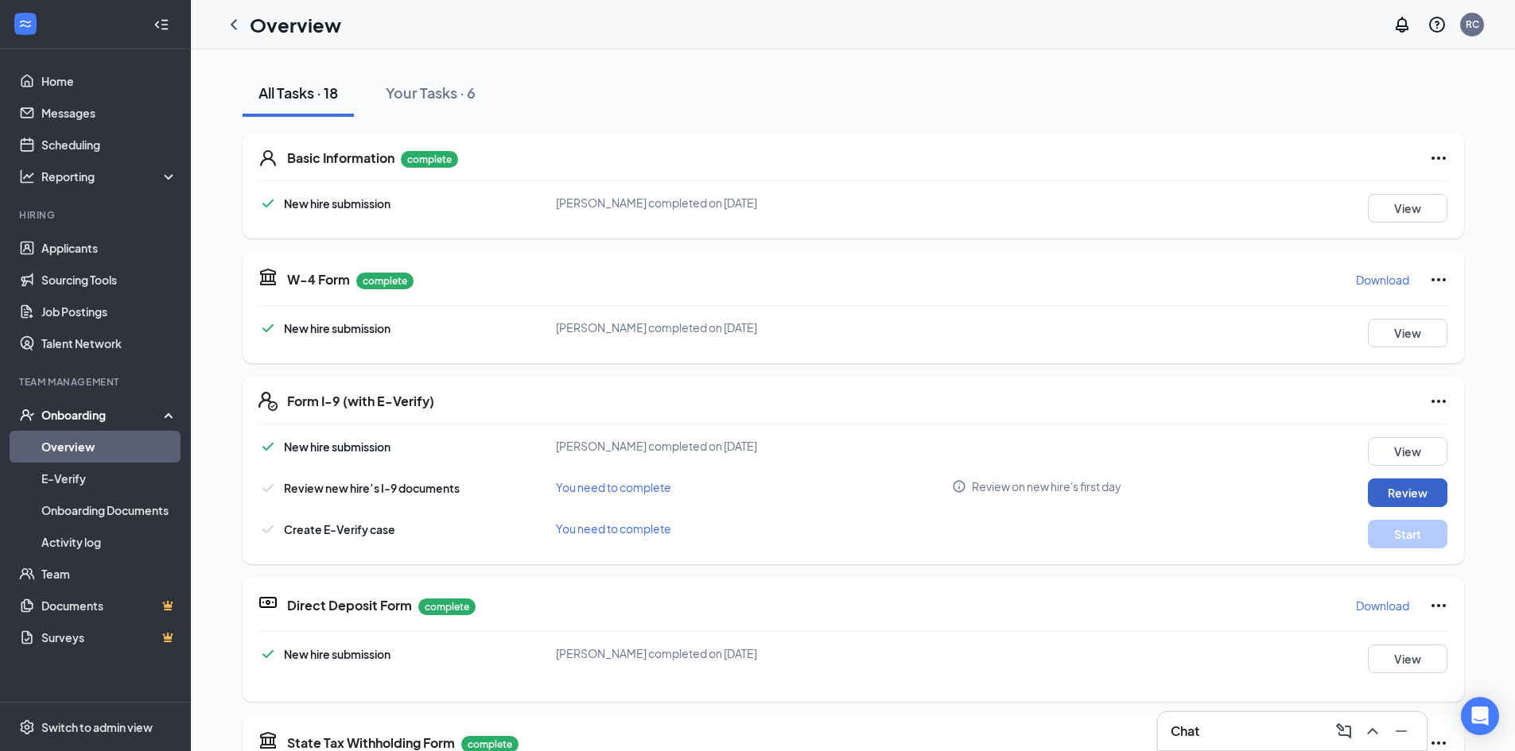
click at [1411, 485] on button "Review" at bounding box center [1408, 493] width 80 height 29
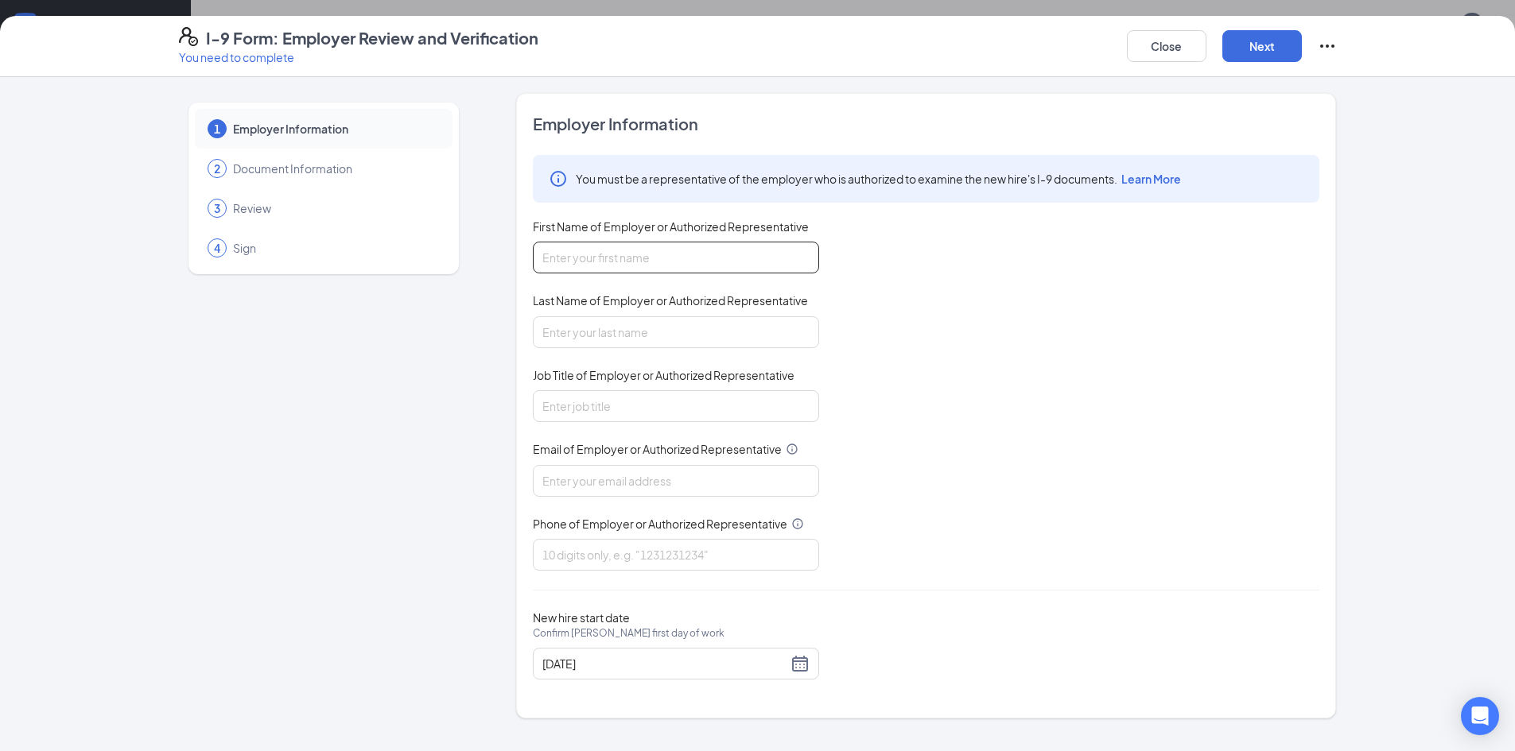
click at [569, 254] on input "First Name of Employer or Authorized Representative" at bounding box center [676, 258] width 286 height 32
type input "[PERSON_NAME]"
type input "Office Manager"
type input "[EMAIL_ADDRESS][DOMAIN_NAME]"
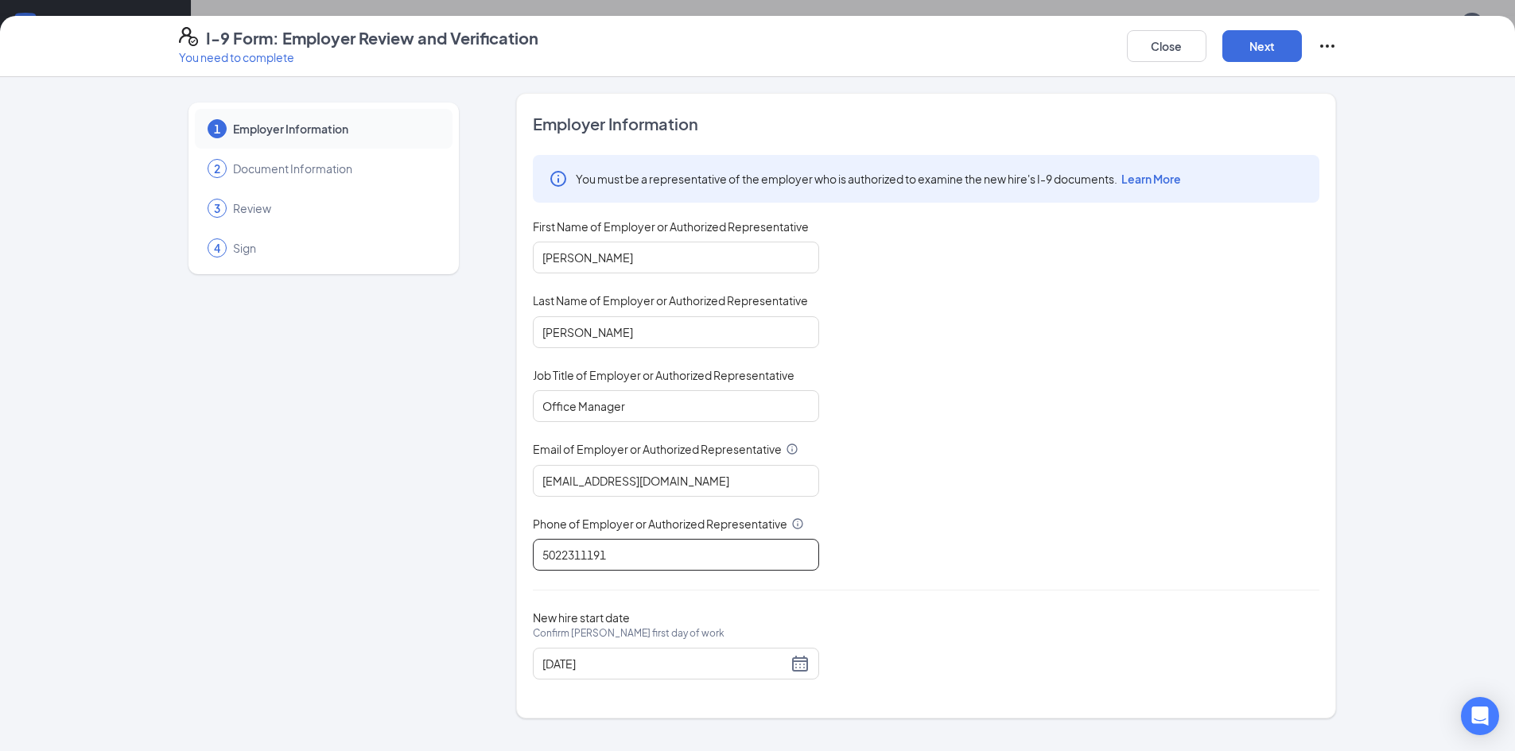
type input "5022311191"
click at [955, 518] on div "You must be a representative of the employer who is authorized to examine the n…" at bounding box center [926, 363] width 786 height 416
click at [1276, 47] on button "Next" at bounding box center [1262, 46] width 80 height 32
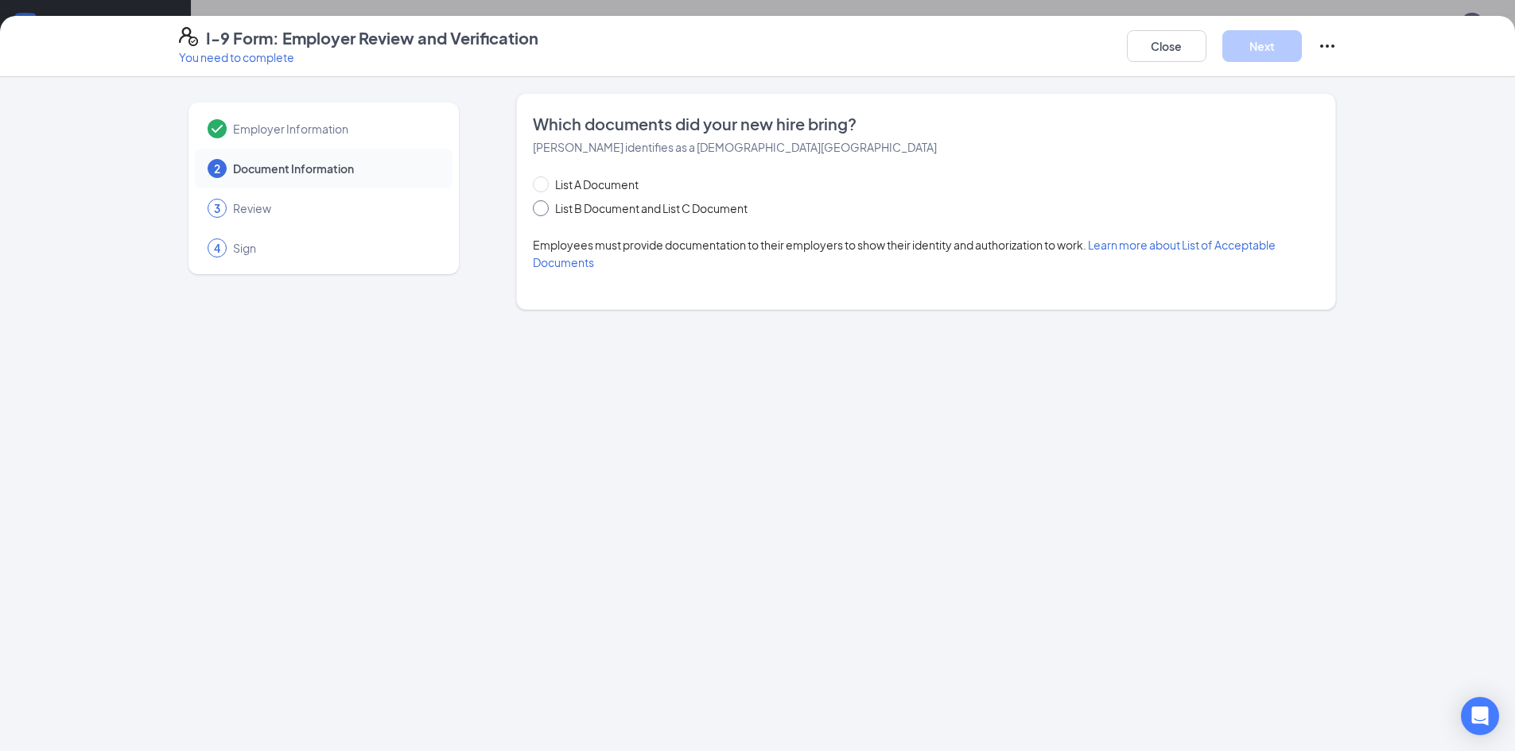
click at [538, 208] on input "List B Document and List C Document" at bounding box center [538, 205] width 11 height 11
radio input "true"
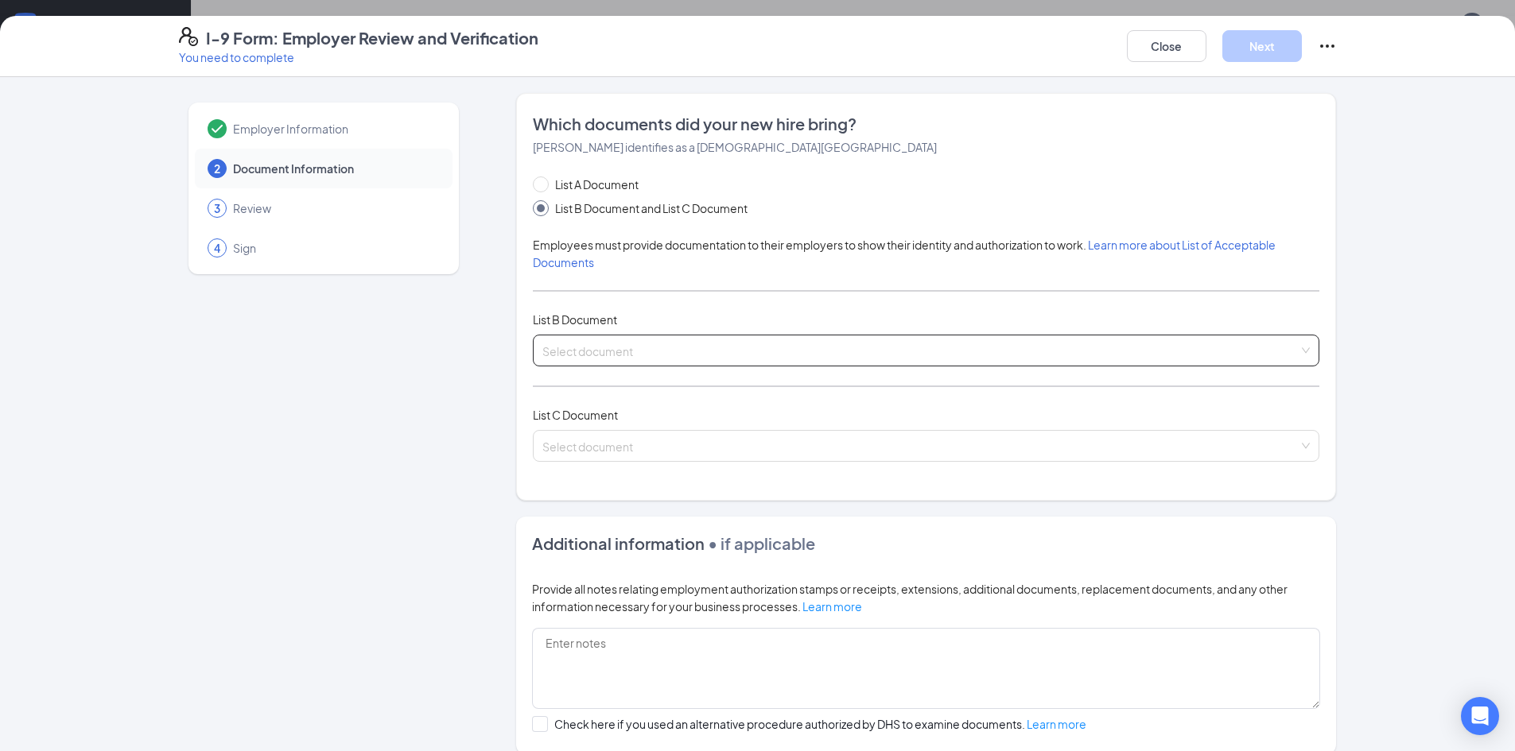
click at [572, 358] on input "search" at bounding box center [920, 348] width 756 height 24
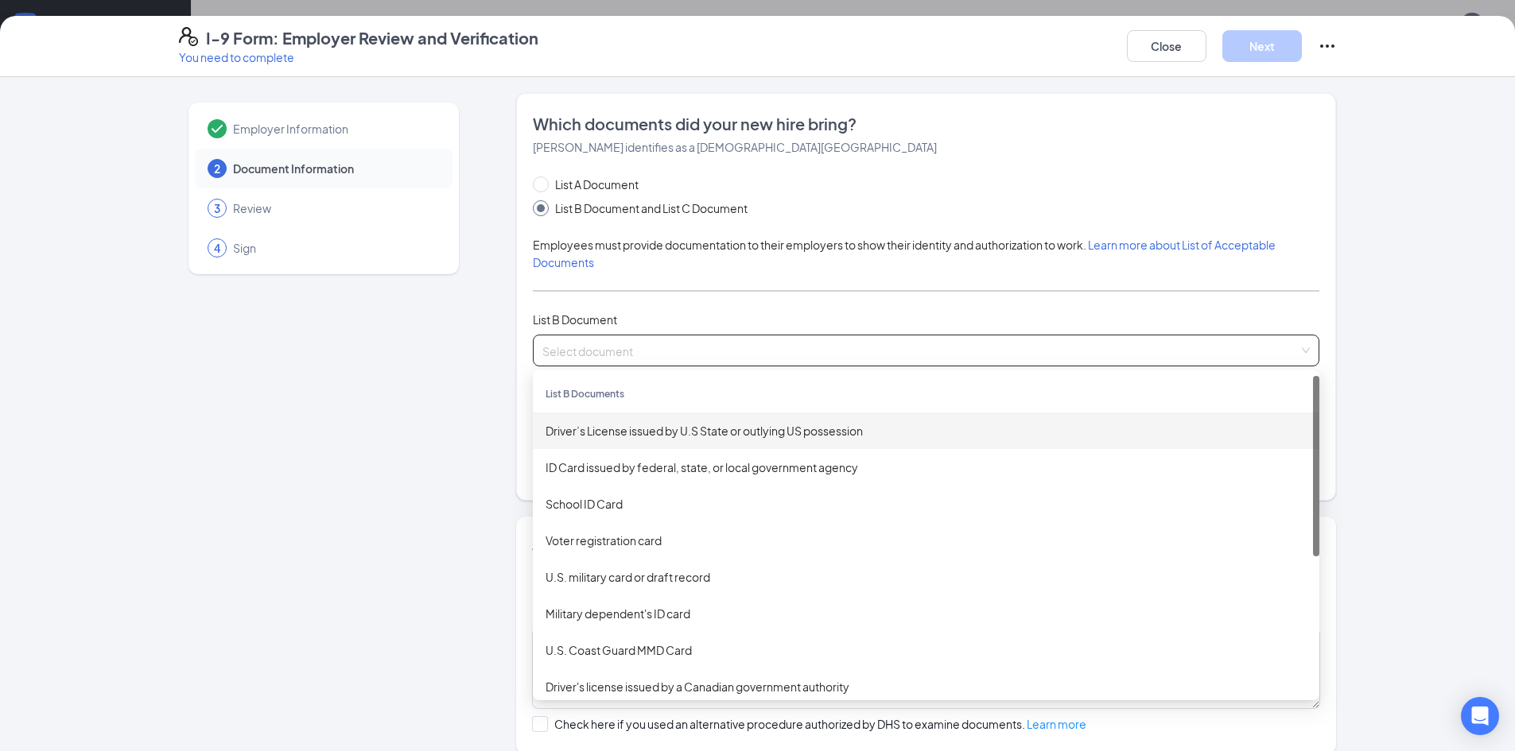
click at [574, 438] on div "Driver’s License issued by U.S State or outlying US possession" at bounding box center [926, 430] width 761 height 17
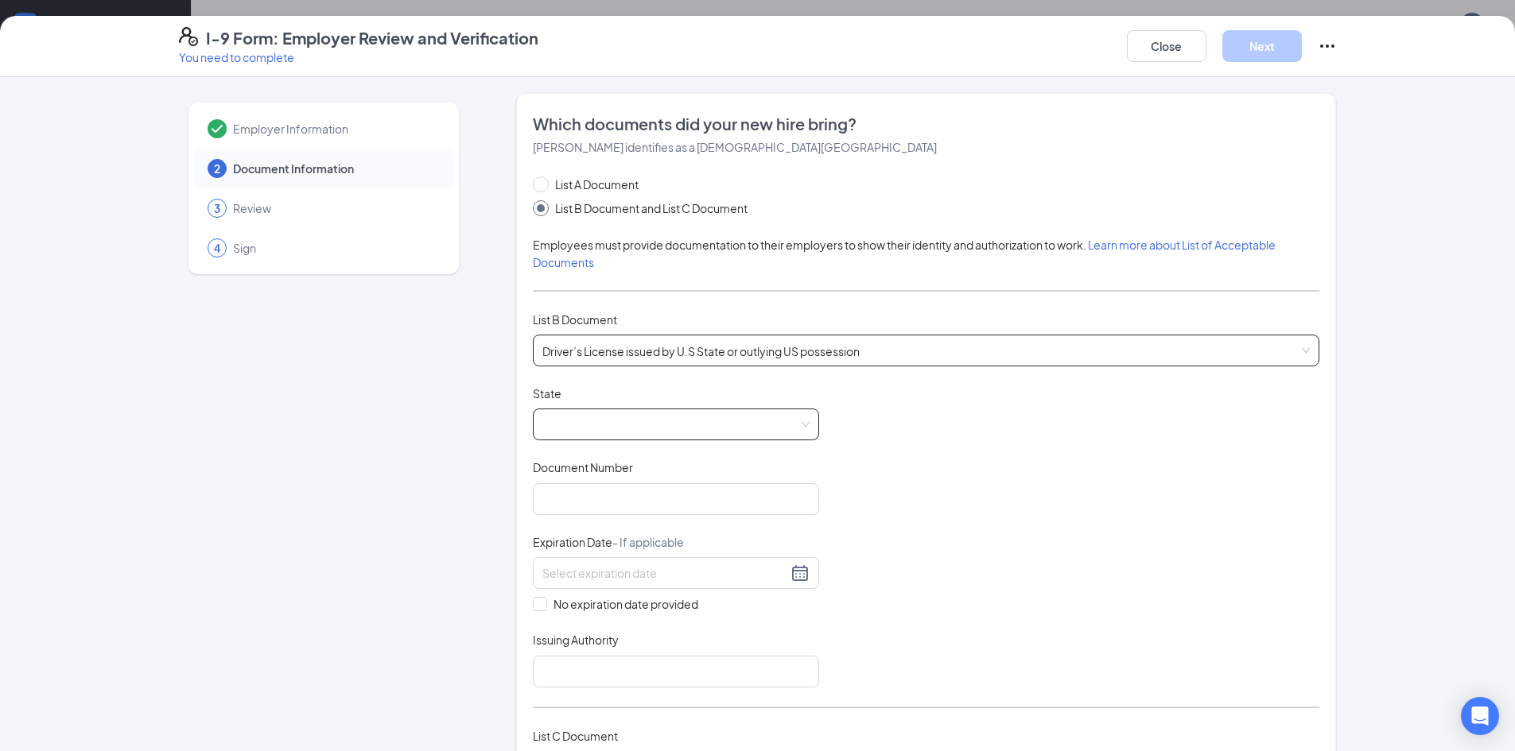
click at [589, 422] on span at bounding box center [675, 425] width 267 height 30
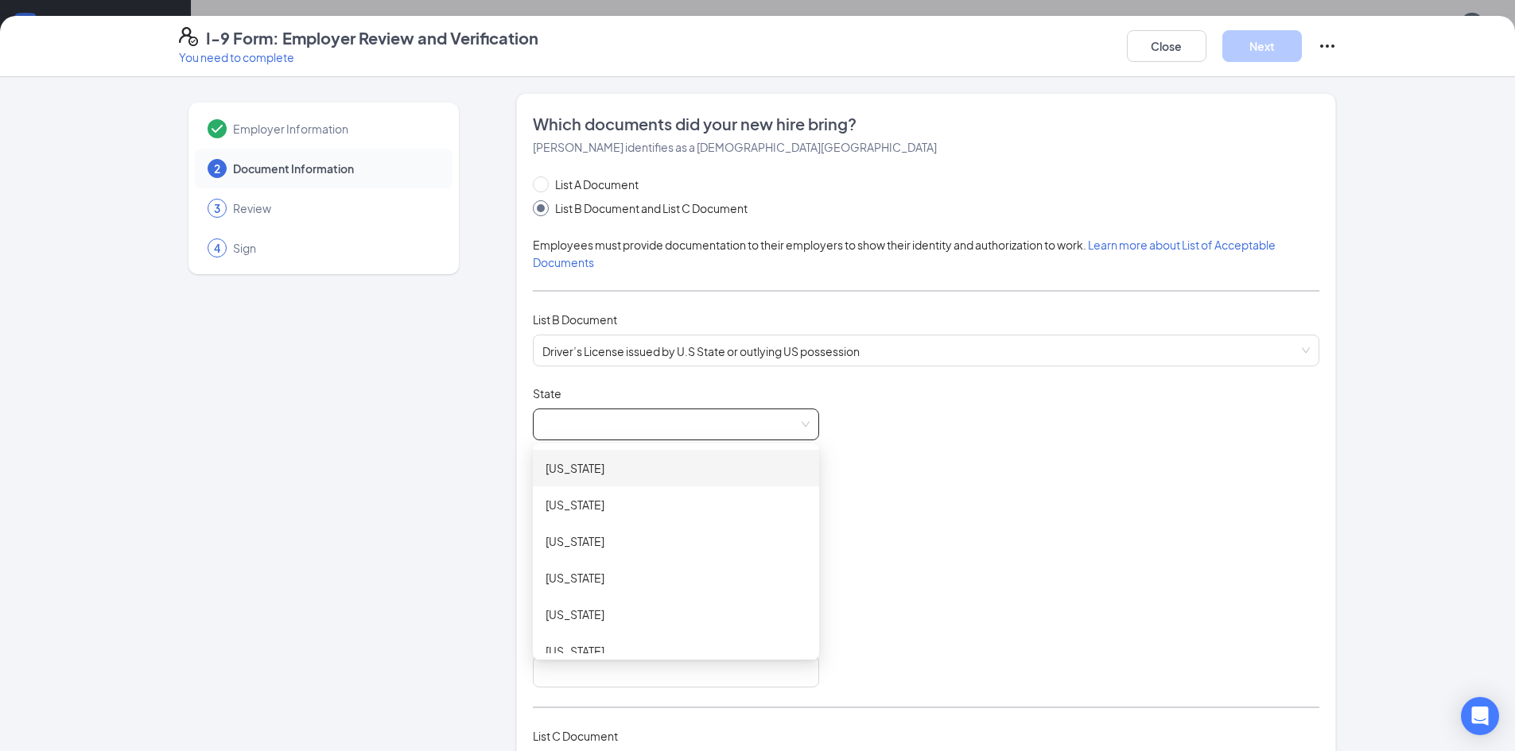
click at [588, 422] on span at bounding box center [675, 425] width 267 height 30
click at [573, 511] on div "[US_STATE]" at bounding box center [676, 506] width 261 height 17
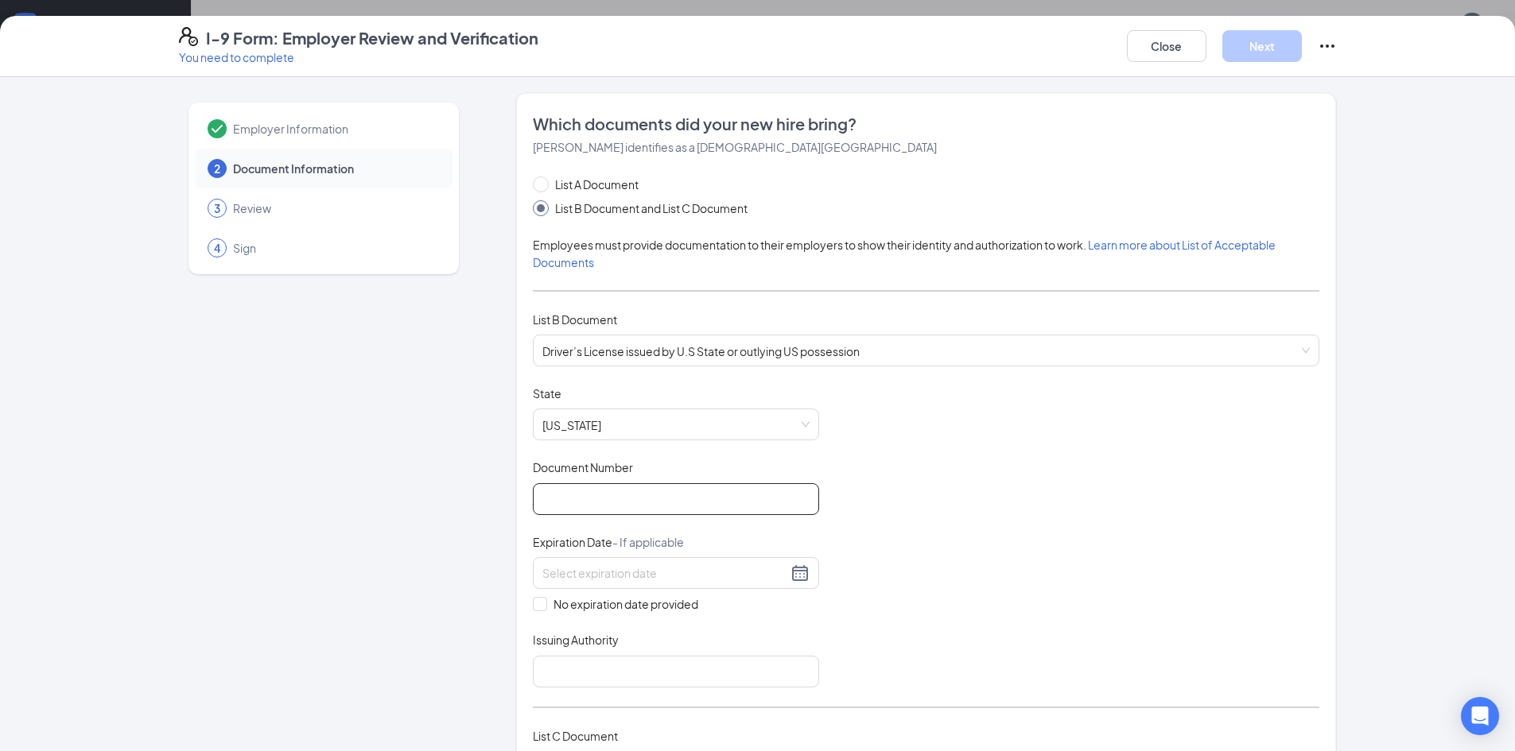
click at [593, 491] on input "Document Number" at bounding box center [676, 499] width 286 height 32
type input "VR544606"
click at [684, 575] on input at bounding box center [664, 573] width 245 height 17
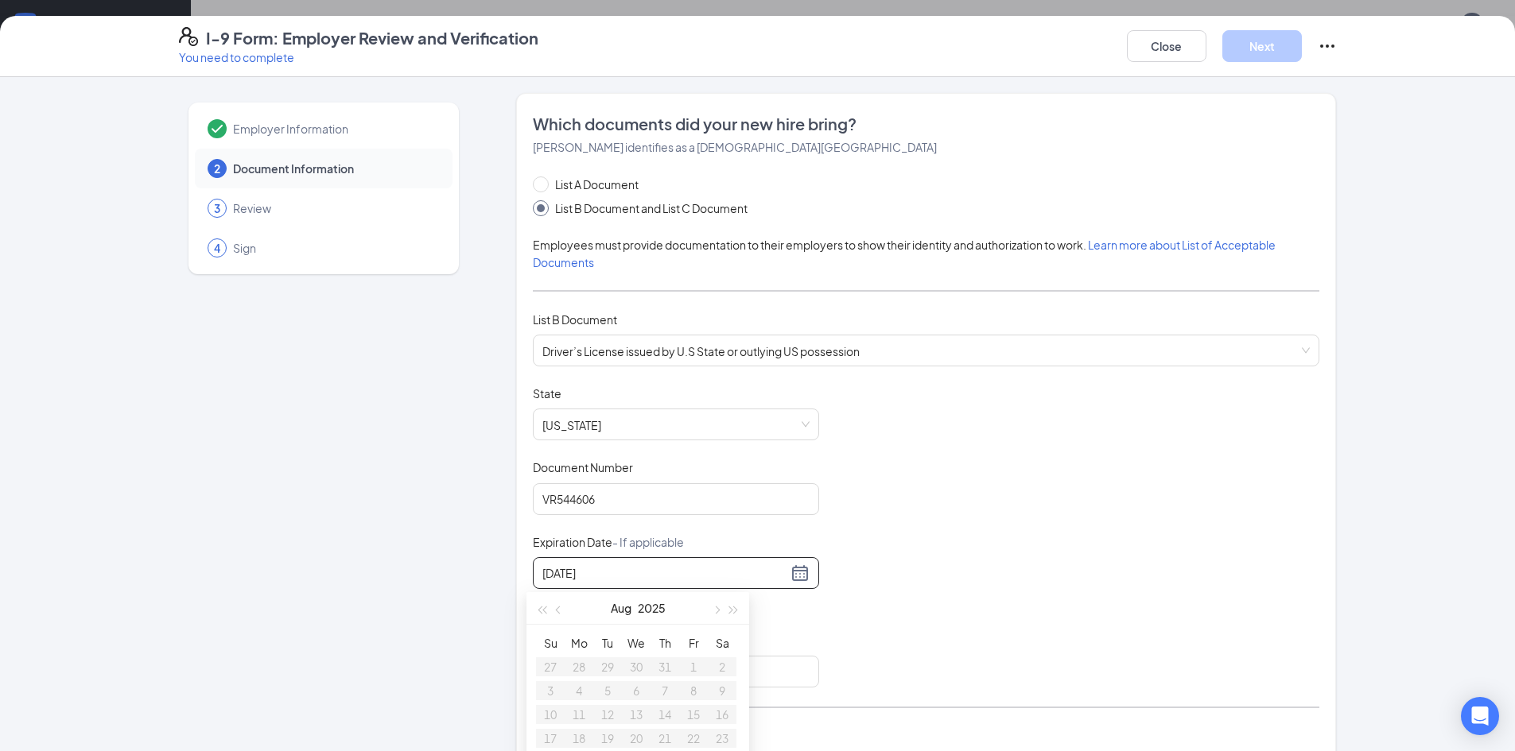
type input "[DATE]"
click at [897, 593] on div "Document Title Driver’s License issued by U.S State or outlying US possession S…" at bounding box center [926, 537] width 786 height 302
click at [789, 573] on div at bounding box center [675, 573] width 267 height 19
click at [666, 608] on button "2025" at bounding box center [652, 608] width 28 height 32
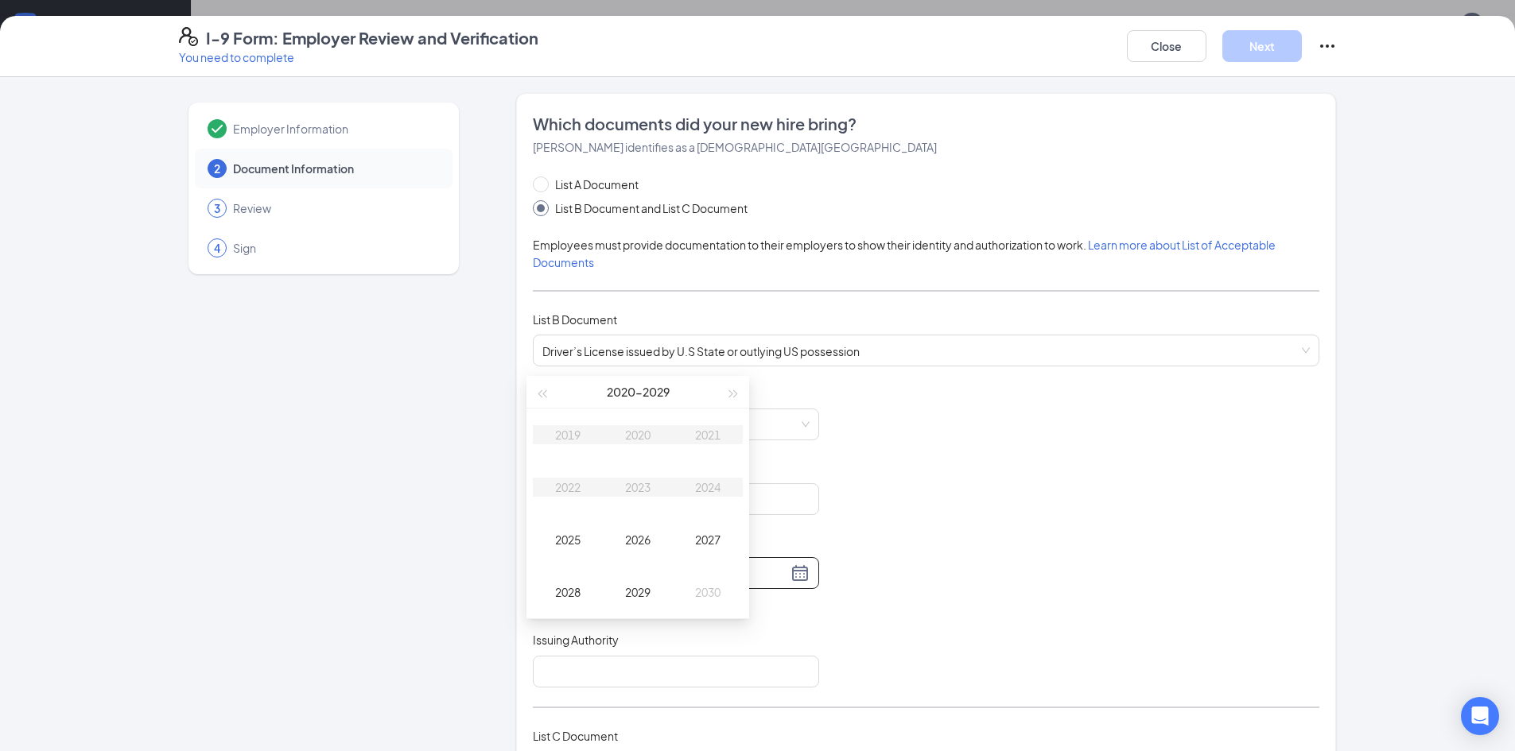
scroll to position [239, 0]
type input "[DATE]"
click at [573, 569] on div "2028" at bounding box center [568, 570] width 48 height 19
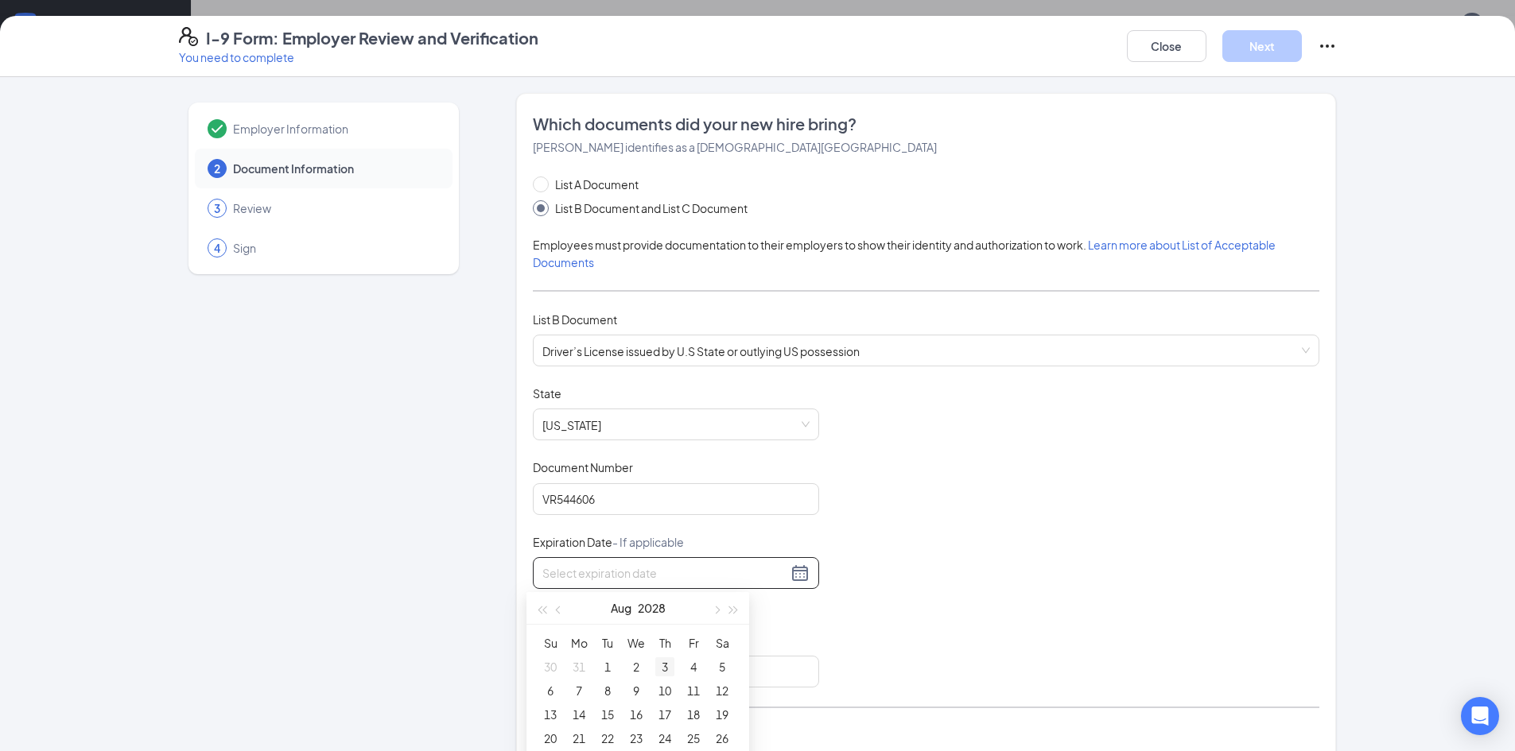
type input "[DATE]"
click at [666, 665] on div "3" at bounding box center [664, 667] width 19 height 19
click at [881, 632] on div "Document Title Driver’s License issued by U.S State or outlying US possession S…" at bounding box center [926, 537] width 786 height 302
click at [561, 669] on input "Issuing Authority" at bounding box center [676, 672] width 286 height 32
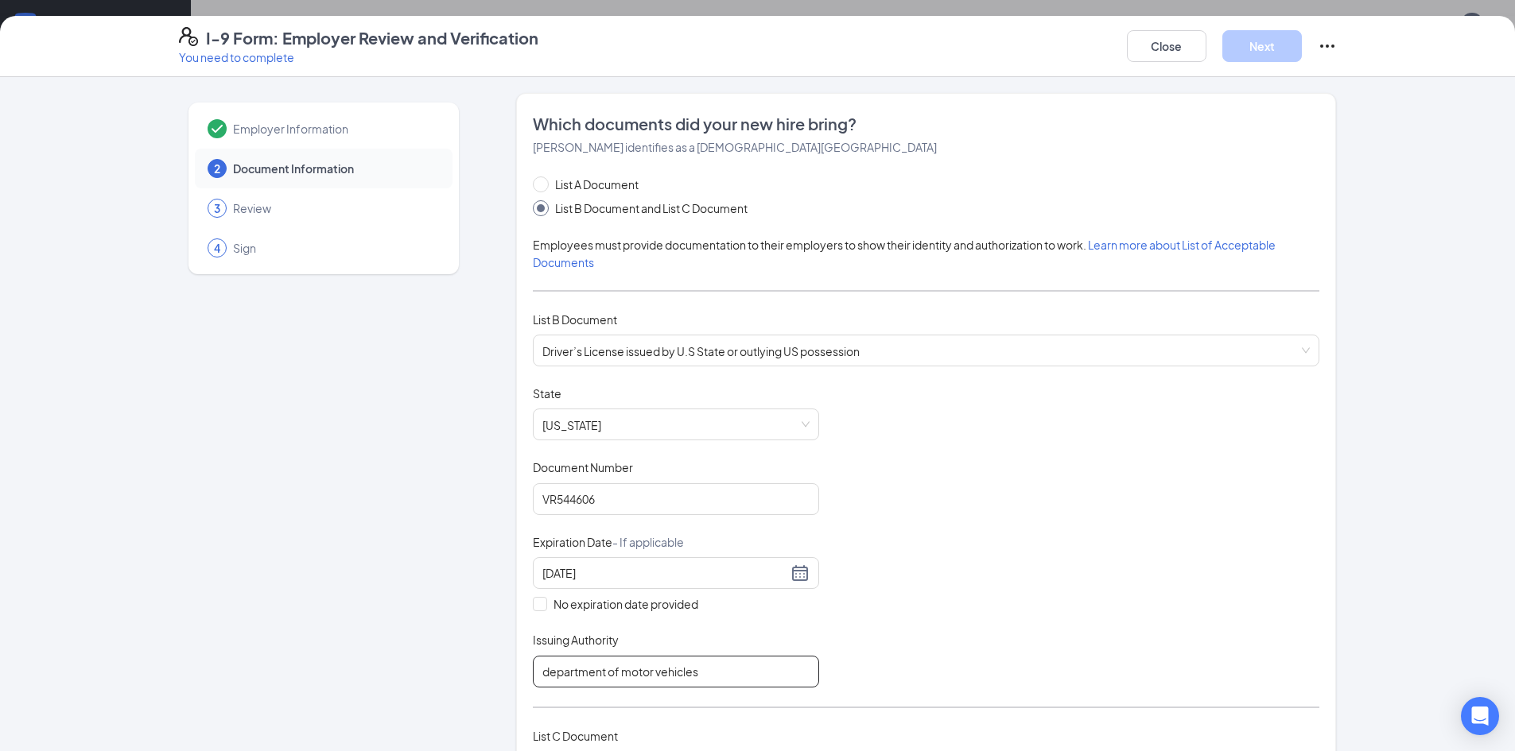
type input "department of motor vehicles"
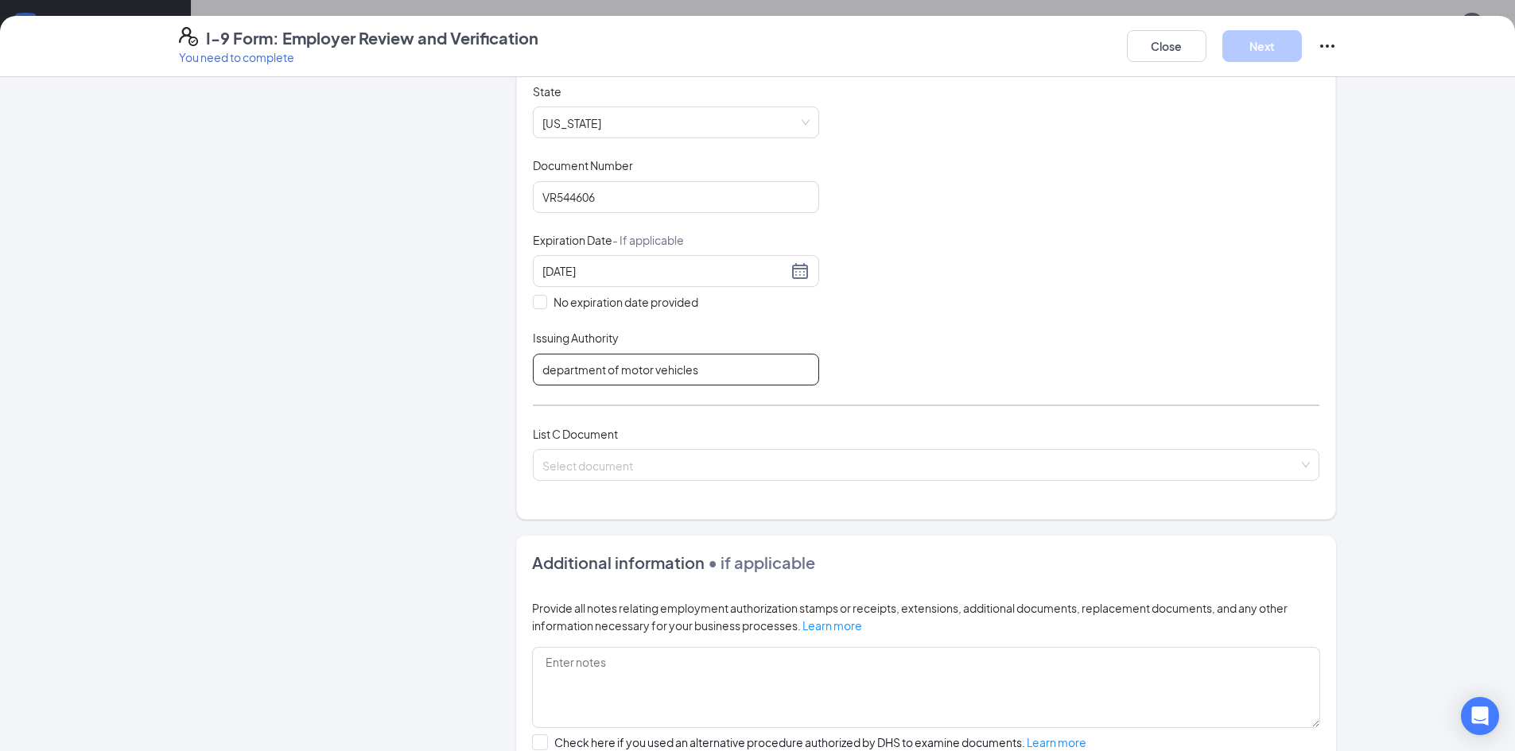
scroll to position [318, 0]
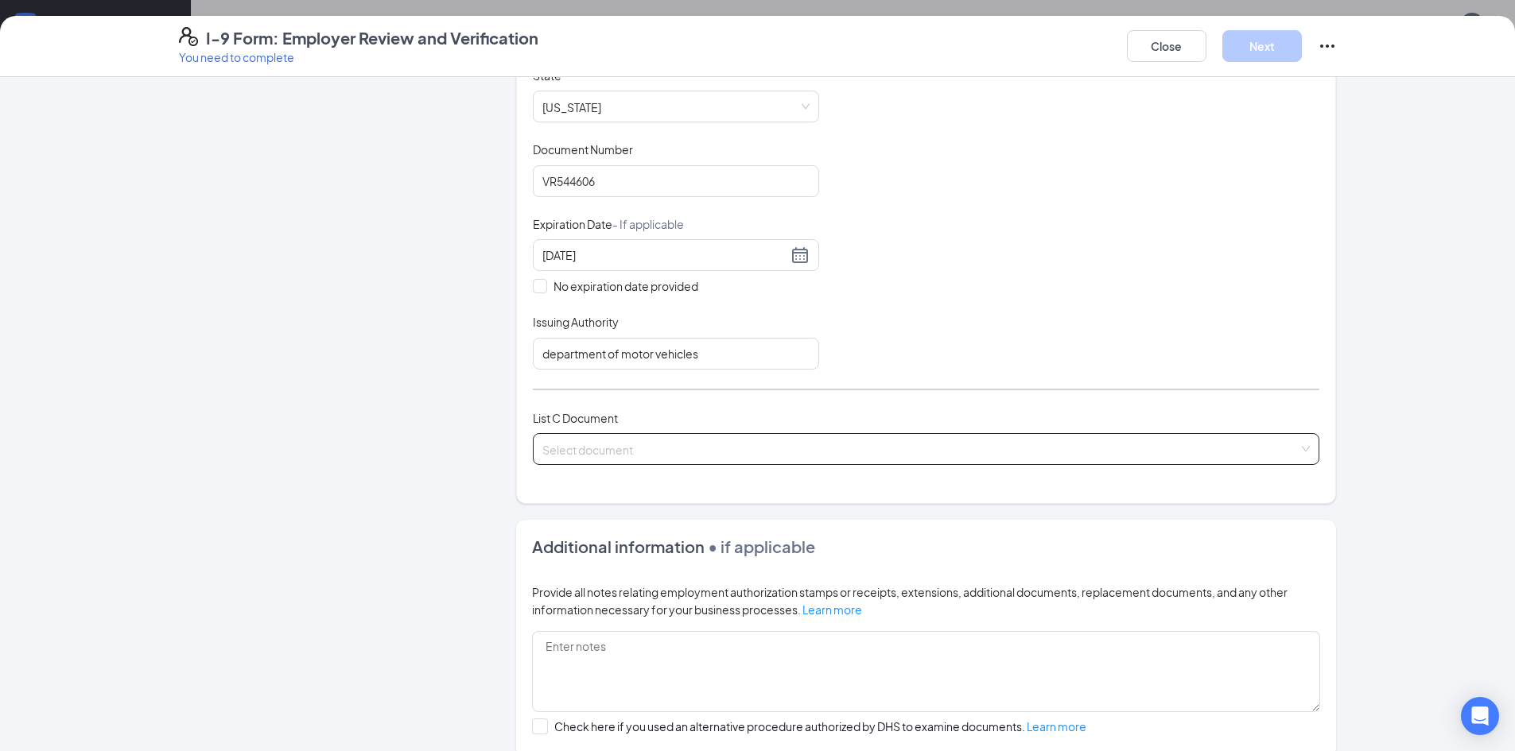
click at [623, 452] on input "search" at bounding box center [920, 446] width 756 height 24
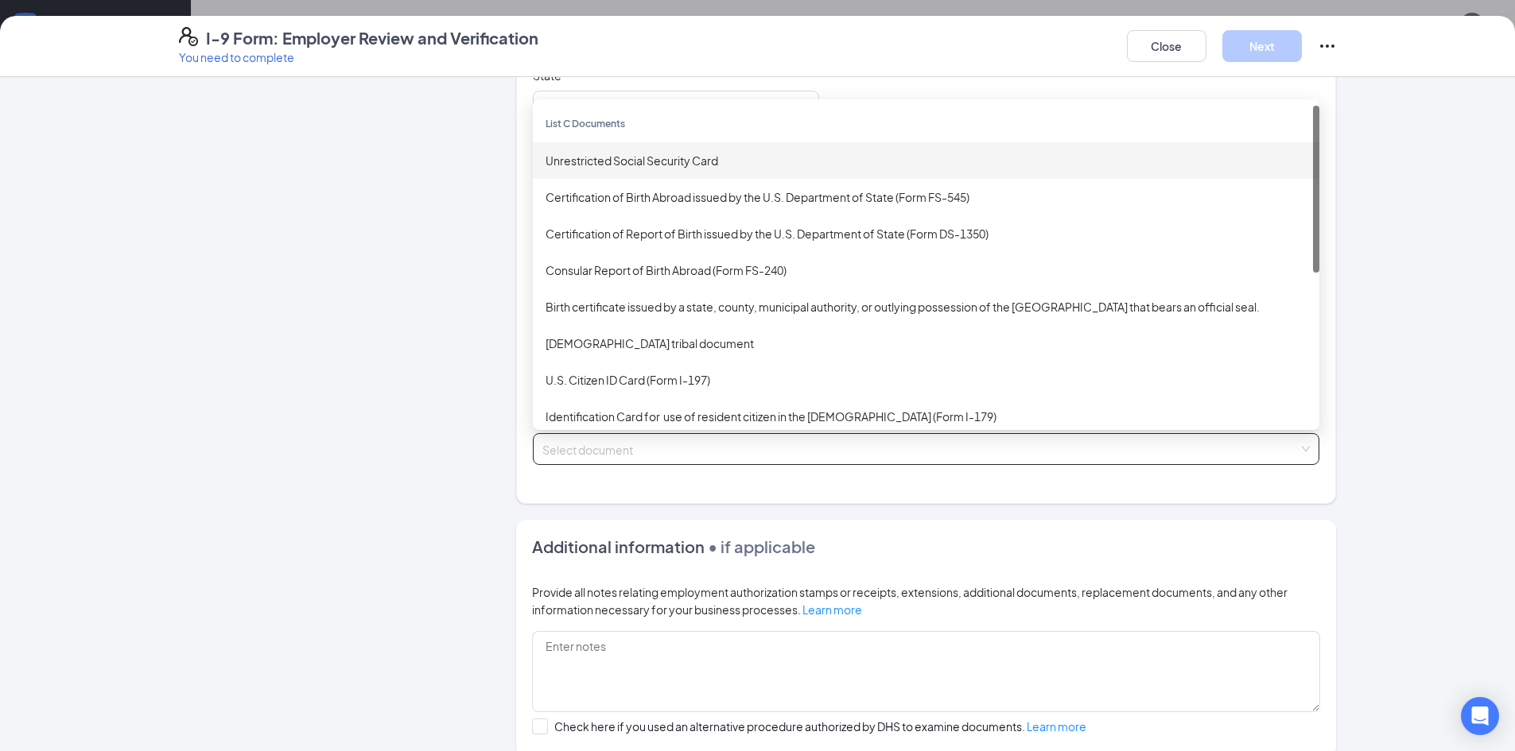
click at [669, 163] on div "Unrestricted Social Security Card" at bounding box center [926, 160] width 761 height 17
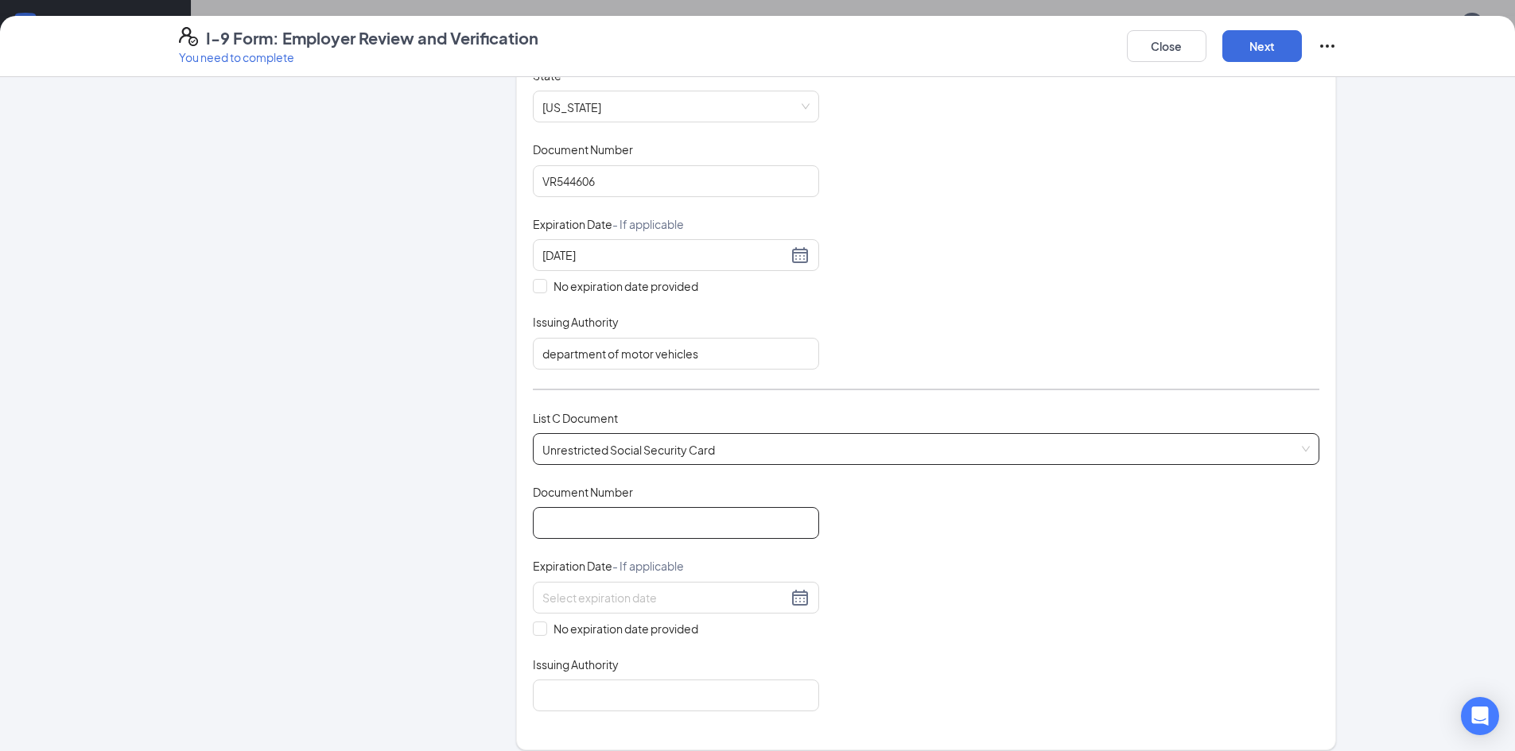
click at [580, 525] on input "Document Number" at bounding box center [676, 523] width 286 height 32
type input "650463042"
click at [533, 631] on input "No expiration date provided" at bounding box center [538, 627] width 11 height 11
checkbox input "true"
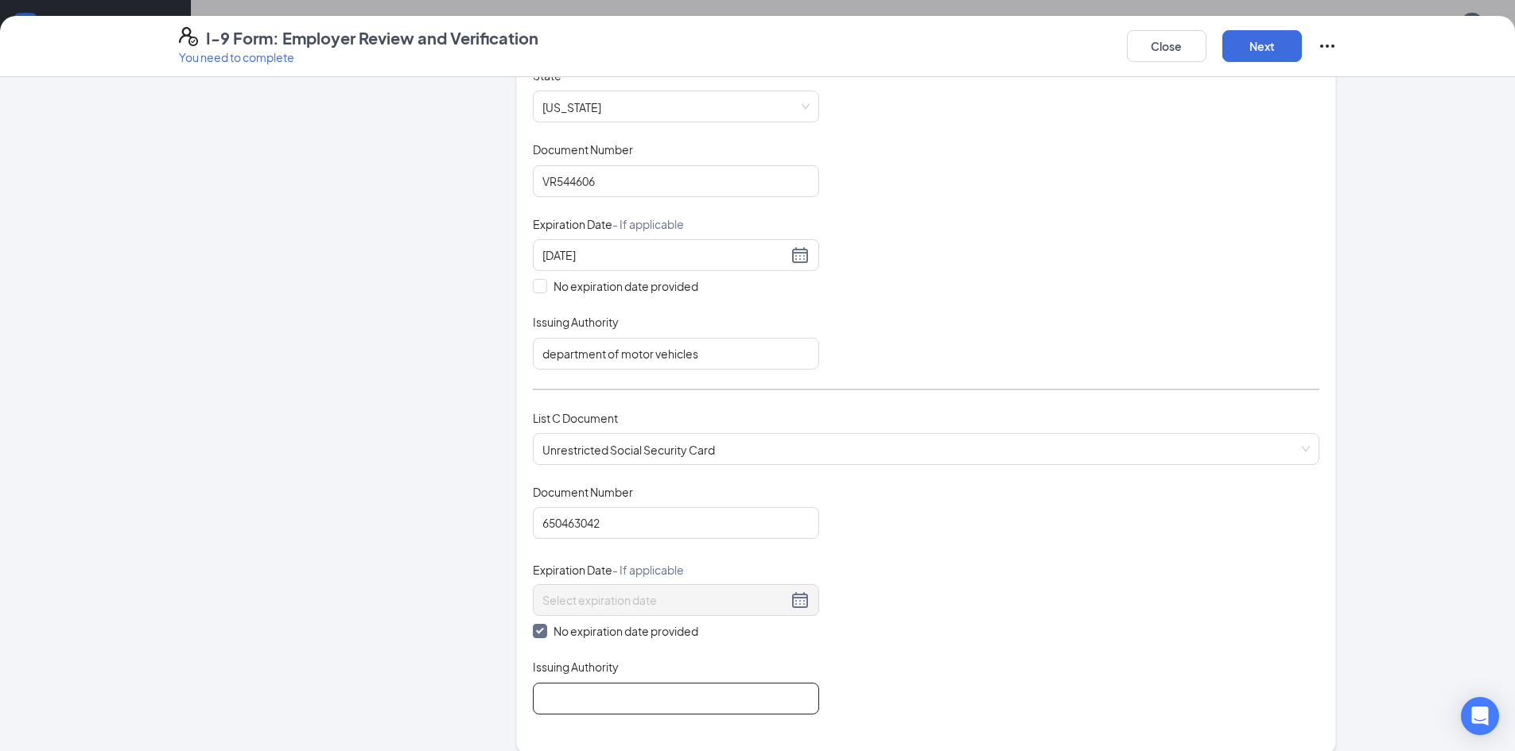
click at [589, 700] on input "Issuing Authority" at bounding box center [676, 699] width 286 height 32
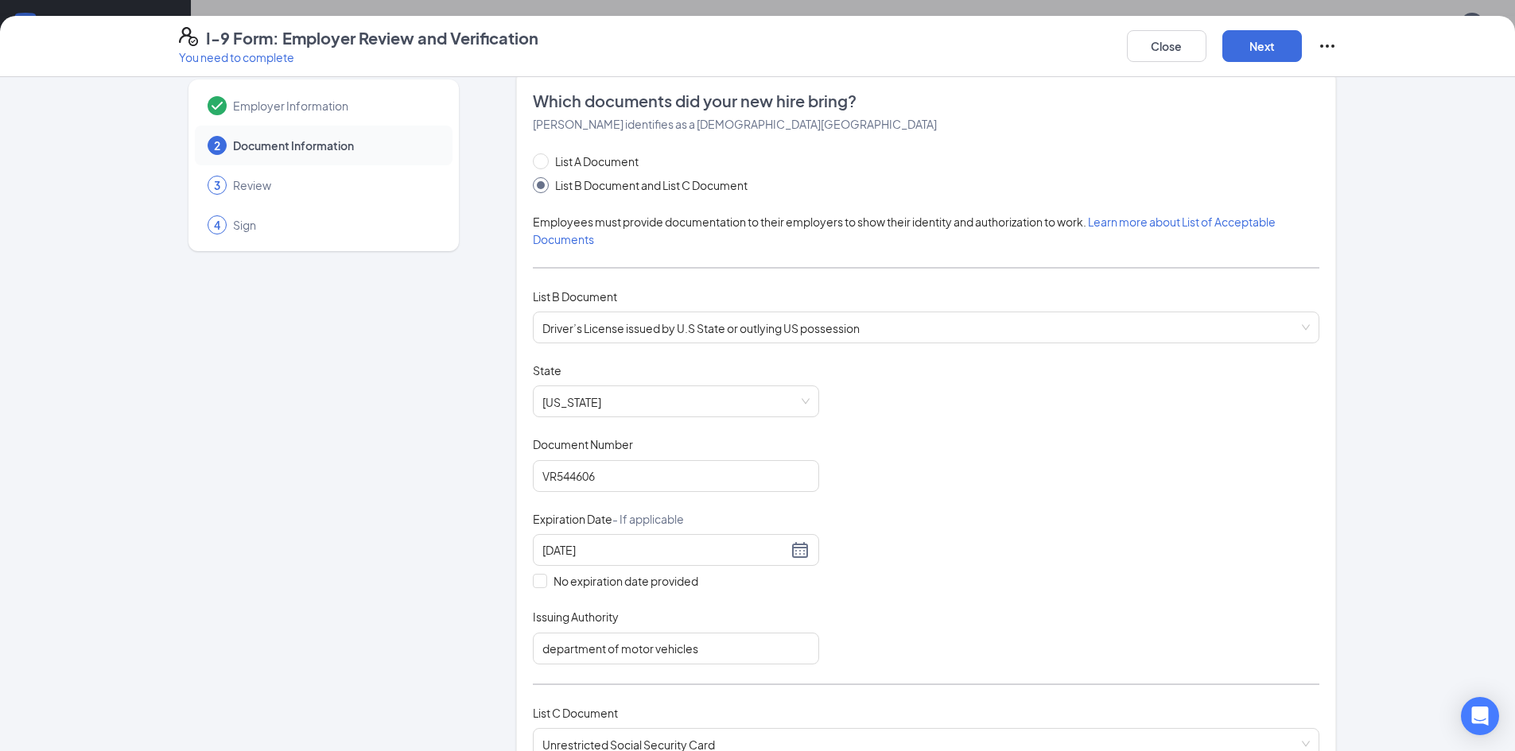
scroll to position [0, 0]
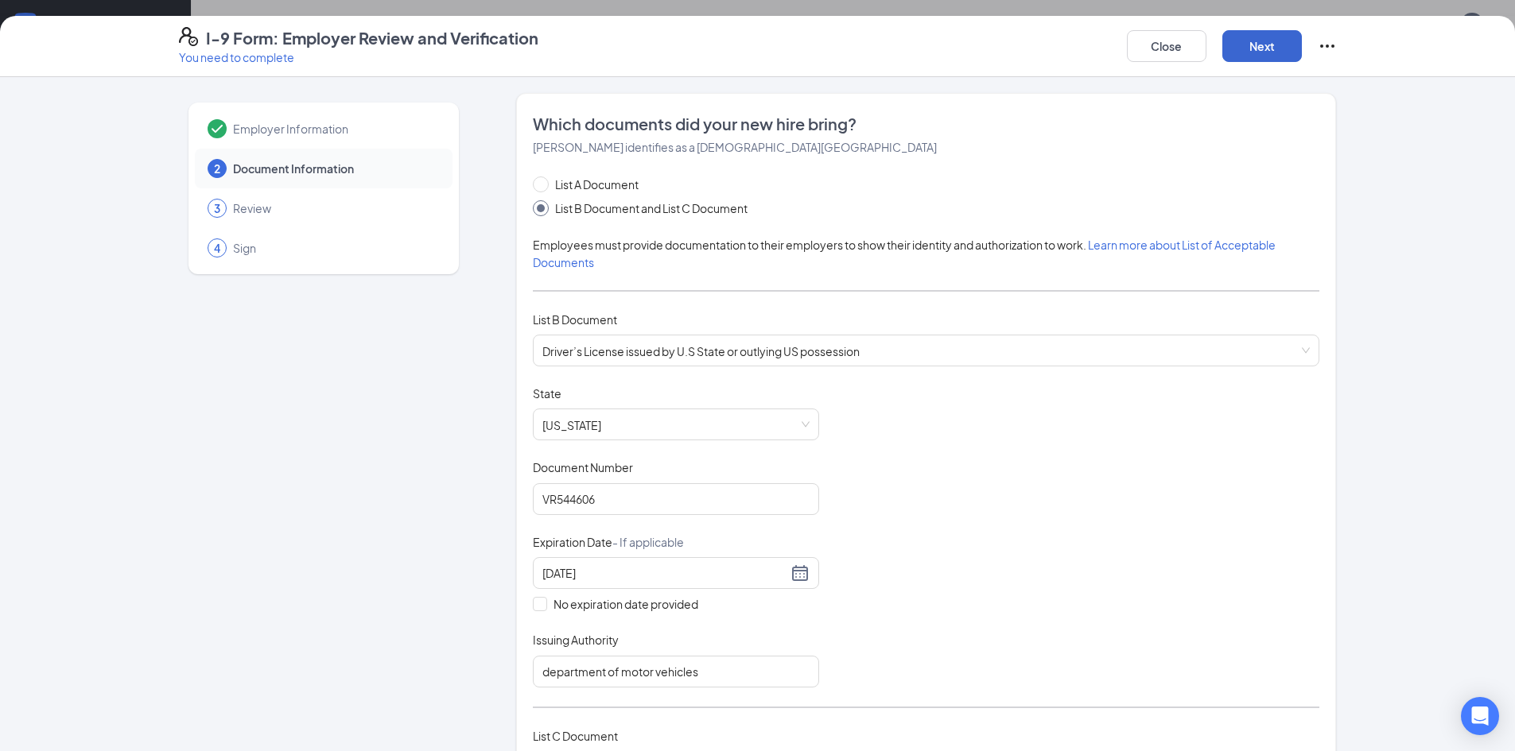
type input "social security administration"
click at [1264, 45] on button "Next" at bounding box center [1262, 46] width 80 height 32
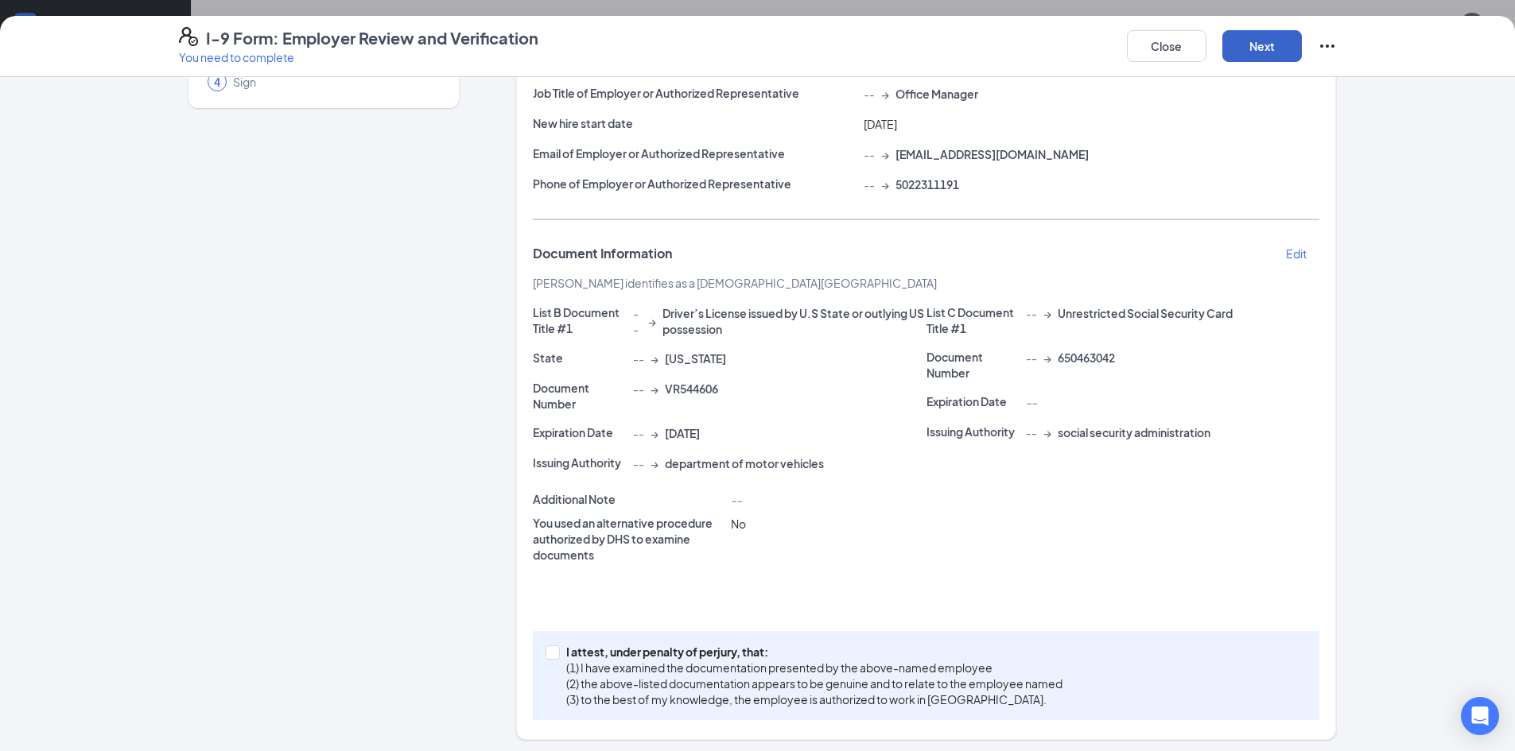
scroll to position [171, 0]
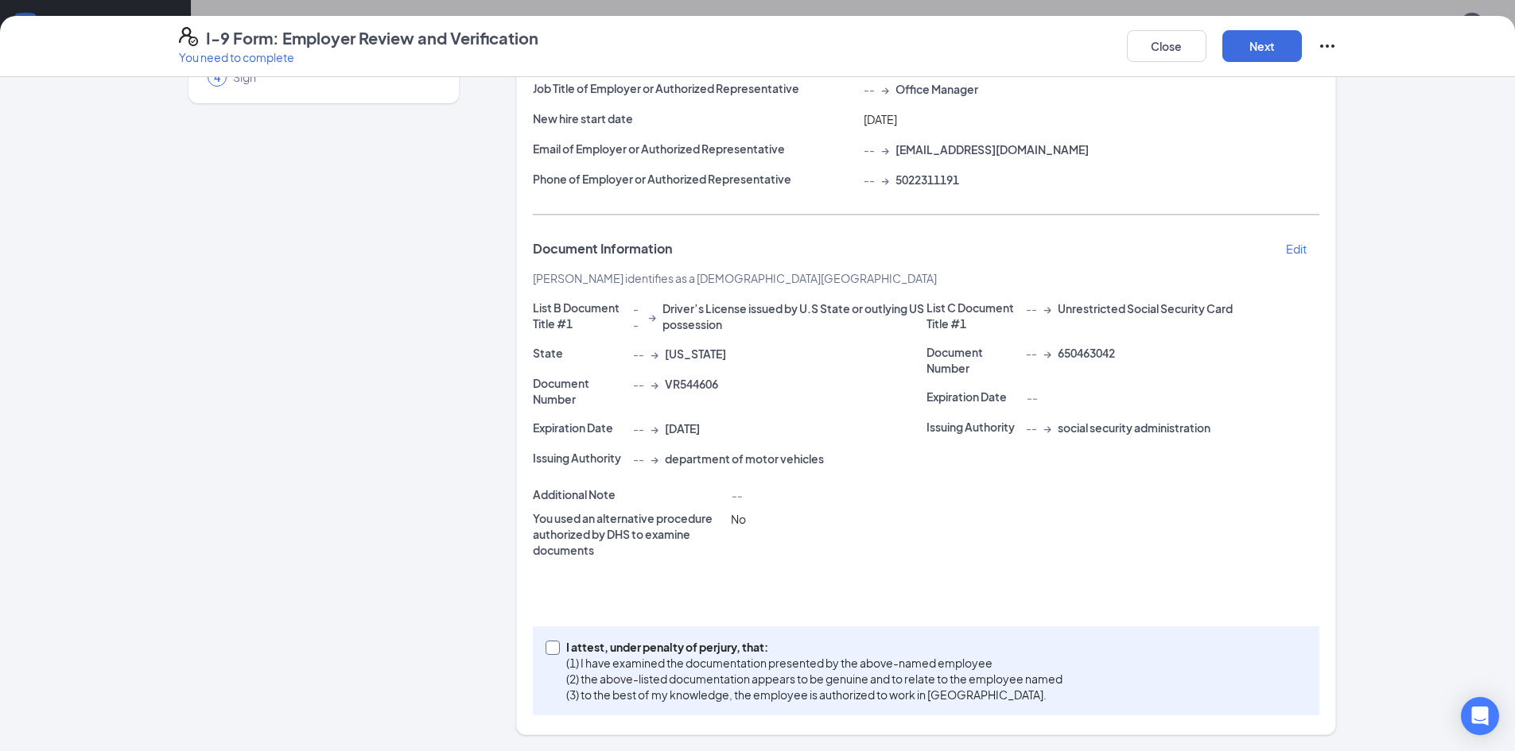
click at [546, 644] on input "I attest, under penalty of [PERSON_NAME], that: (1) I have examined the documen…" at bounding box center [551, 646] width 11 height 11
checkbox input "true"
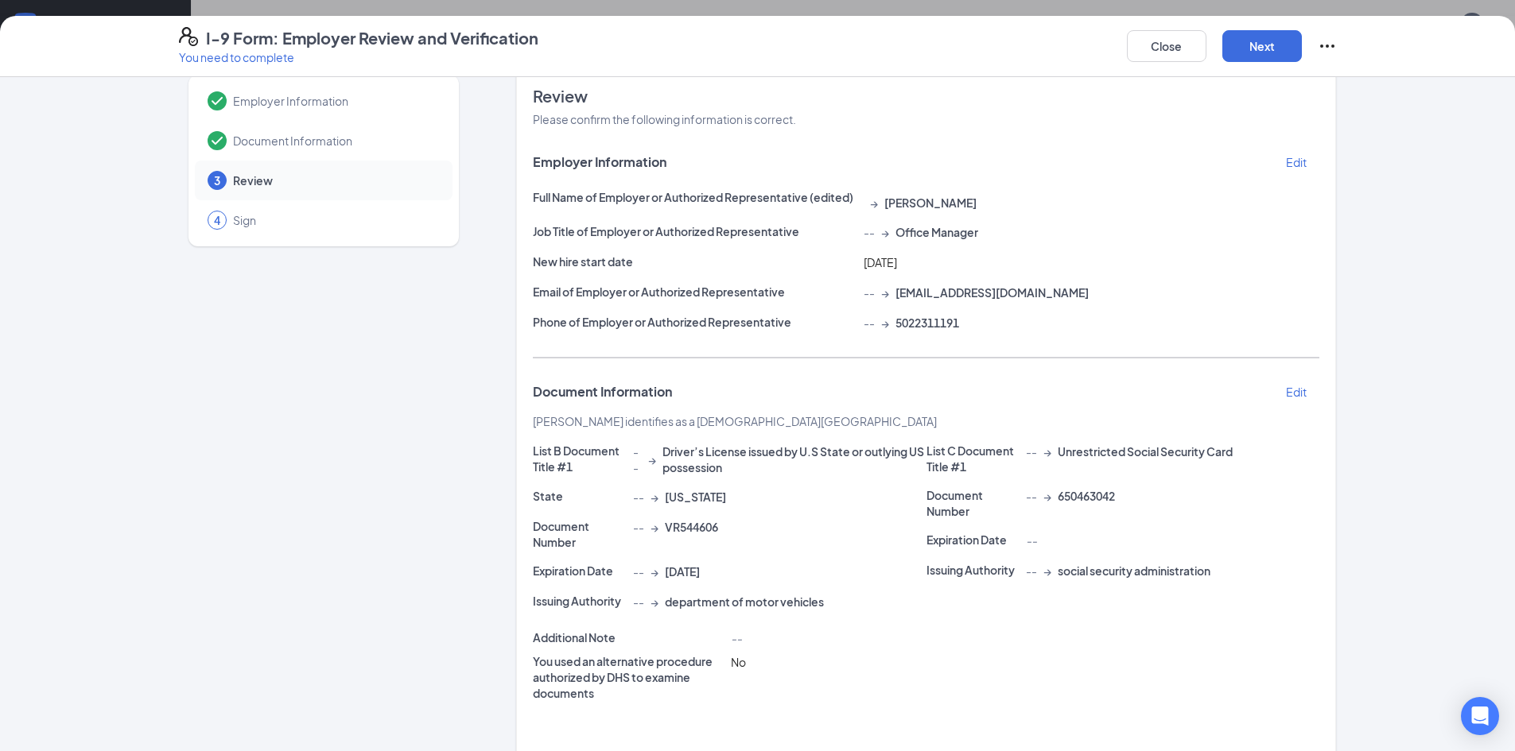
scroll to position [0, 0]
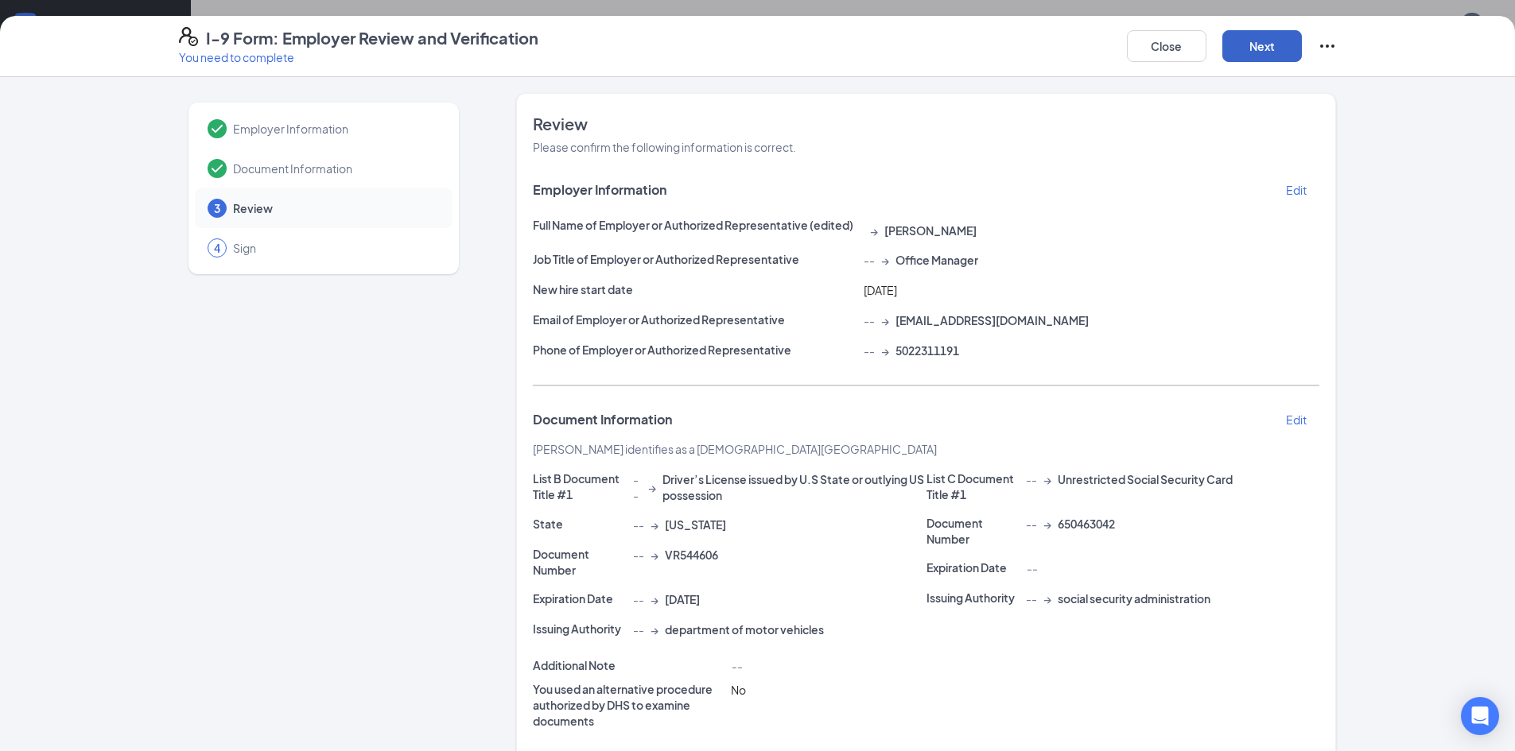
click at [1247, 43] on button "Next" at bounding box center [1262, 46] width 80 height 32
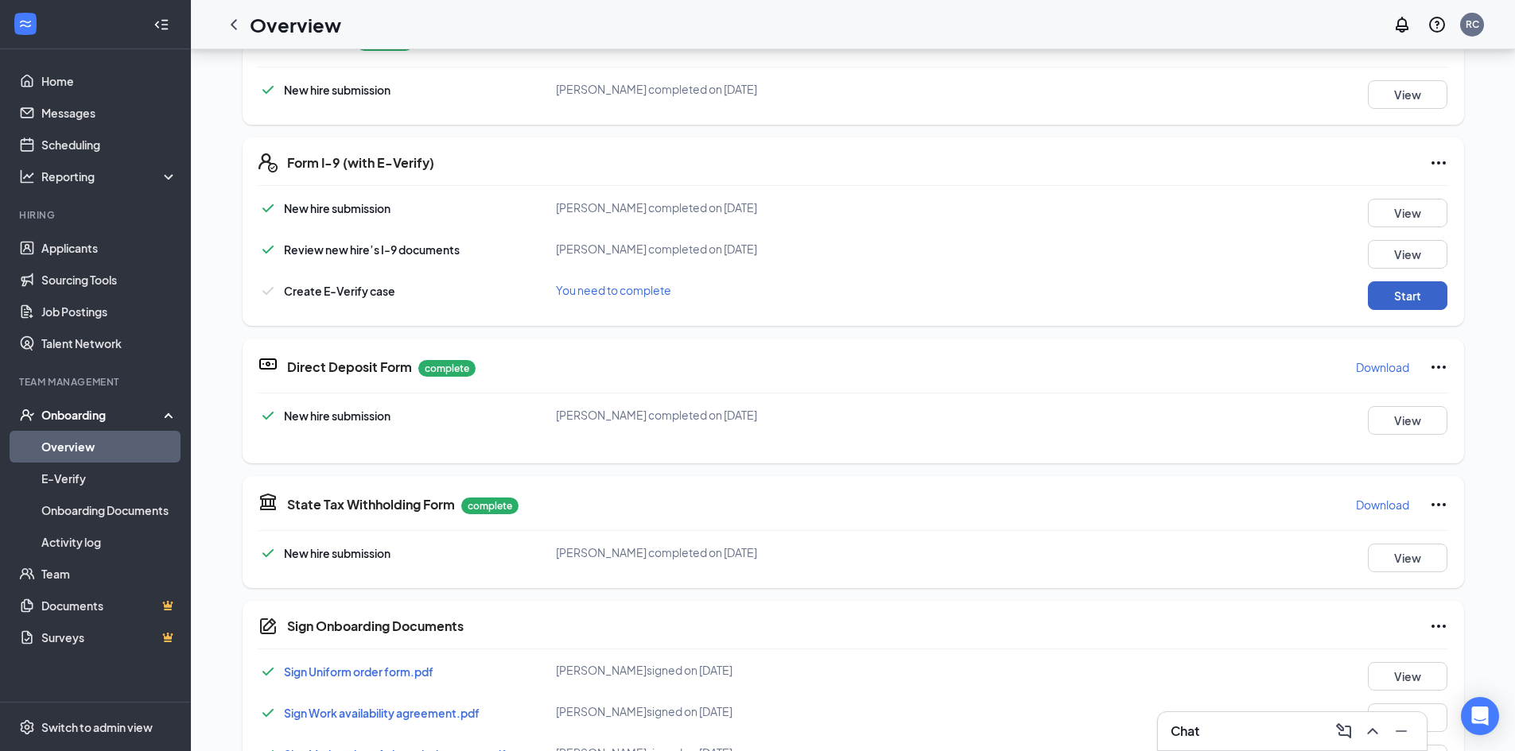
click at [1390, 294] on button "Start" at bounding box center [1408, 295] width 80 height 29
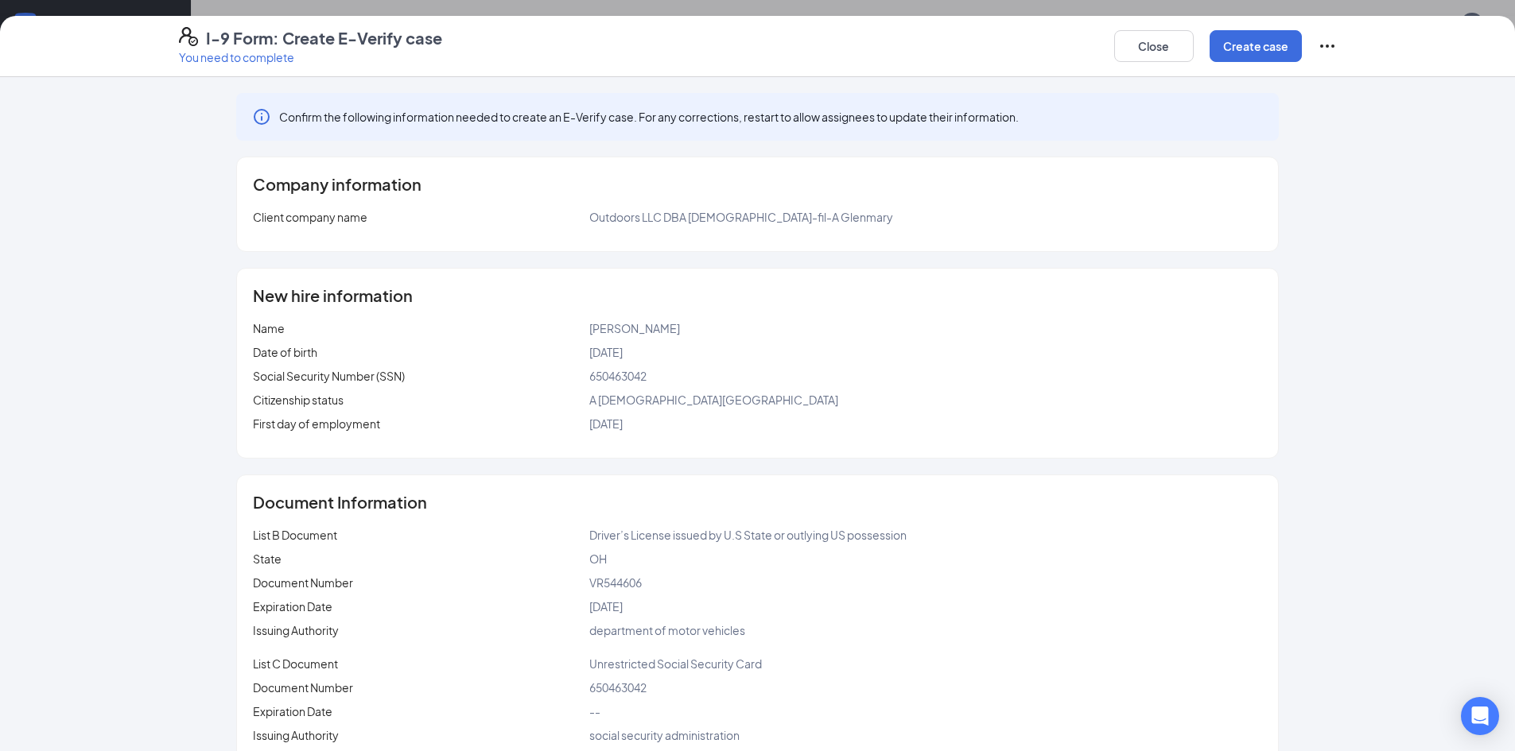
scroll to position [35, 0]
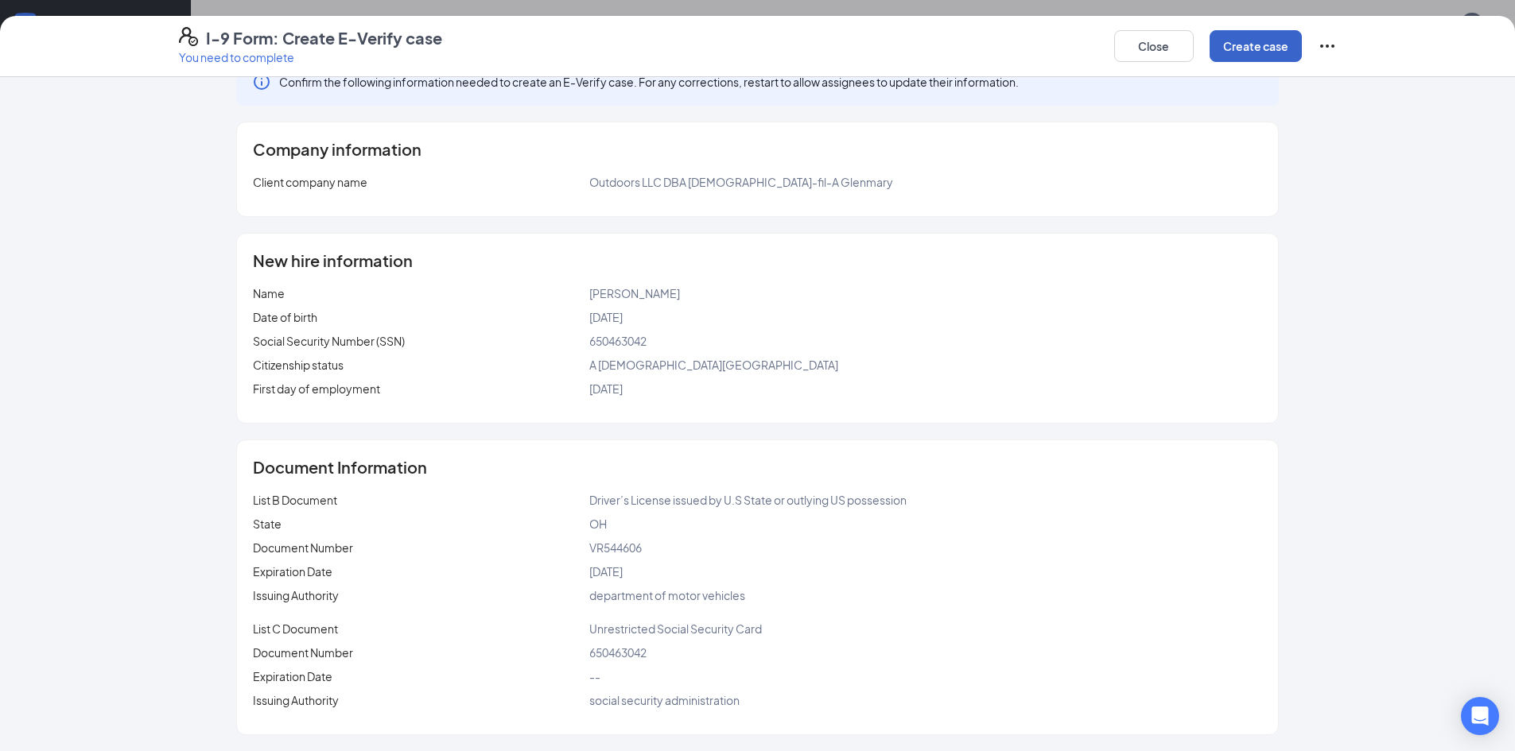
click at [1243, 52] on button "Create case" at bounding box center [1255, 46] width 92 height 32
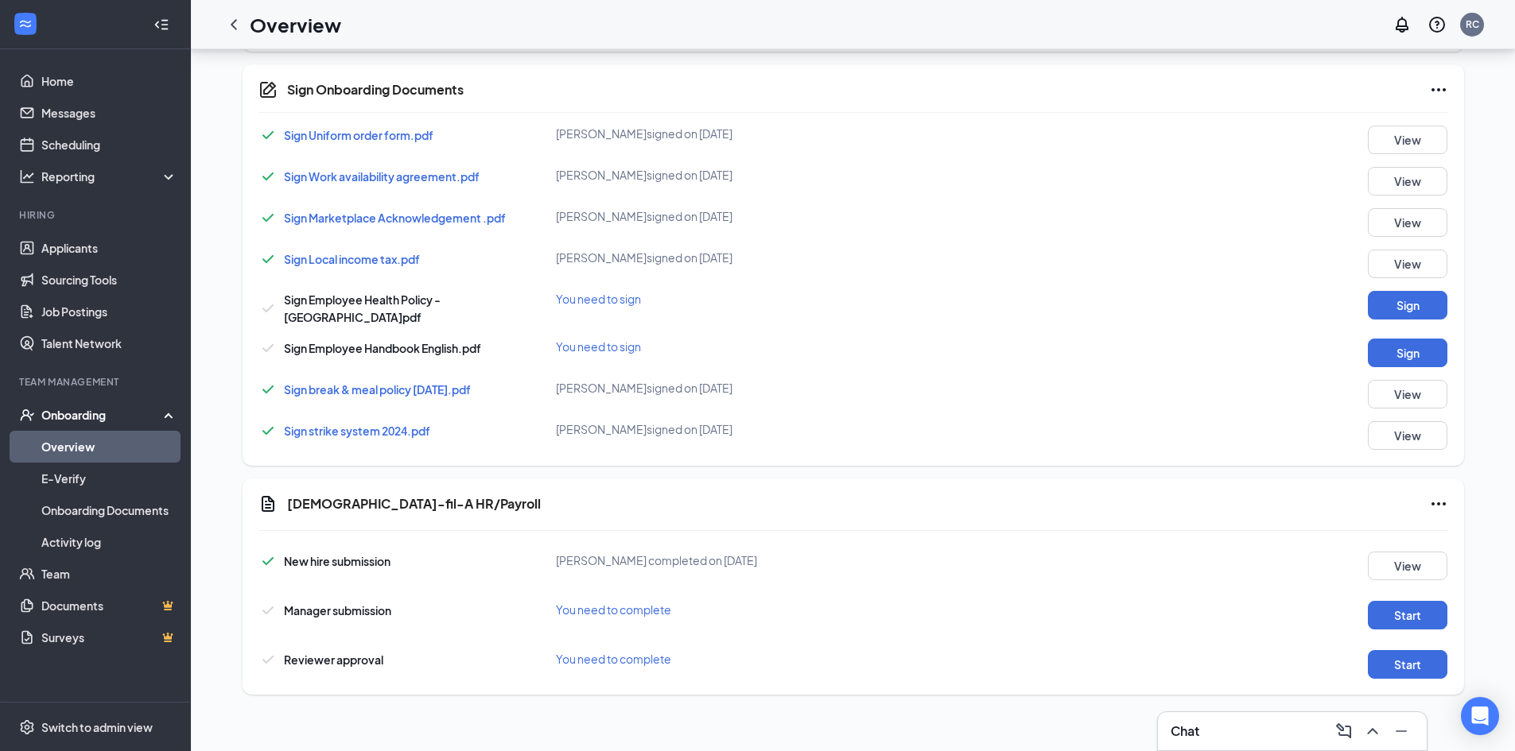
scroll to position [875, 0]
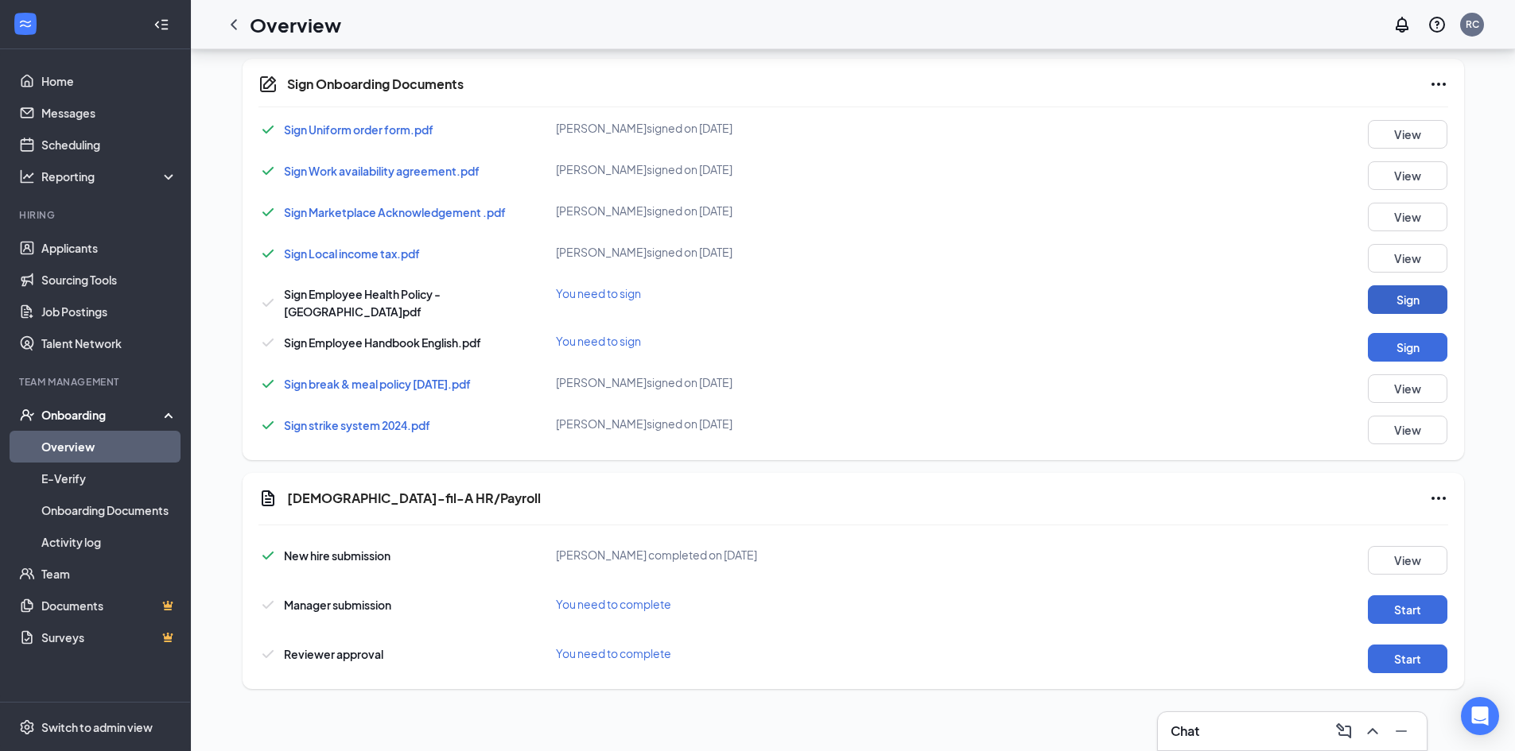
click at [1409, 291] on button "Sign" at bounding box center [1408, 299] width 80 height 29
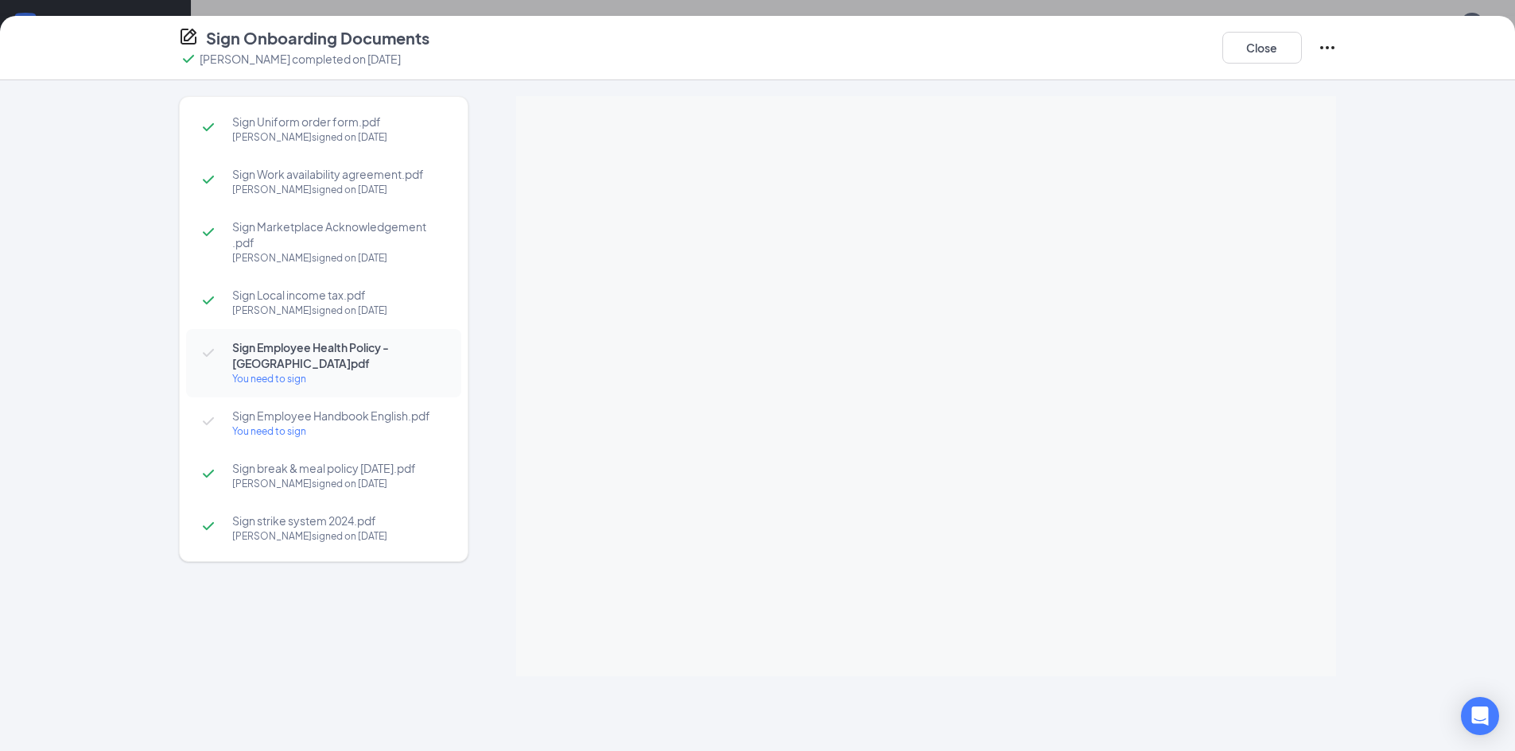
scroll to position [881, 0]
click at [934, 292] on div at bounding box center [926, 386] width 820 height 580
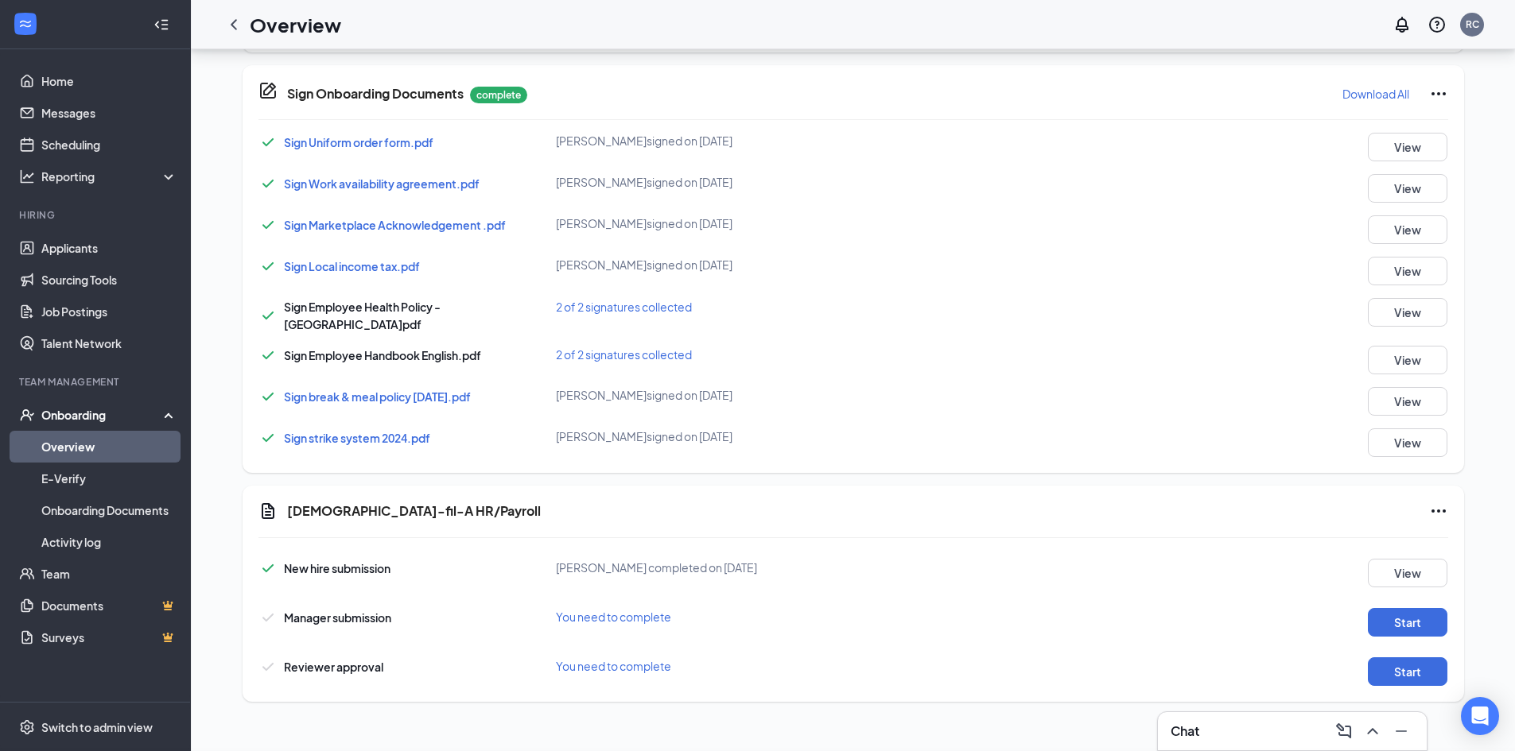
scroll to position [164, 0]
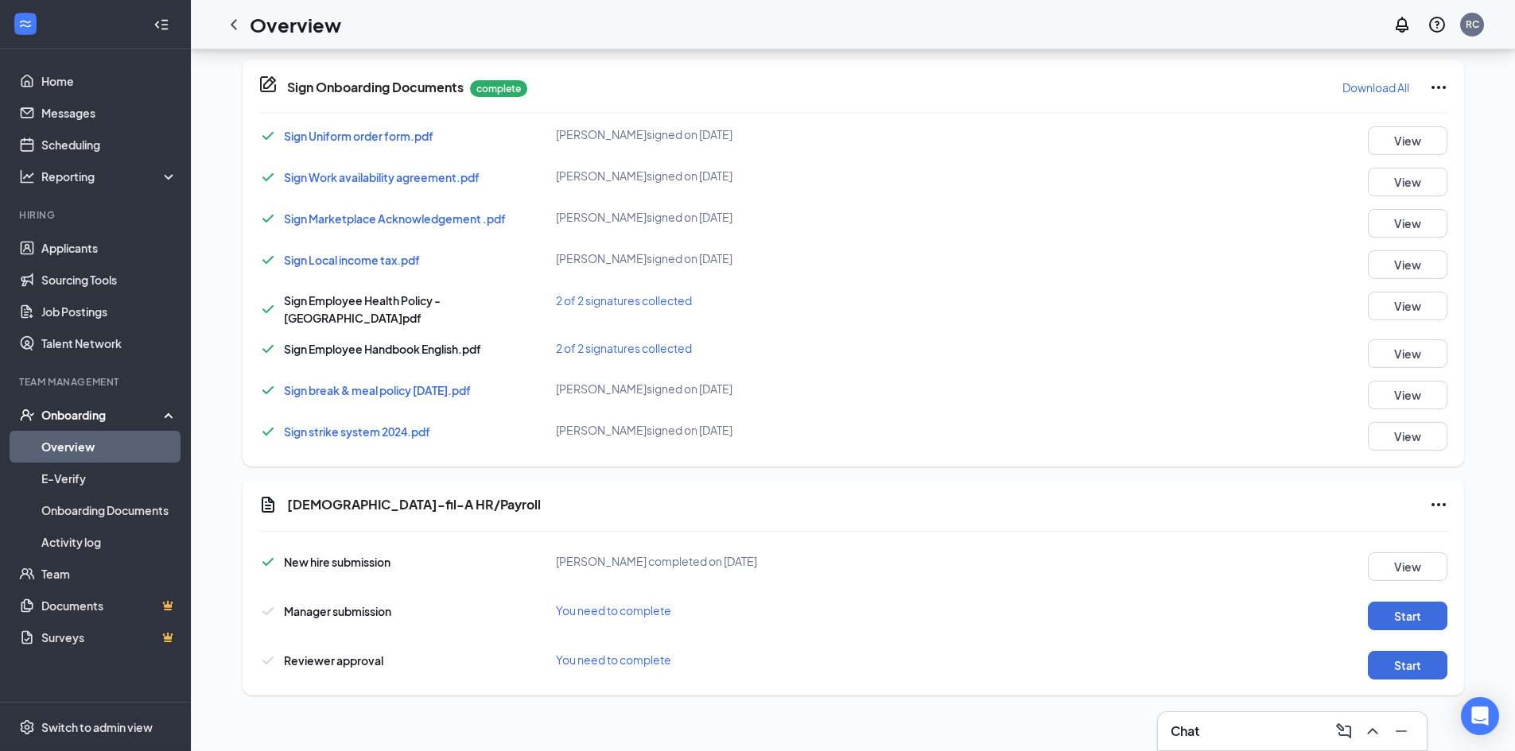
click at [940, 280] on div "Sign Onboarding Documents [PERSON_NAME] completed on [DATE] Close Sign Uniform …" at bounding box center [757, 375] width 1515 height 751
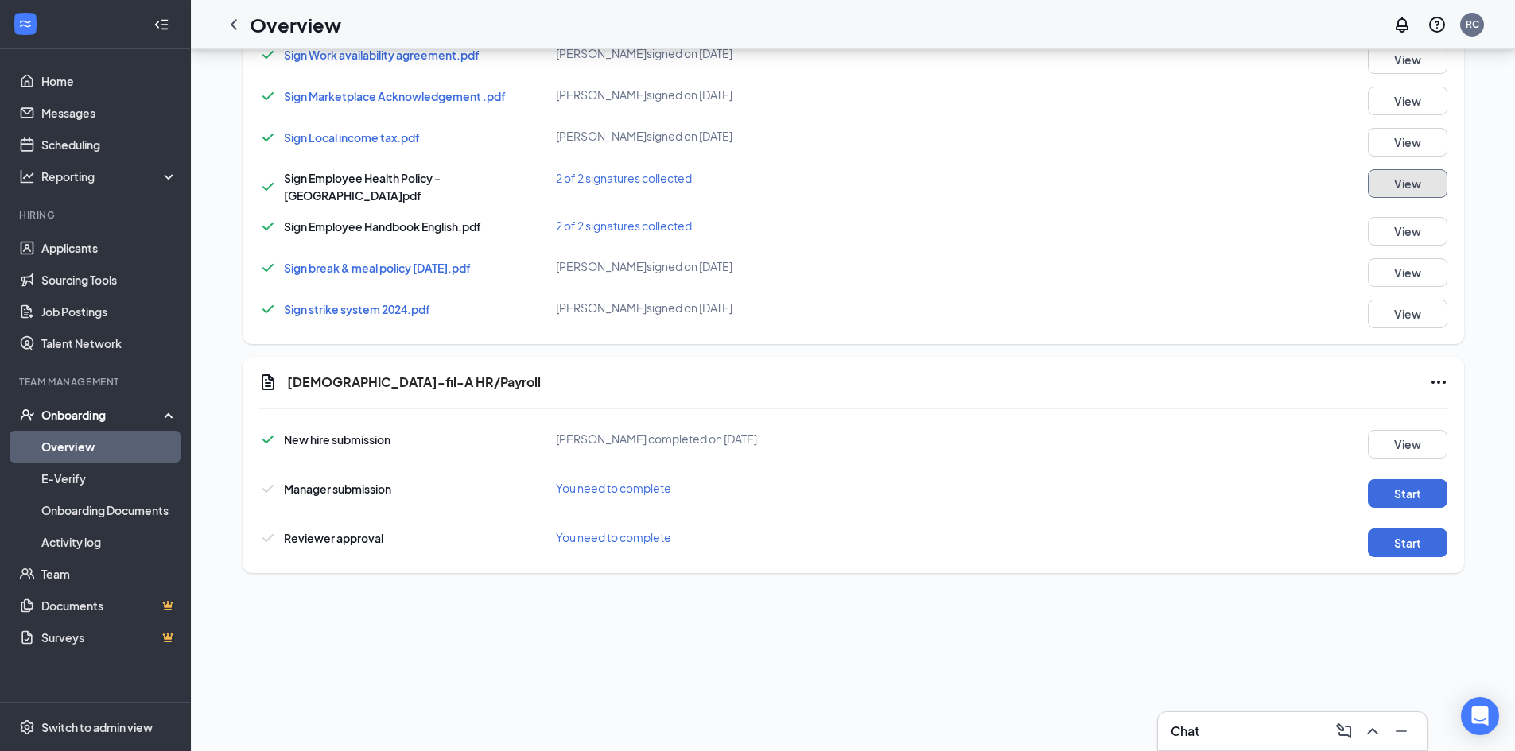
scroll to position [1015, 0]
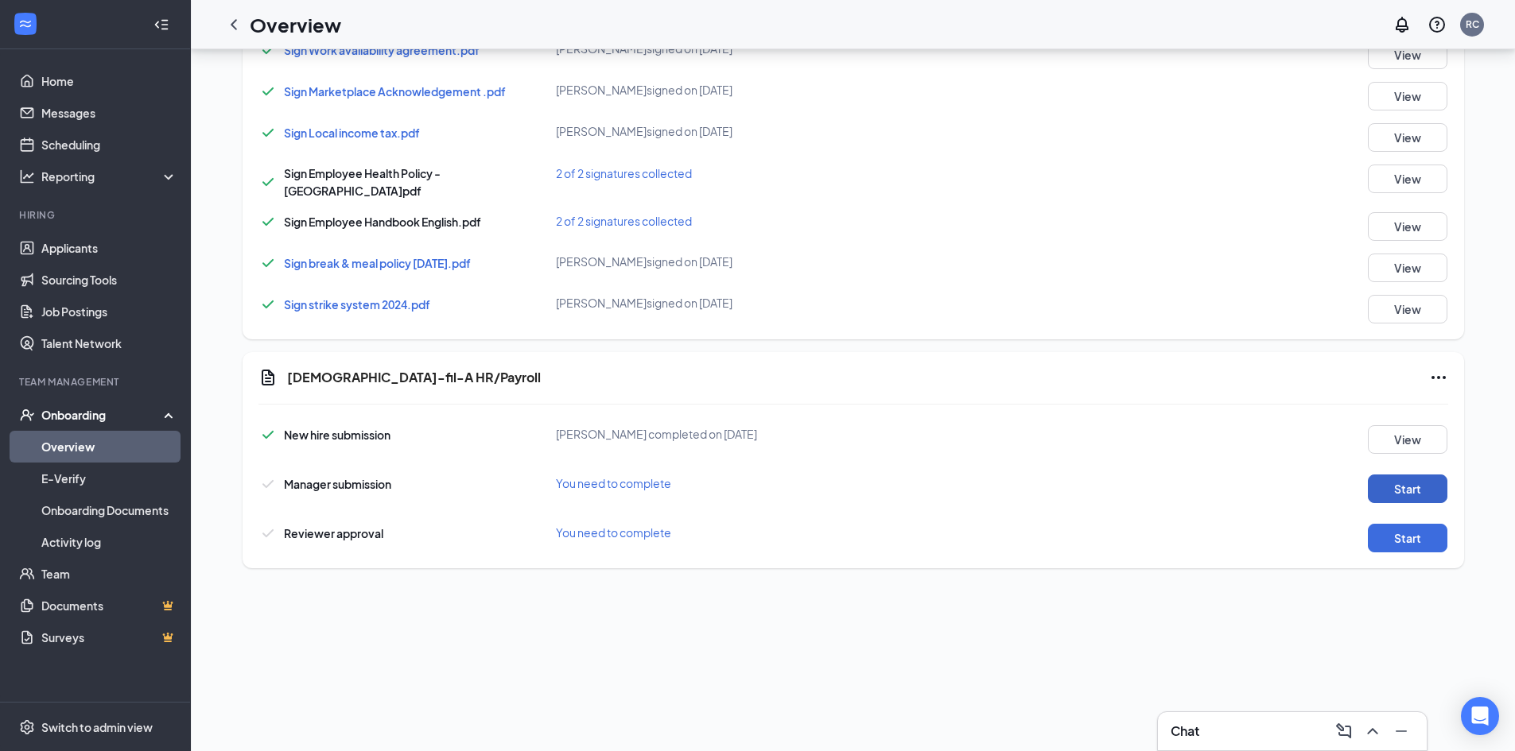
click at [1397, 476] on button "Start" at bounding box center [1408, 489] width 80 height 29
click at [1415, 524] on button "Start" at bounding box center [1408, 538] width 80 height 29
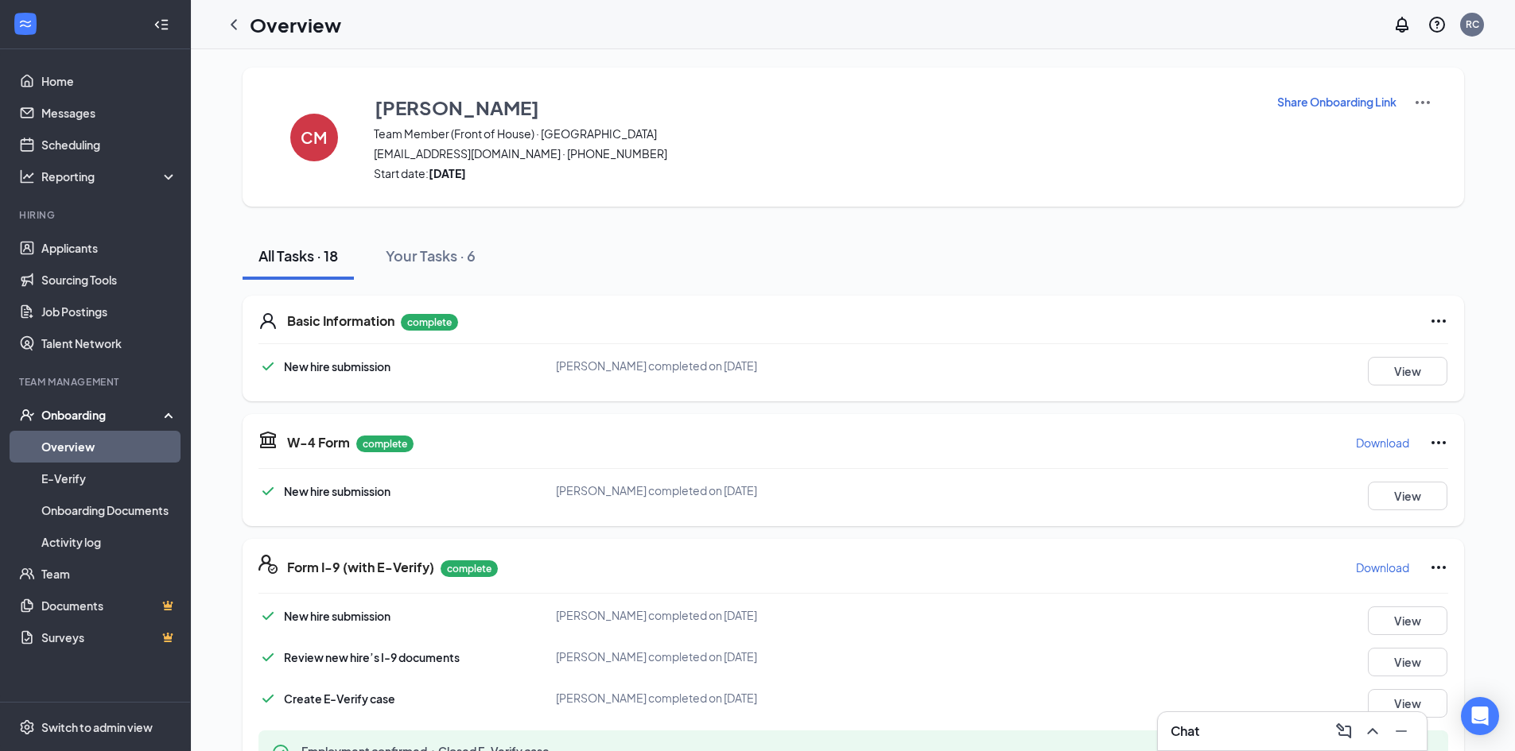
scroll to position [0, 0]
click at [271, 31] on h1 "Overview" at bounding box center [295, 24] width 91 height 27
click at [236, 21] on icon "ChevronLeft" at bounding box center [233, 24] width 19 height 19
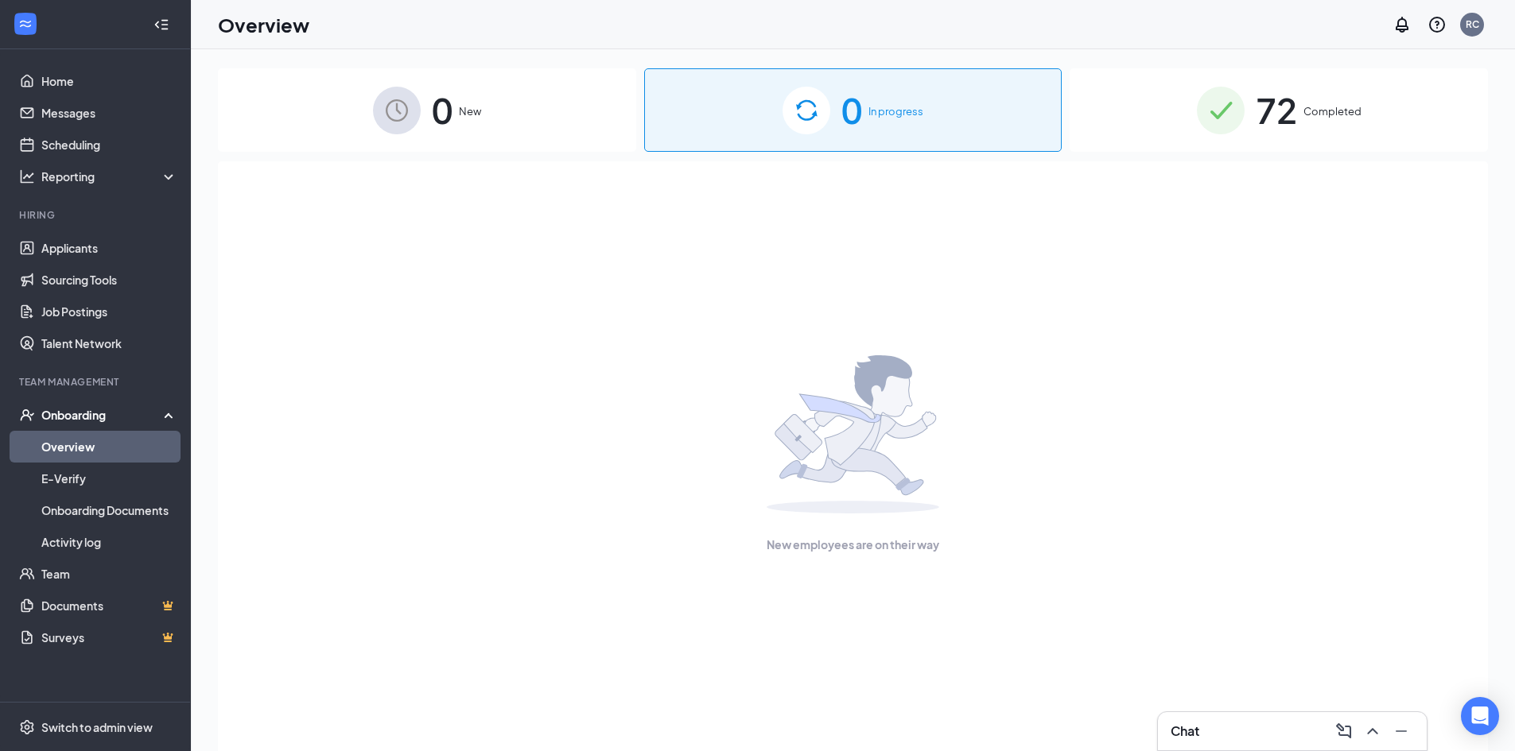
click at [1293, 114] on span "72" at bounding box center [1276, 110] width 41 height 55
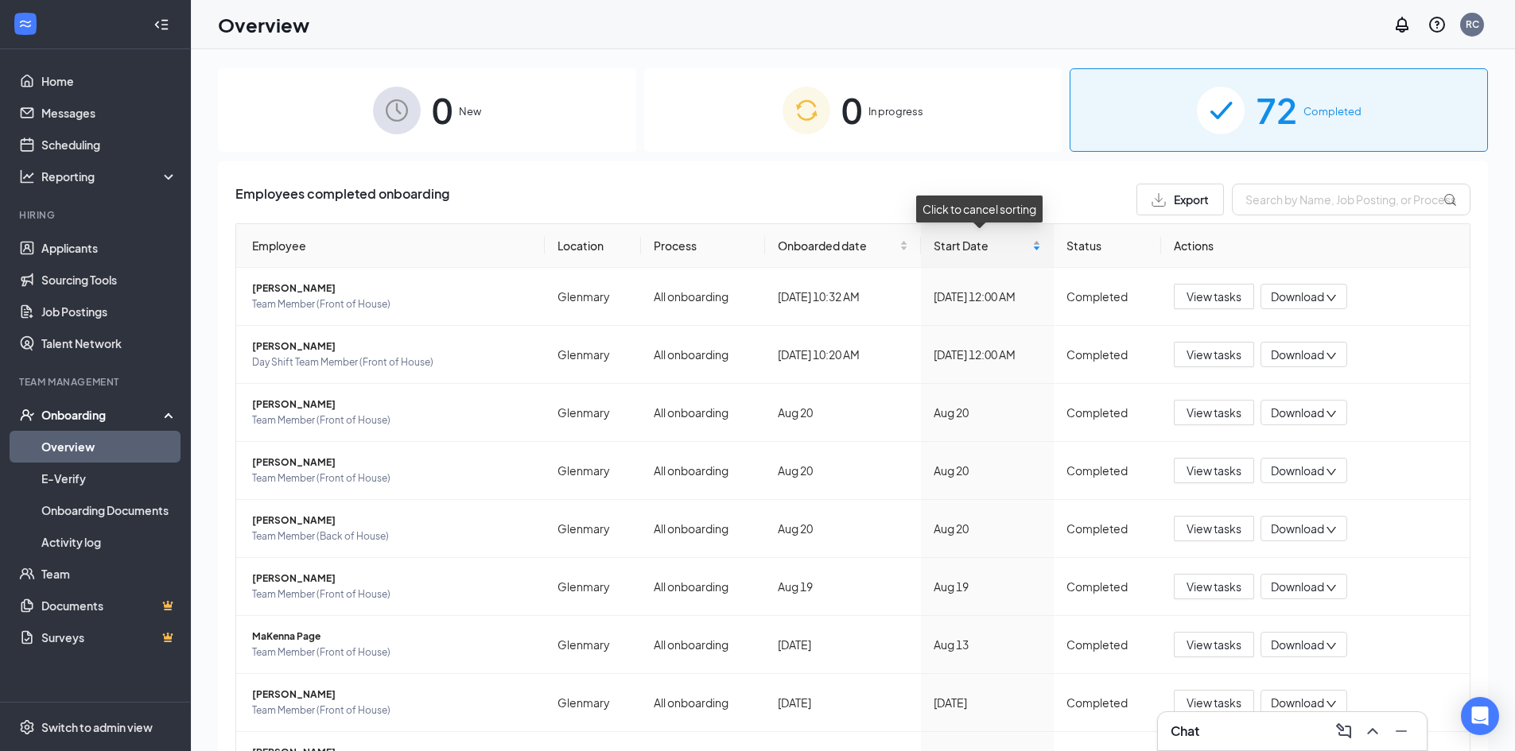
click at [1028, 248] on div "Start Date" at bounding box center [987, 245] width 107 height 17
click at [1291, 299] on span "Download" at bounding box center [1297, 297] width 53 height 17
click at [1295, 375] on div "Download files" at bounding box center [1347, 371] width 172 height 19
